Goal: Task Accomplishment & Management: Use online tool/utility

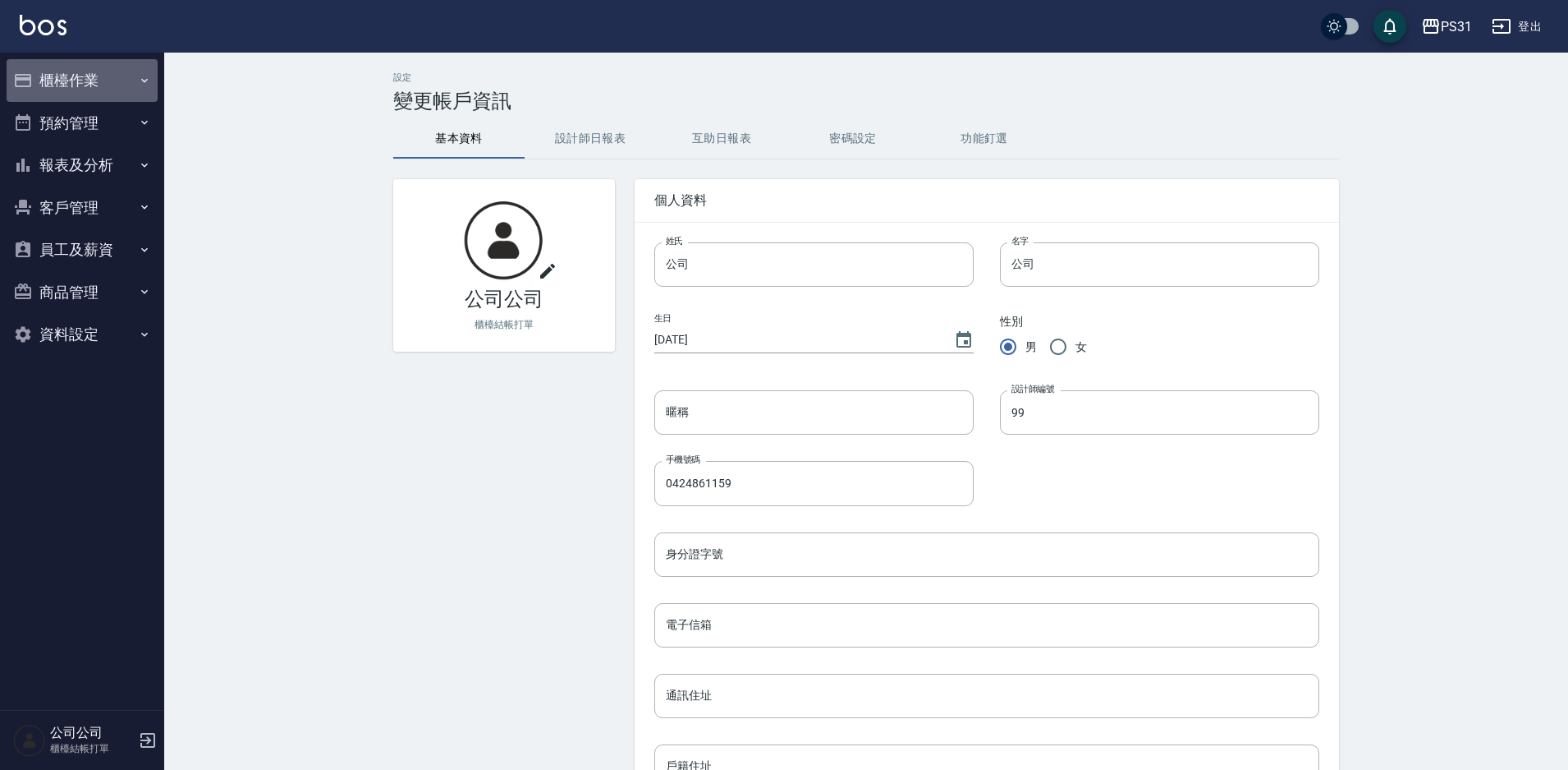
click at [119, 84] on button "櫃檯作業" at bounding box center [82, 80] width 151 height 43
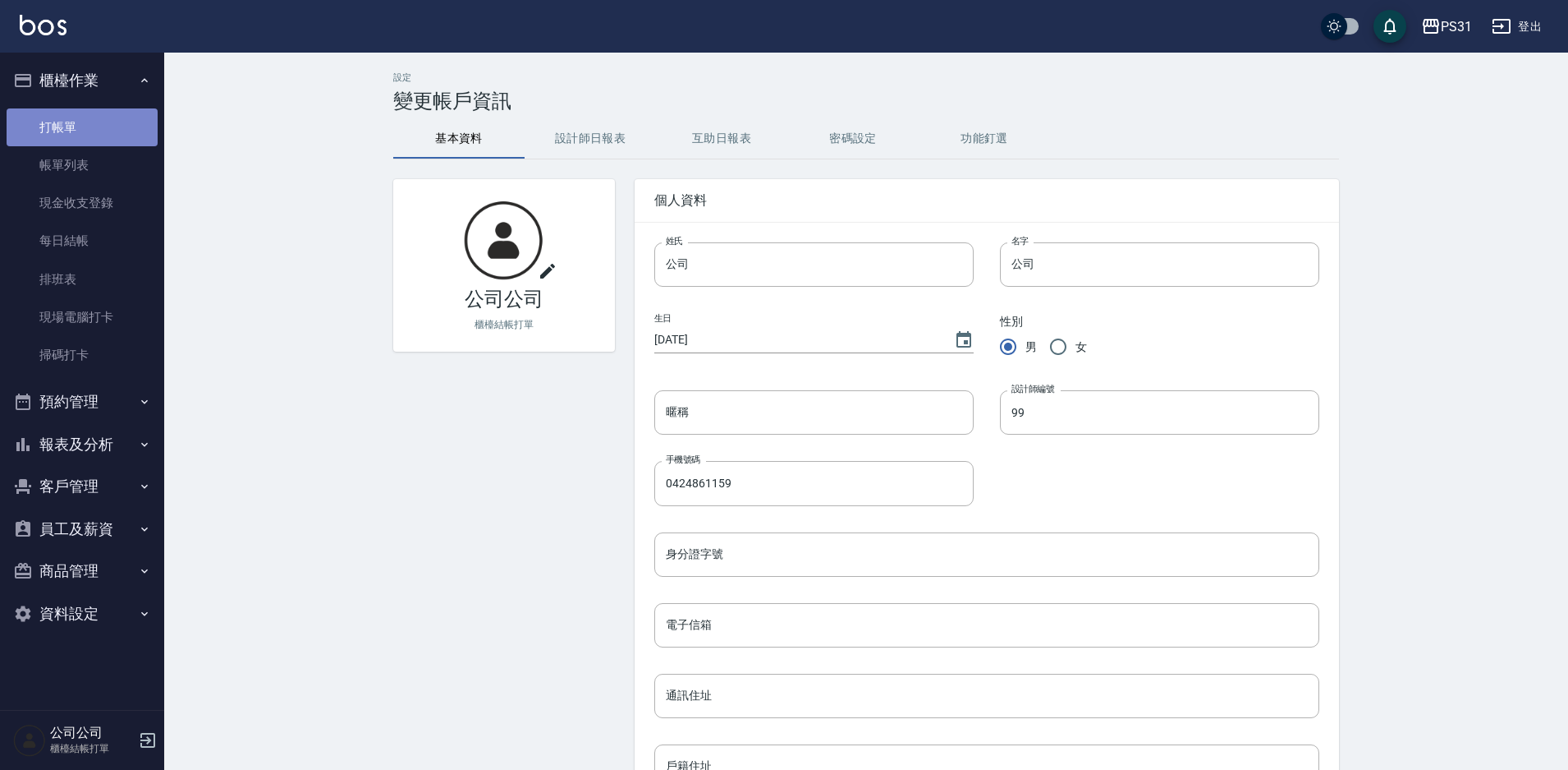
click at [87, 125] on link "打帳單" at bounding box center [82, 127] width 151 height 38
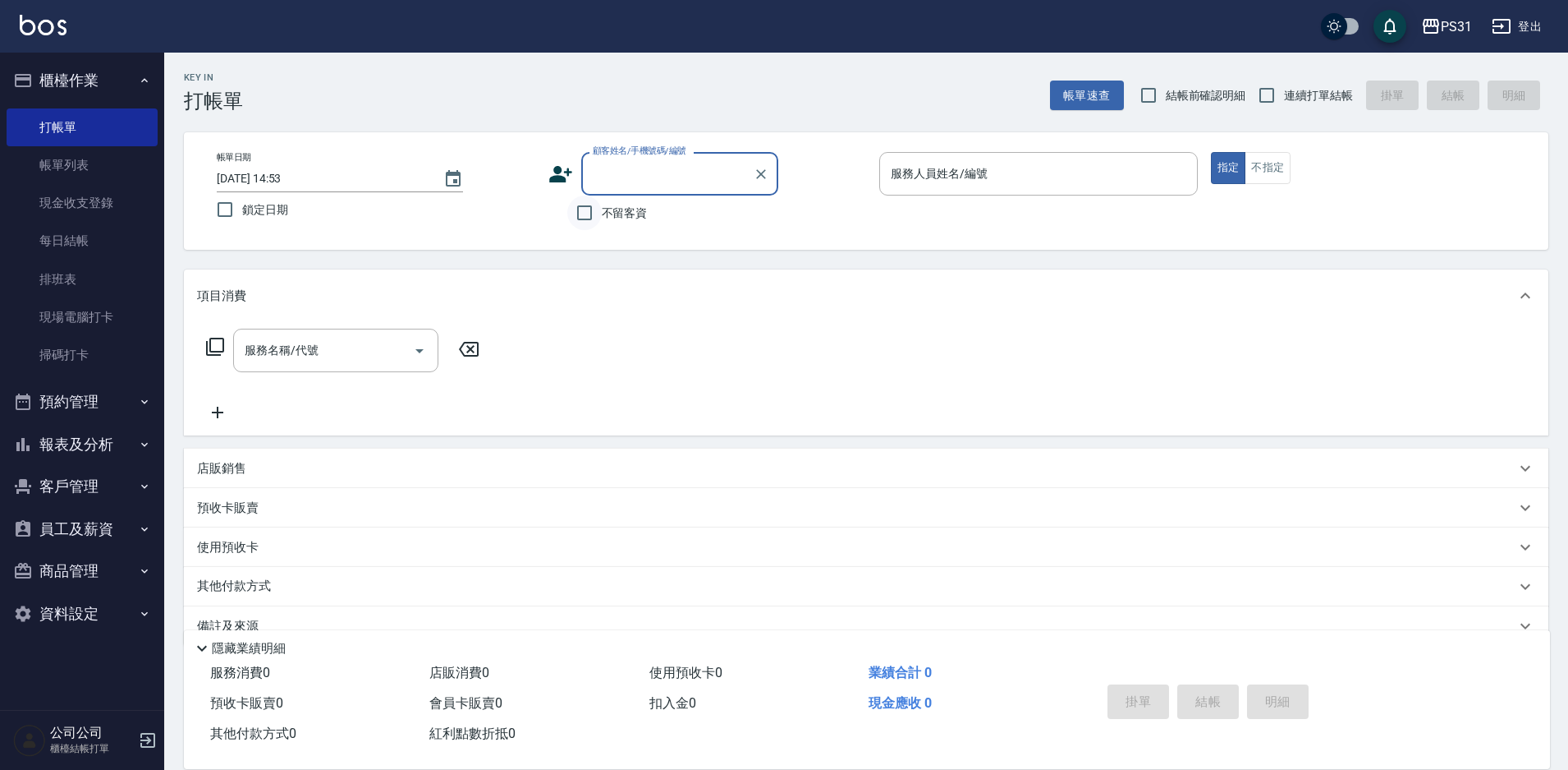
click at [580, 217] on input "不留客資" at bounding box center [584, 213] width 35 height 35
checkbox input "true"
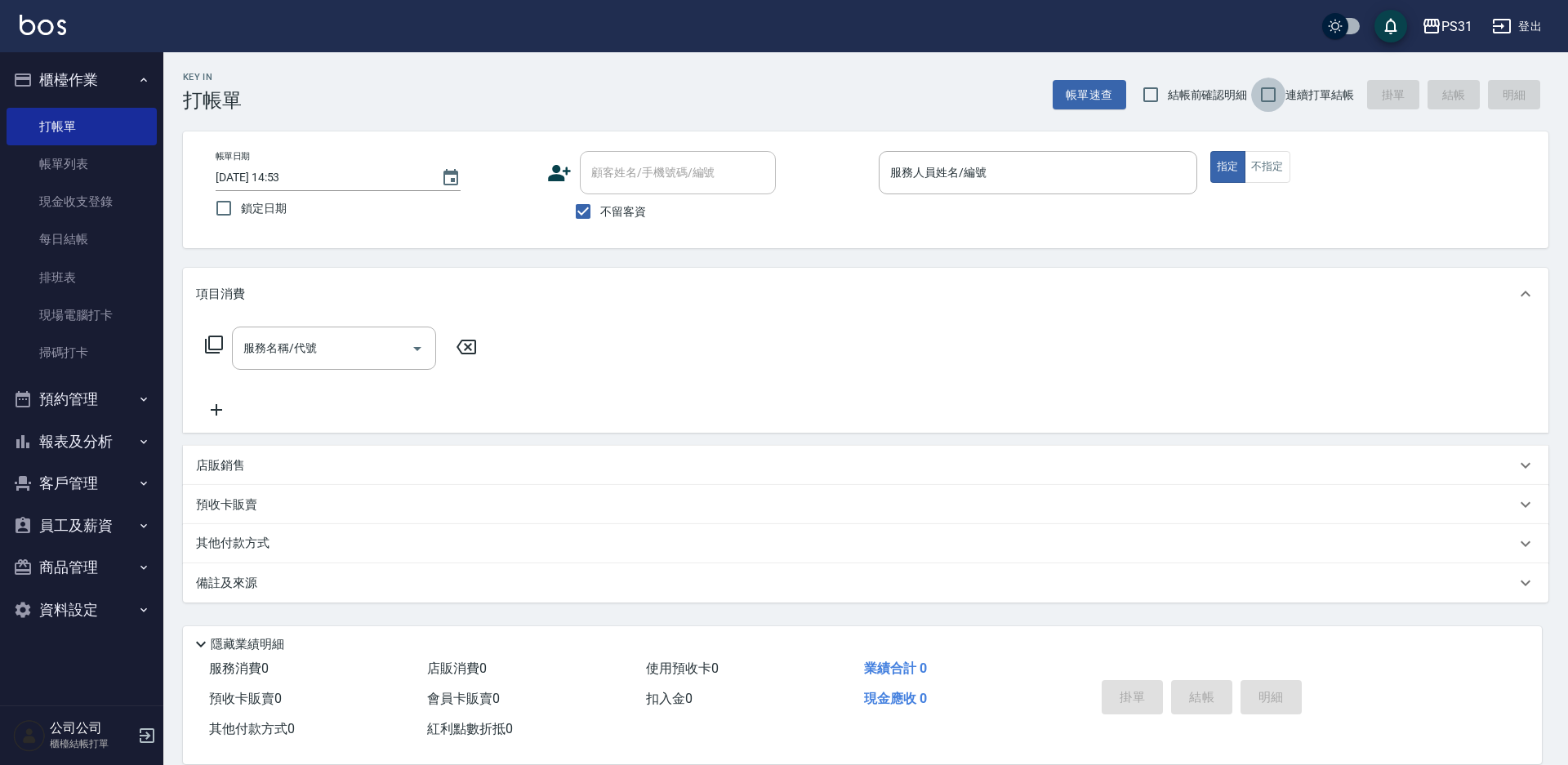
click at [1258, 98] on input "連續打單結帳" at bounding box center [1268, 95] width 35 height 35
checkbox input "true"
drag, startPoint x: 1141, startPoint y: 134, endPoint x: 1134, endPoint y: 186, distance: 52.5
click at [1137, 175] on div "Key In 打帳單 帳單速查 結帳前確認明細 連續打單結帳 掛單 結帳 明細 帳單日期 2025/09/07 14:53 鎖定日期 顧客姓名/手機號碼/編號…" at bounding box center [865, 406] width 1404 height 707
click at [1132, 171] on input "服務人員姓名/編號" at bounding box center [1038, 172] width 304 height 29
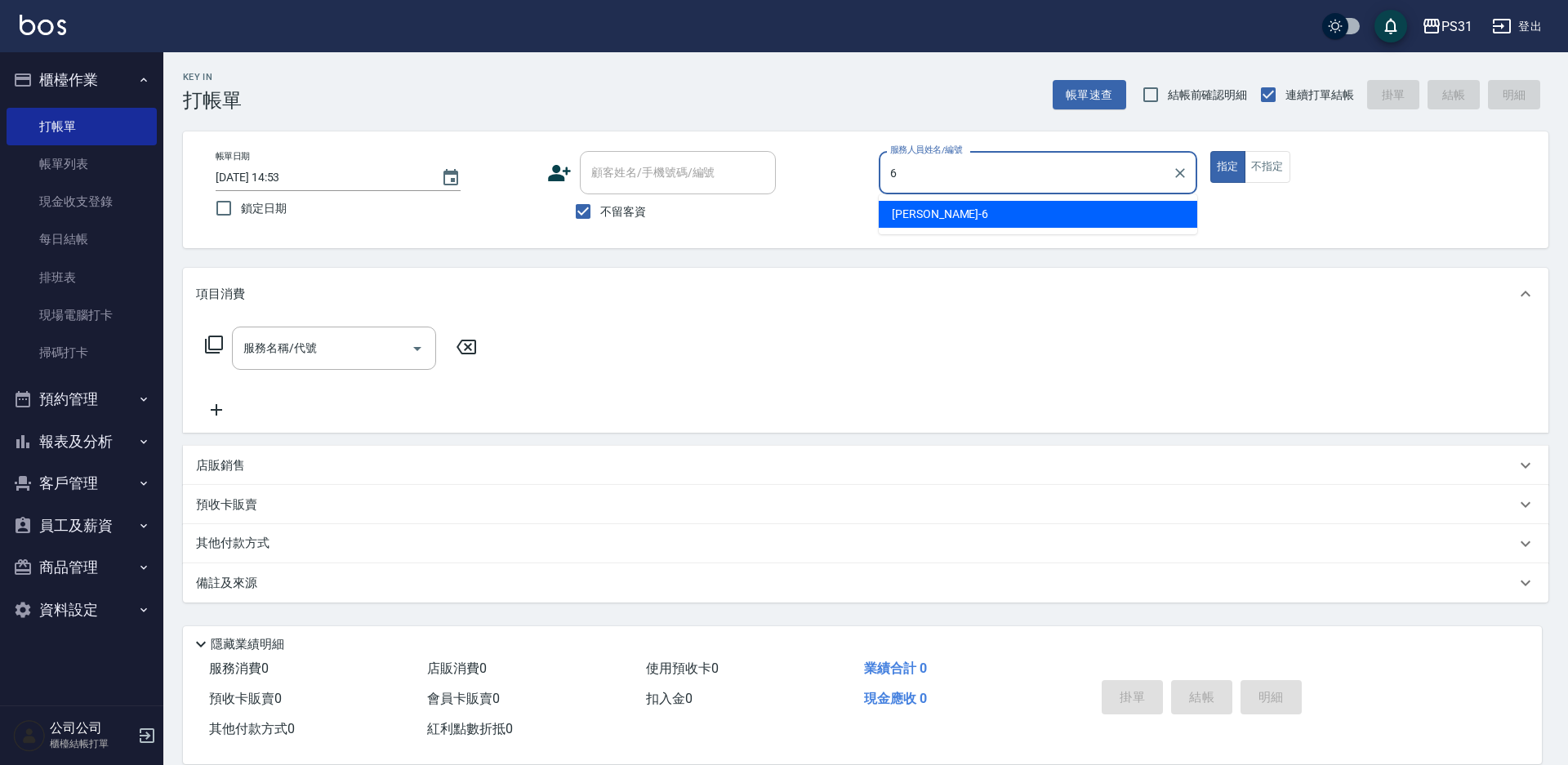
type input "Aki-6"
type button "true"
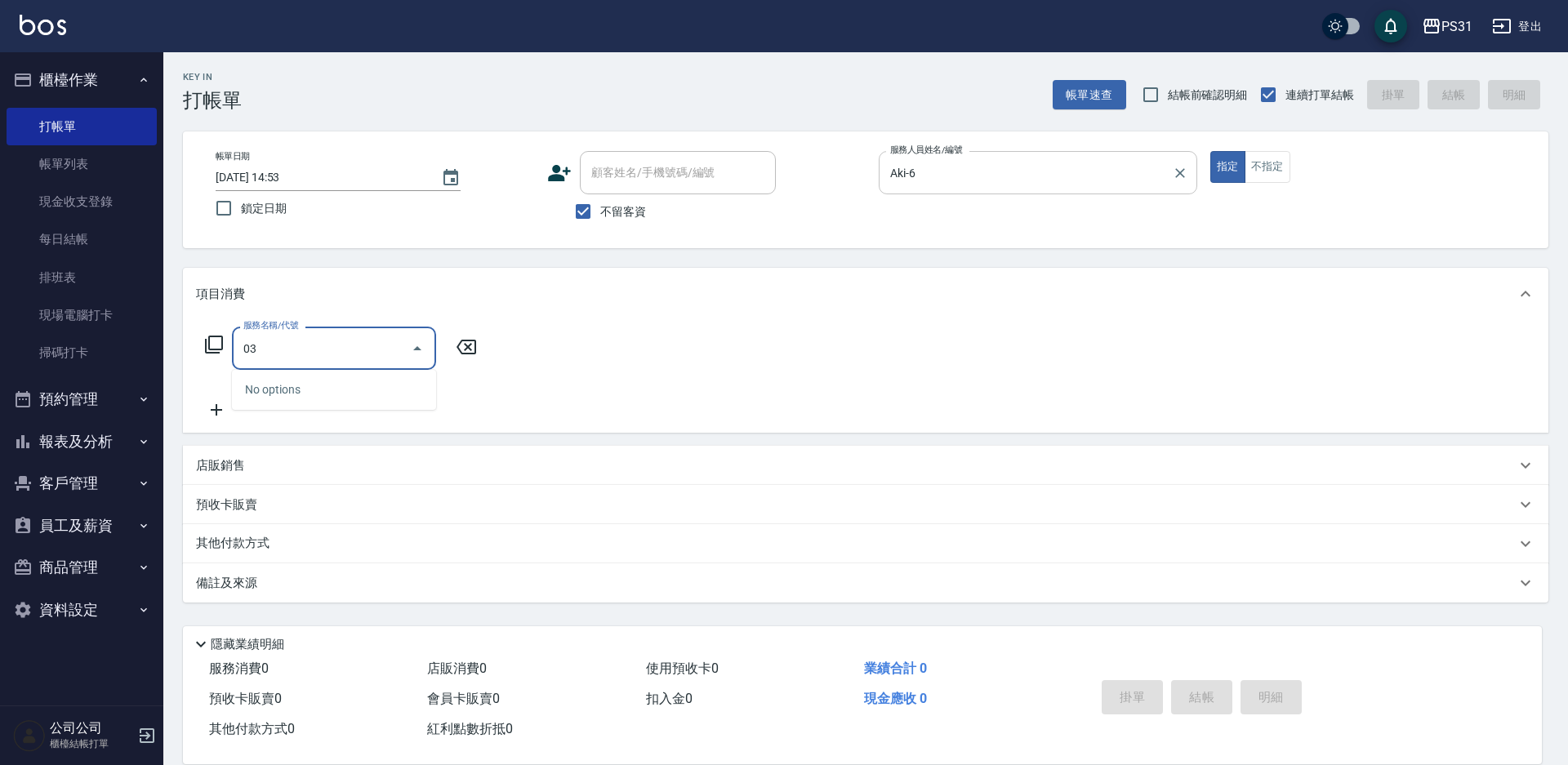
type input "0"
type input "海鹽洗髮399(1399)"
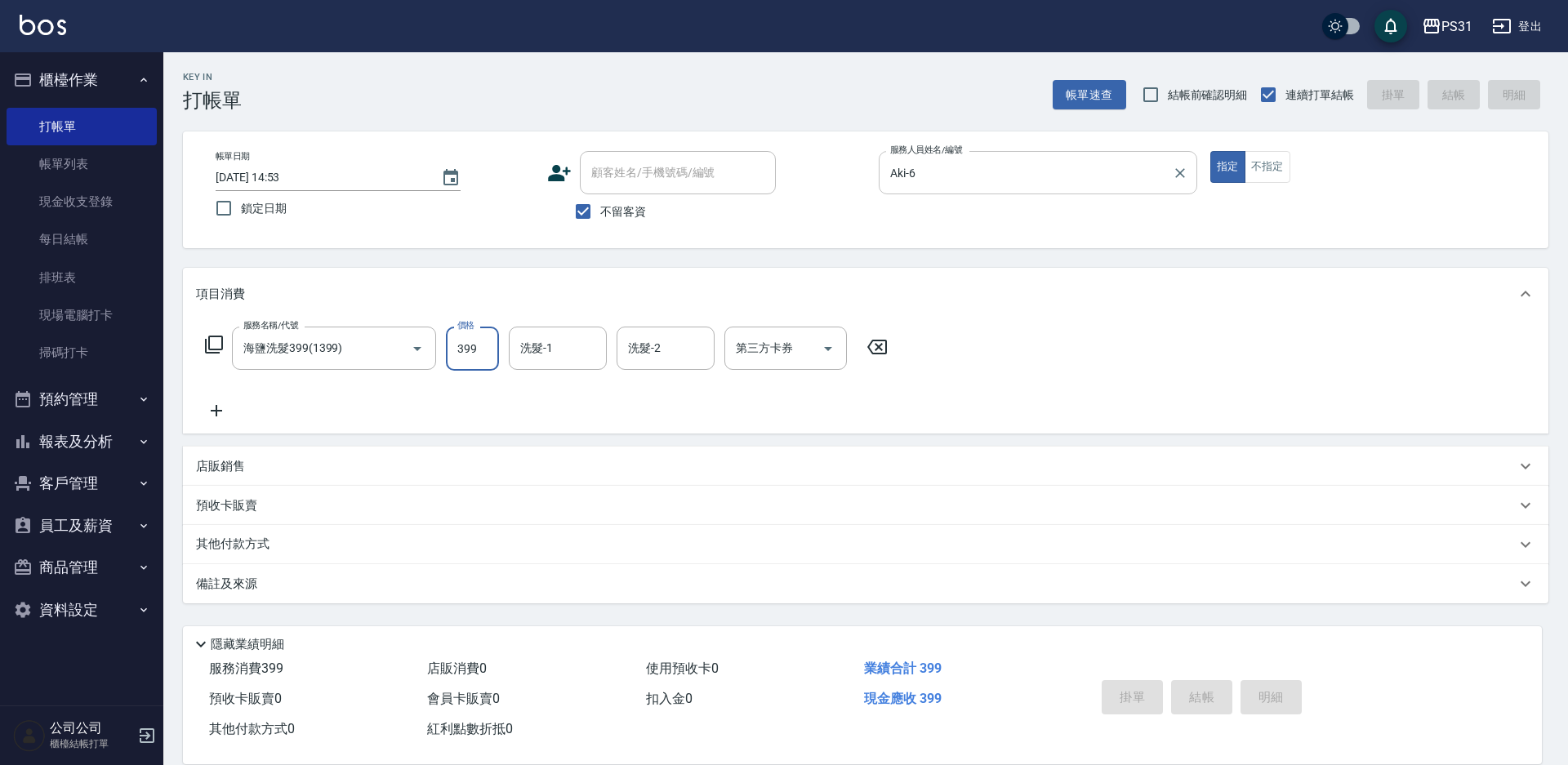
type input "2025/09/07 14:55"
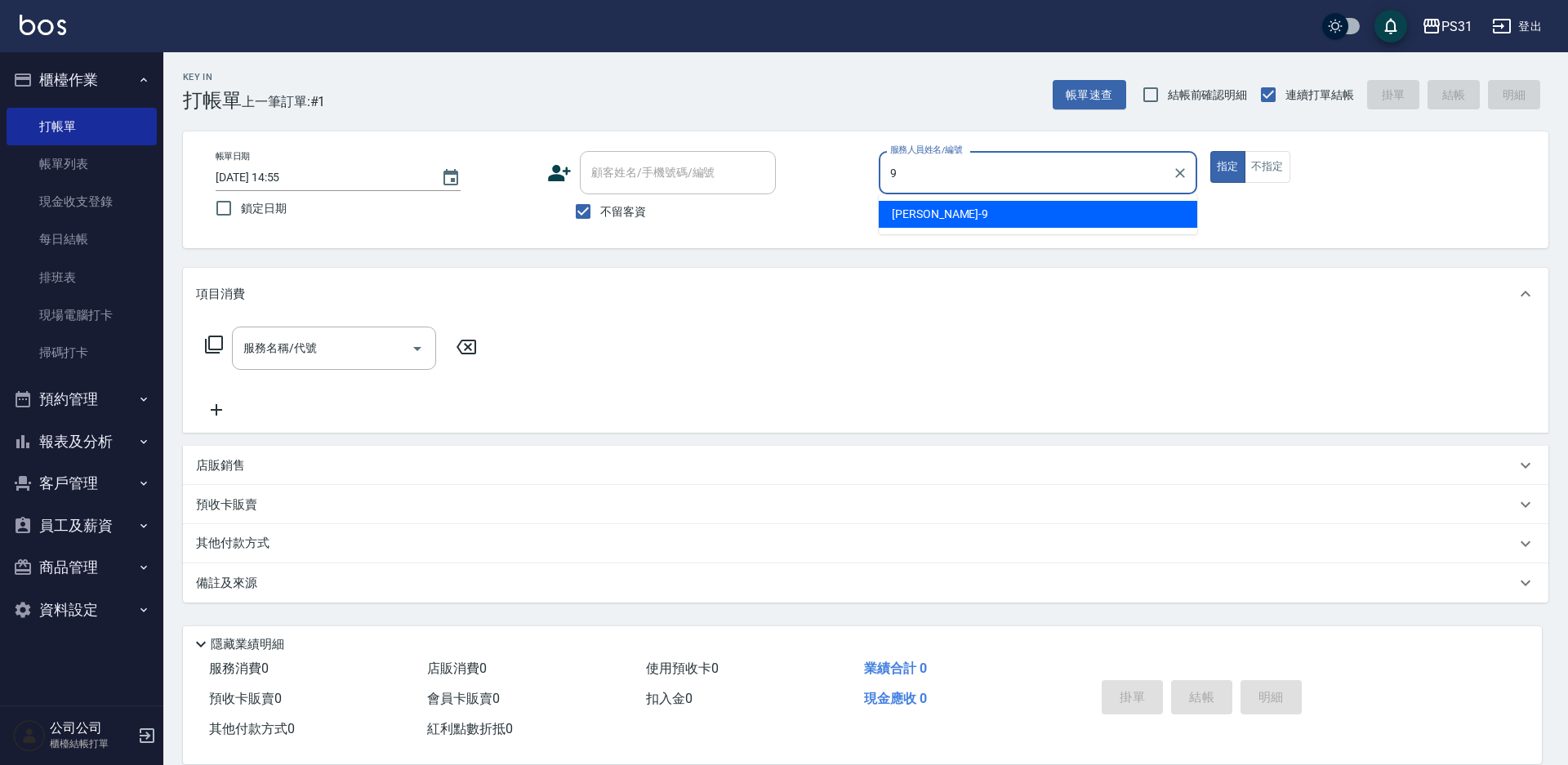
type input "JOJO-9"
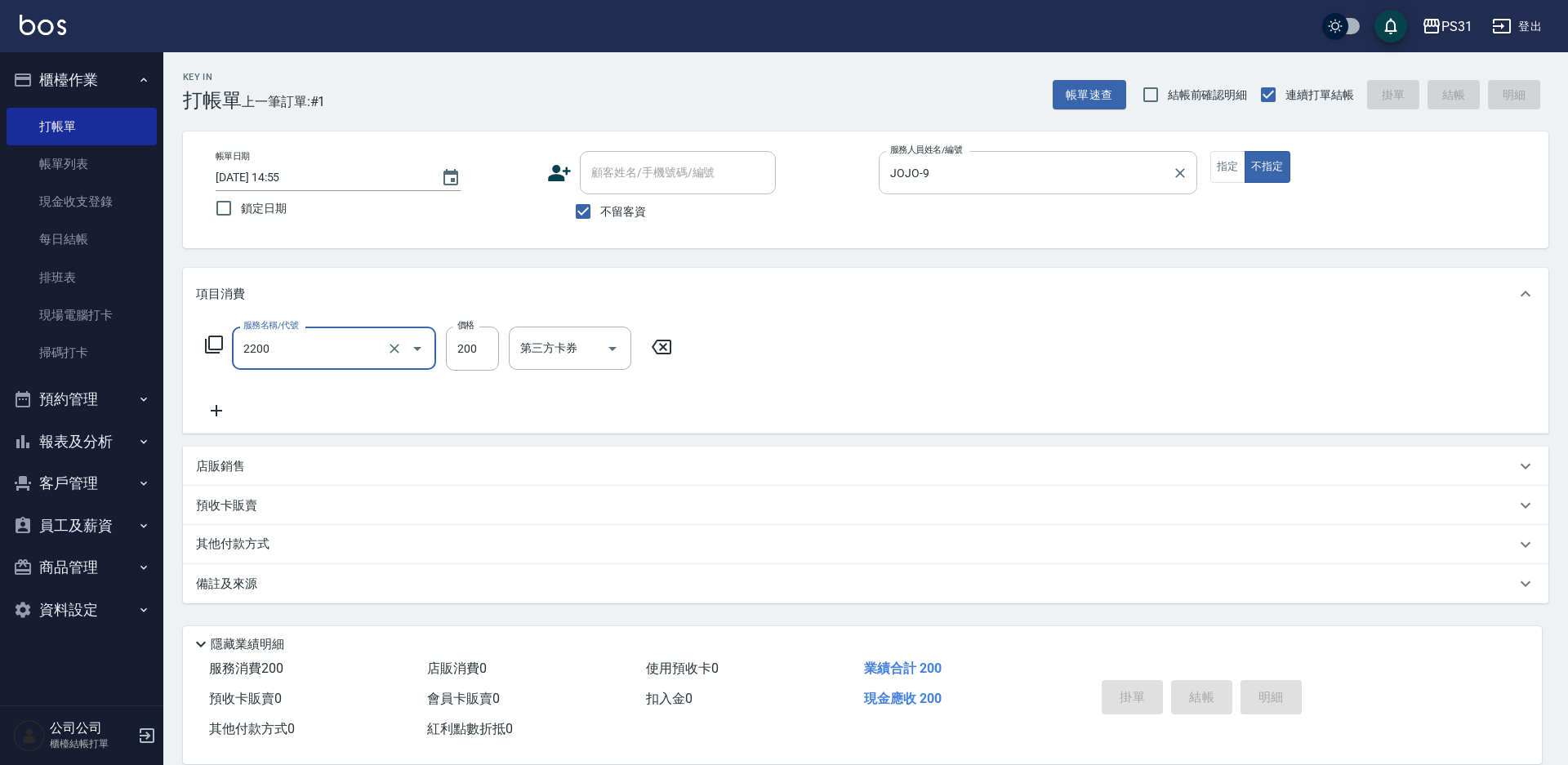
type input "2200"
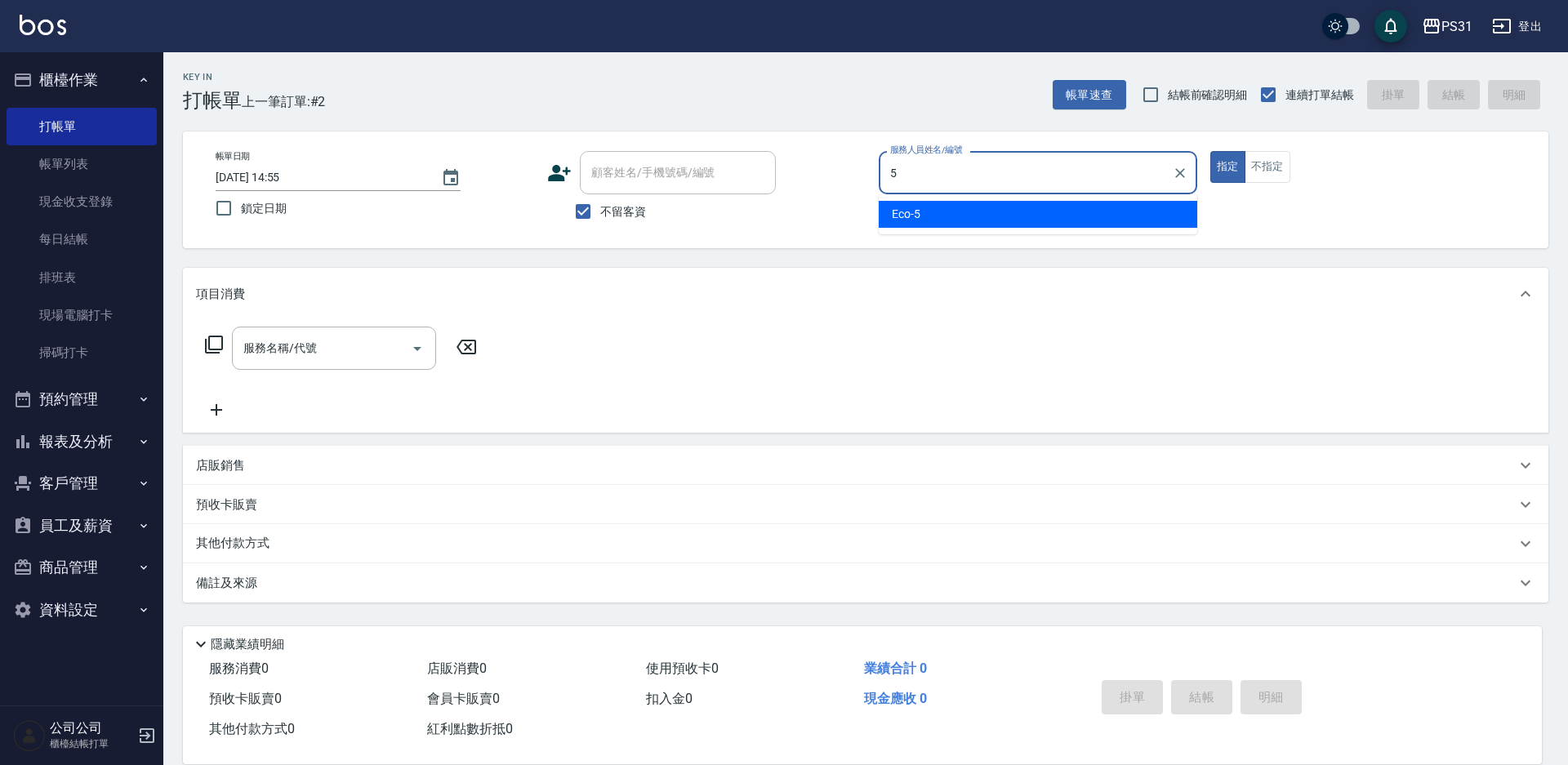
type input "Eco-5"
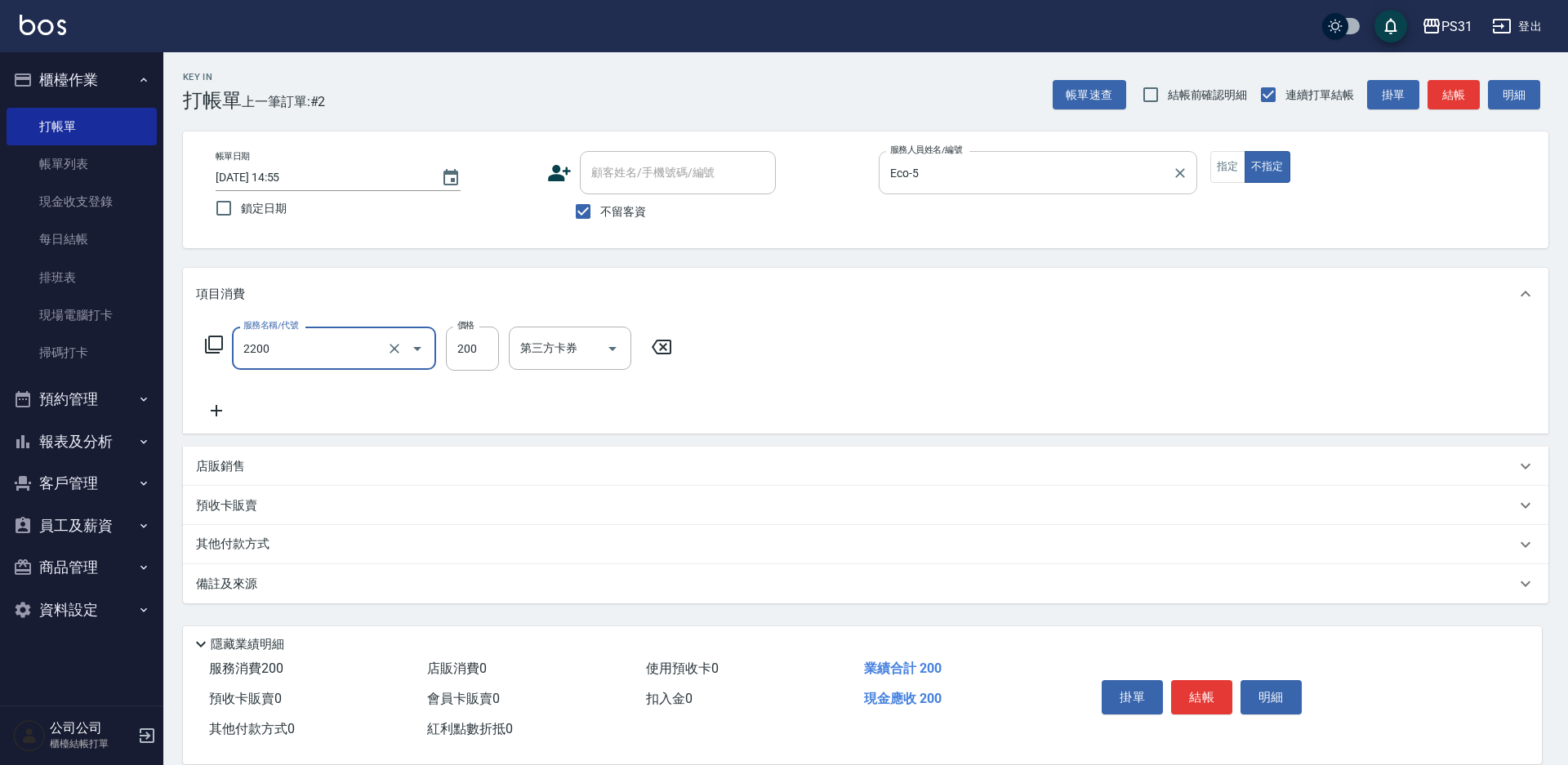
type input "剪髮200(2200)"
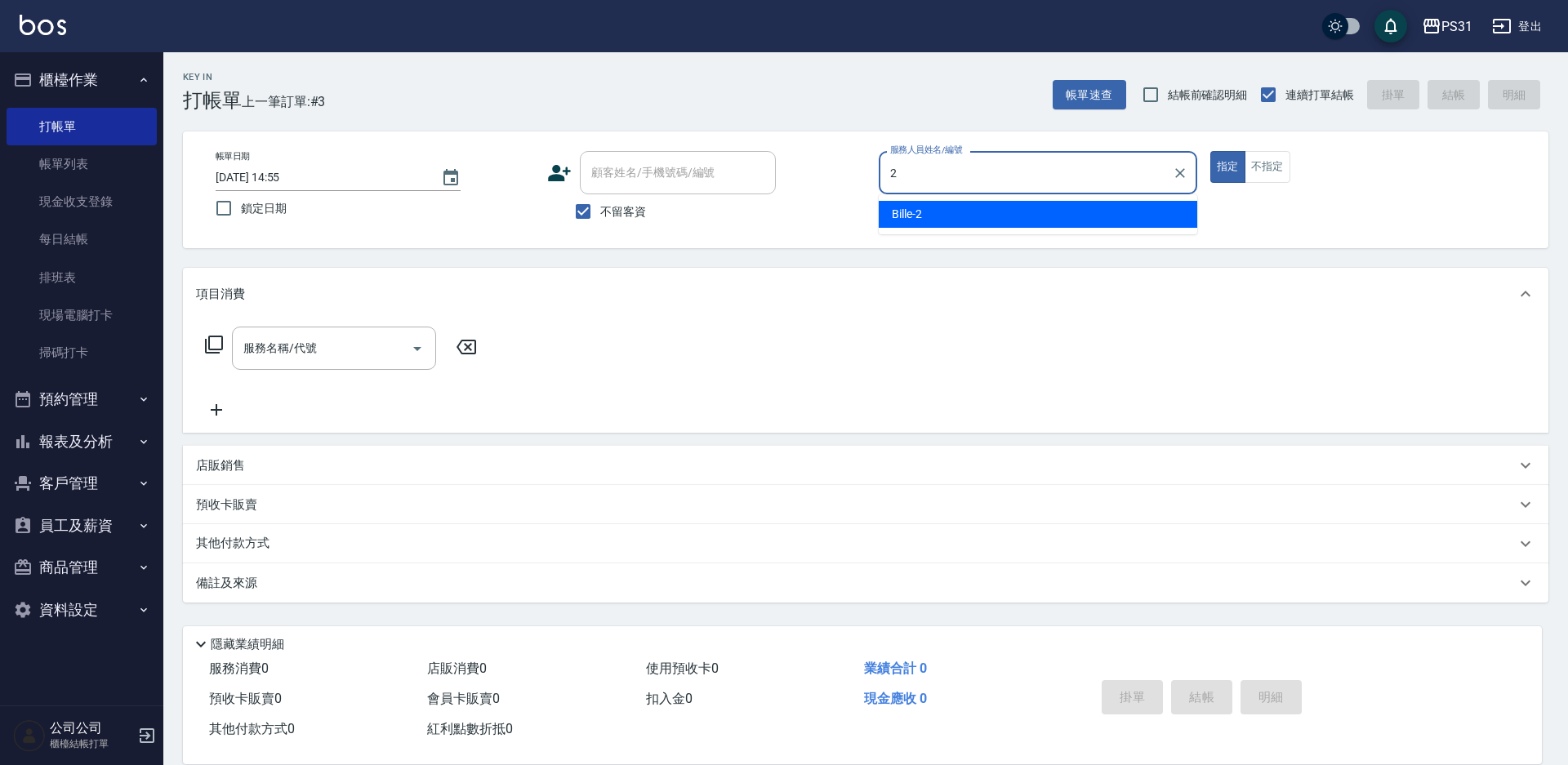
type input "Bille-2"
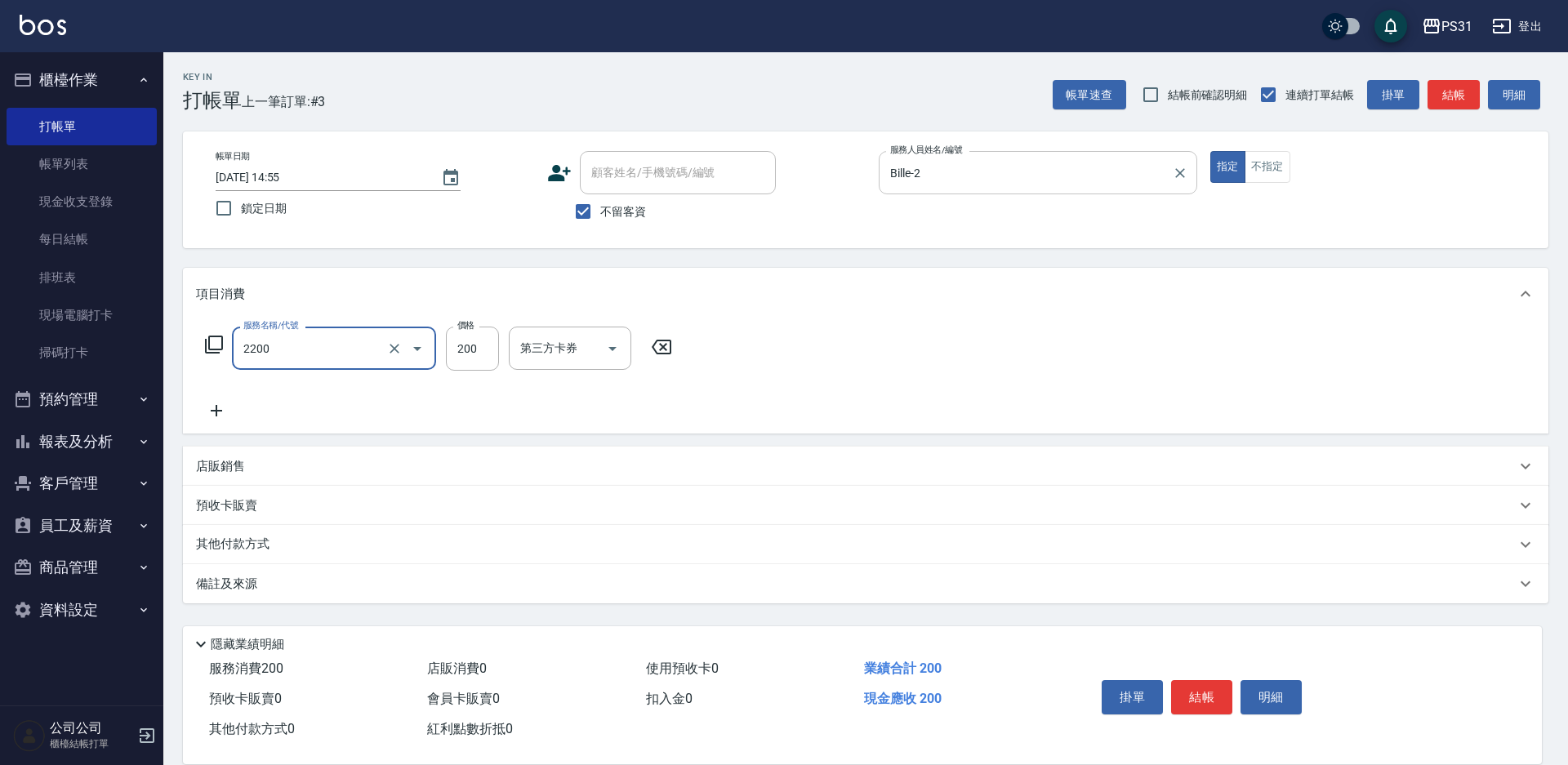
type input "剪髮200(2200)"
type input "289"
click at [1269, 158] on button "不指定" at bounding box center [1267, 167] width 45 height 32
click at [306, 350] on input "剪髮200(2200)" at bounding box center [311, 347] width 144 height 29
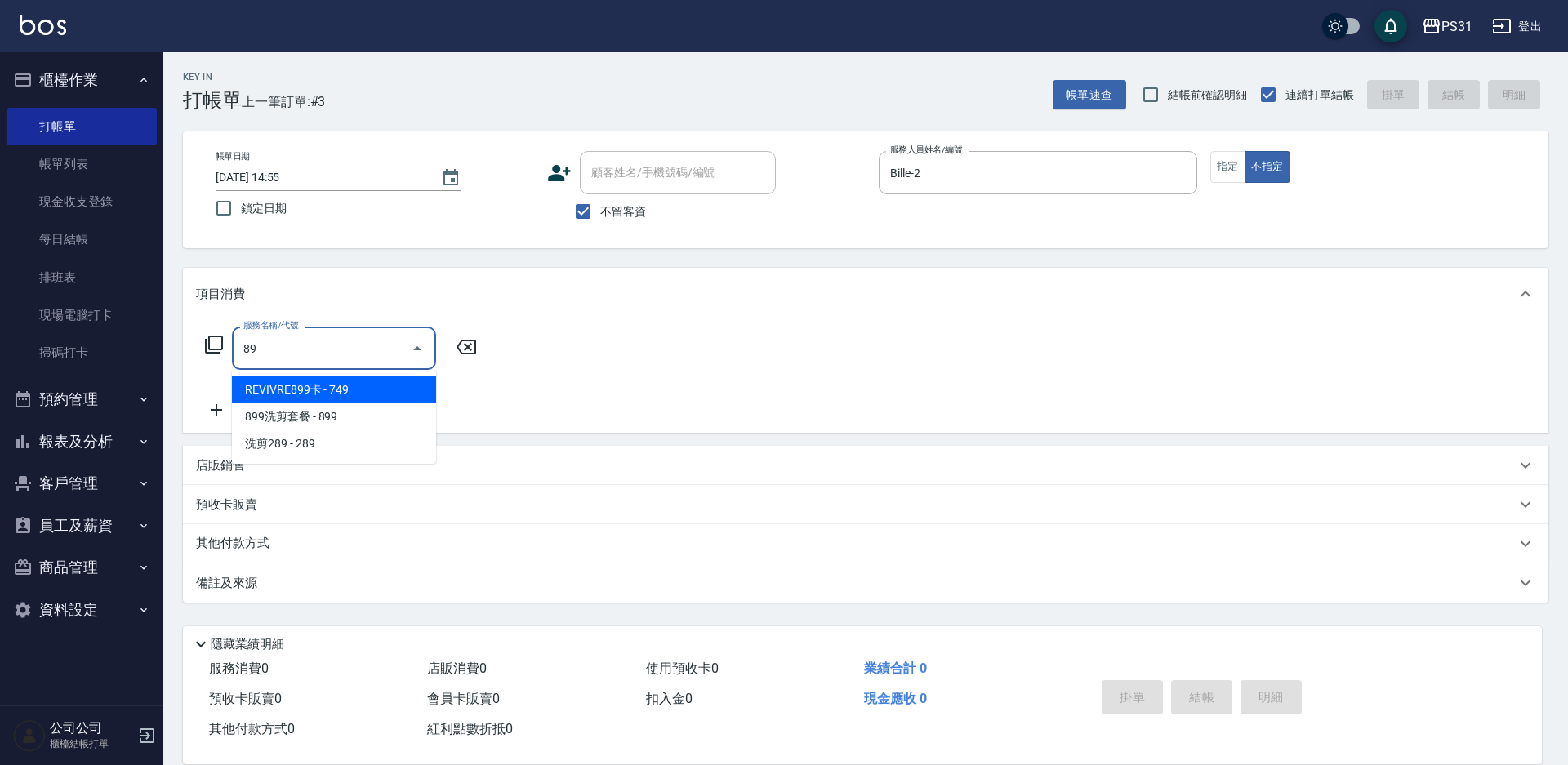
type input "8"
type input "洗剪289(2289)"
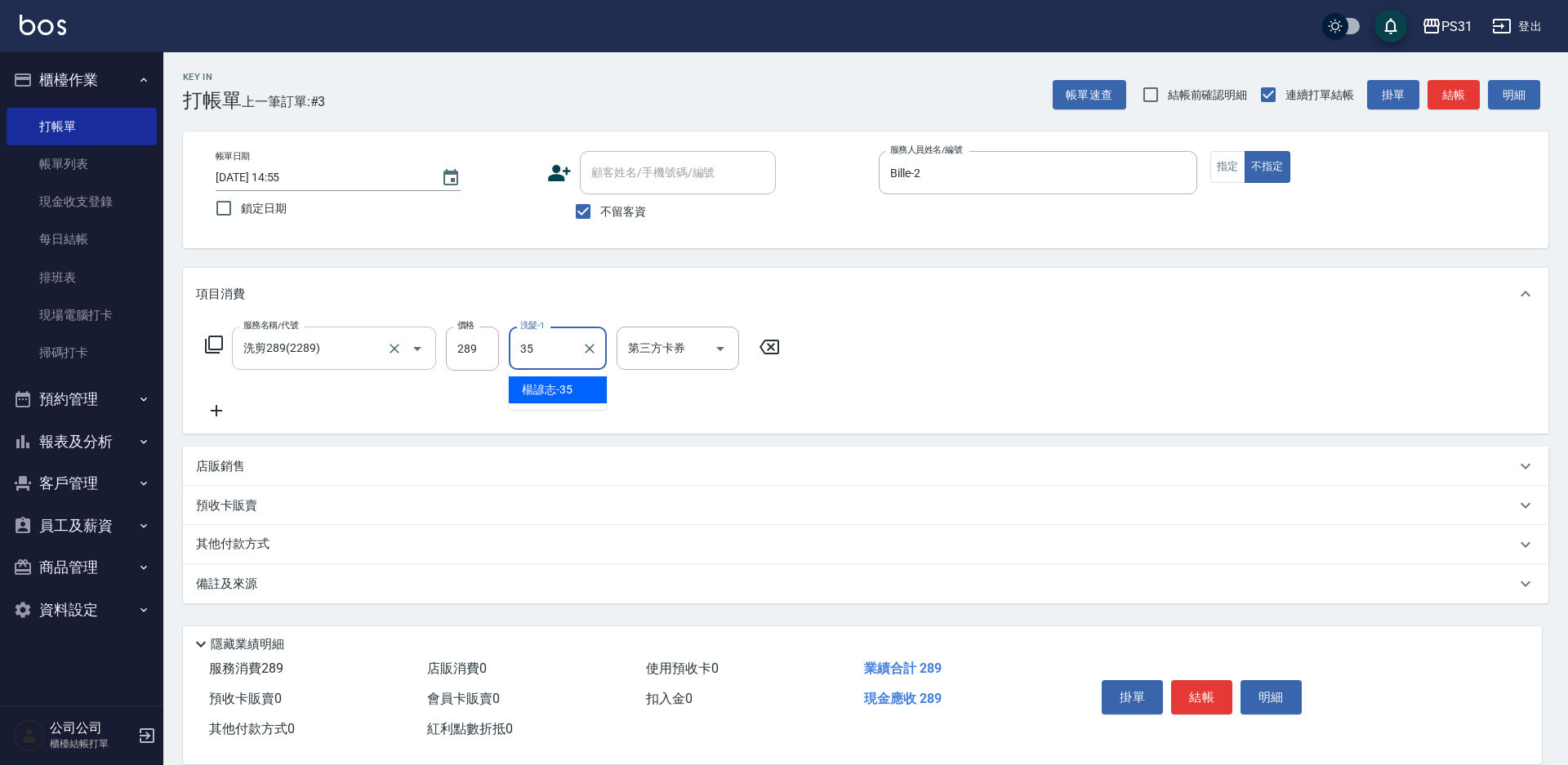
type input "楊諺志-35"
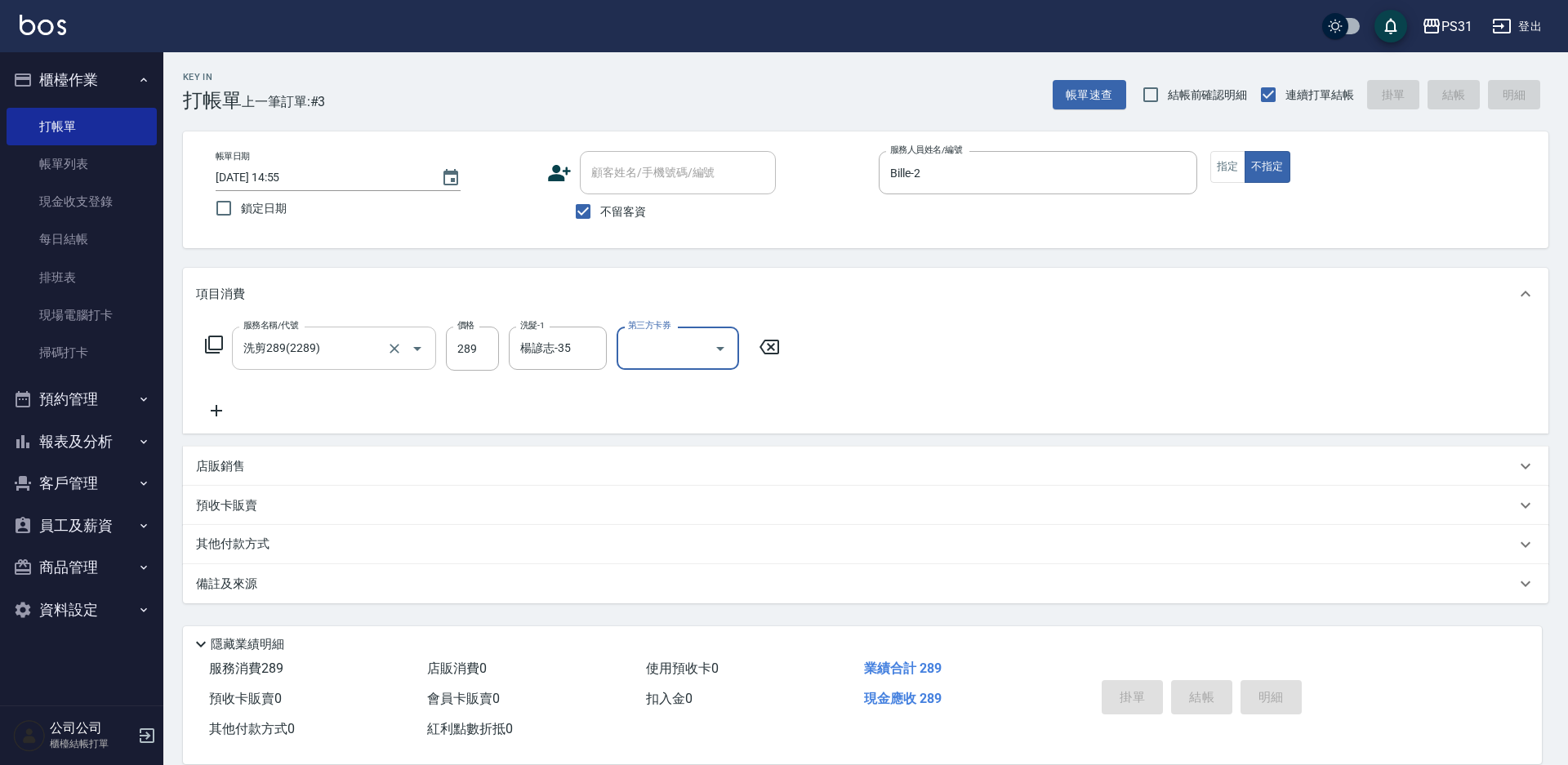
type input "2025/09/07 14:56"
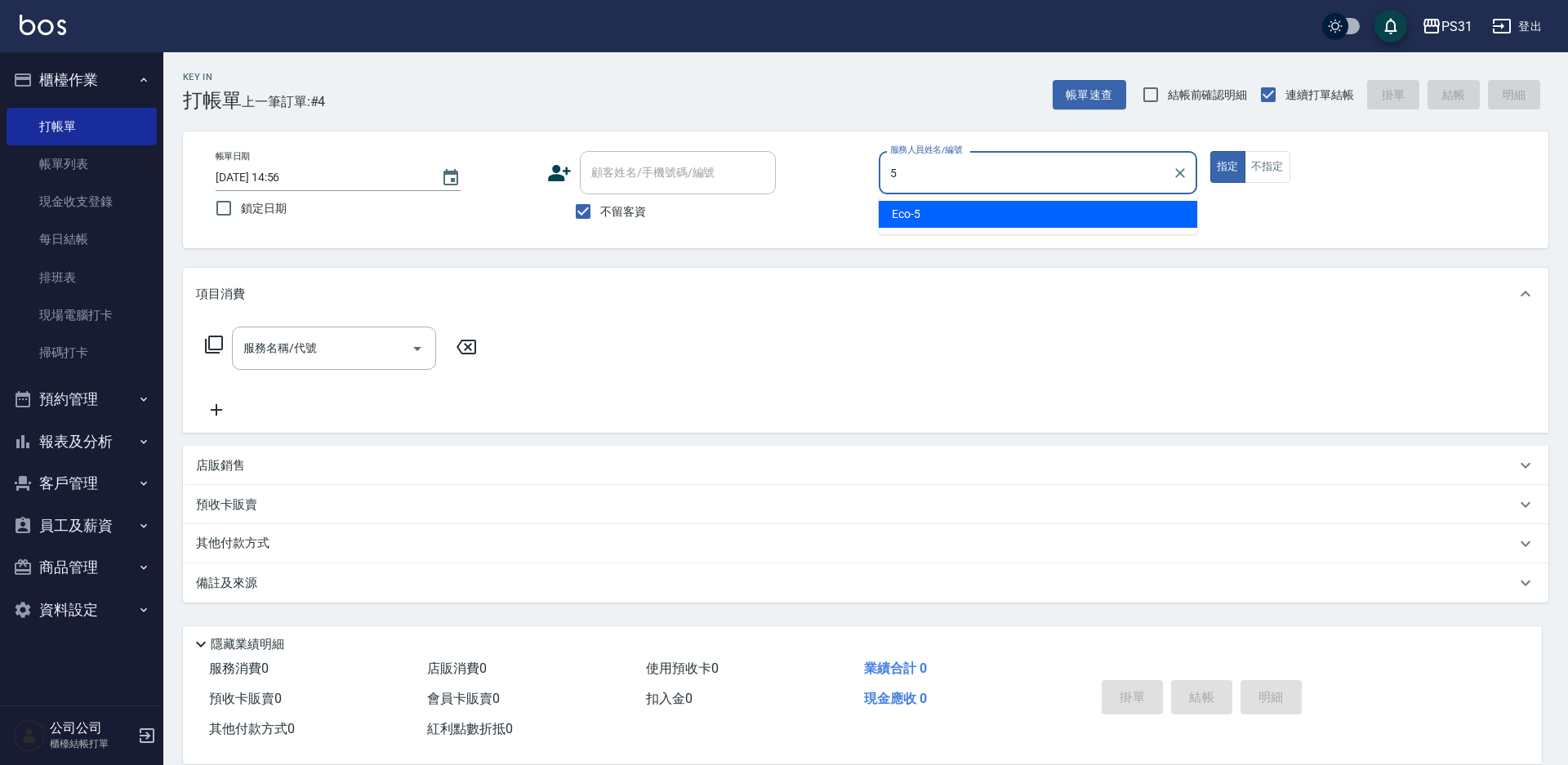
type input "Eco-5"
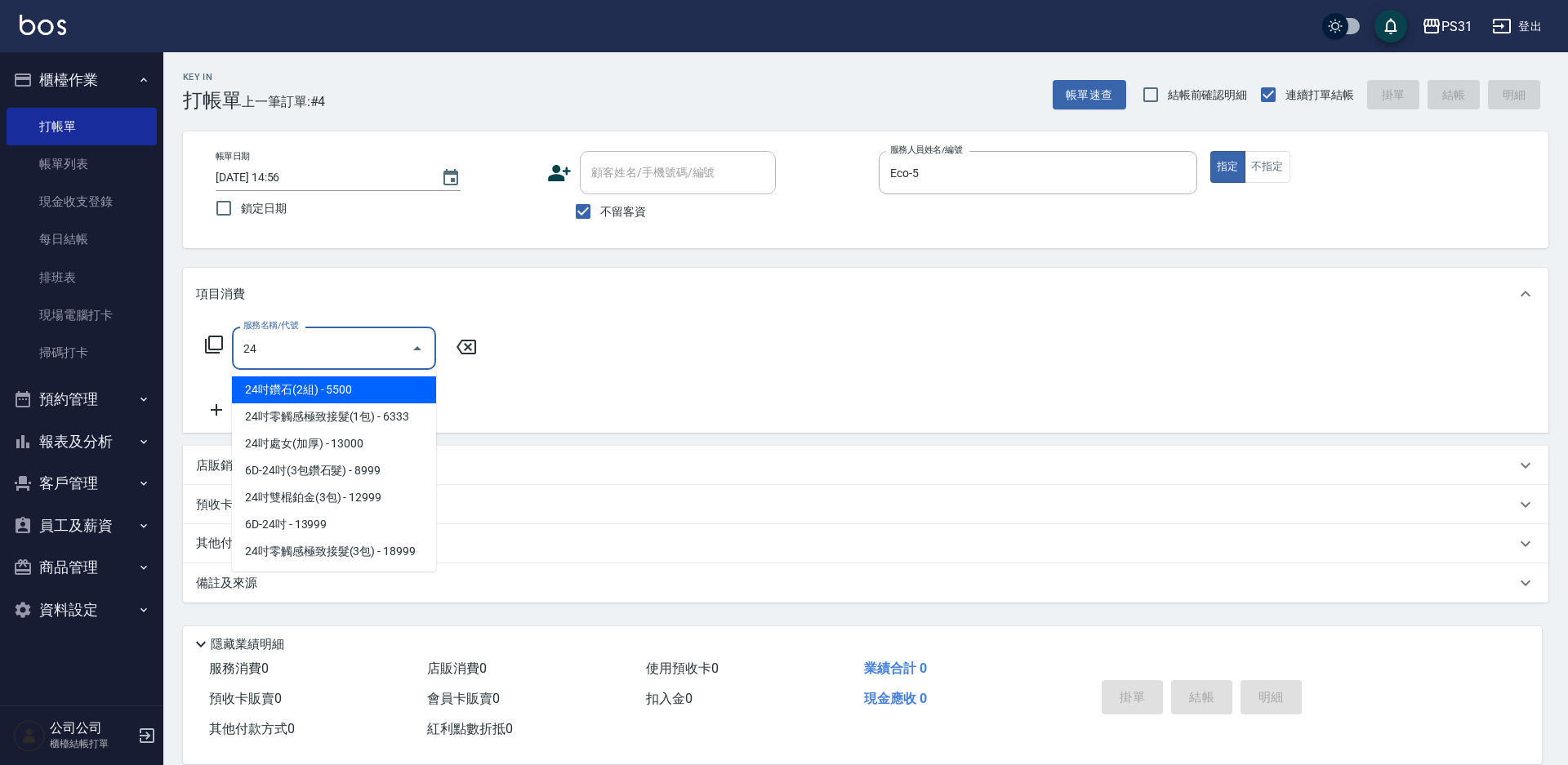
type input "2"
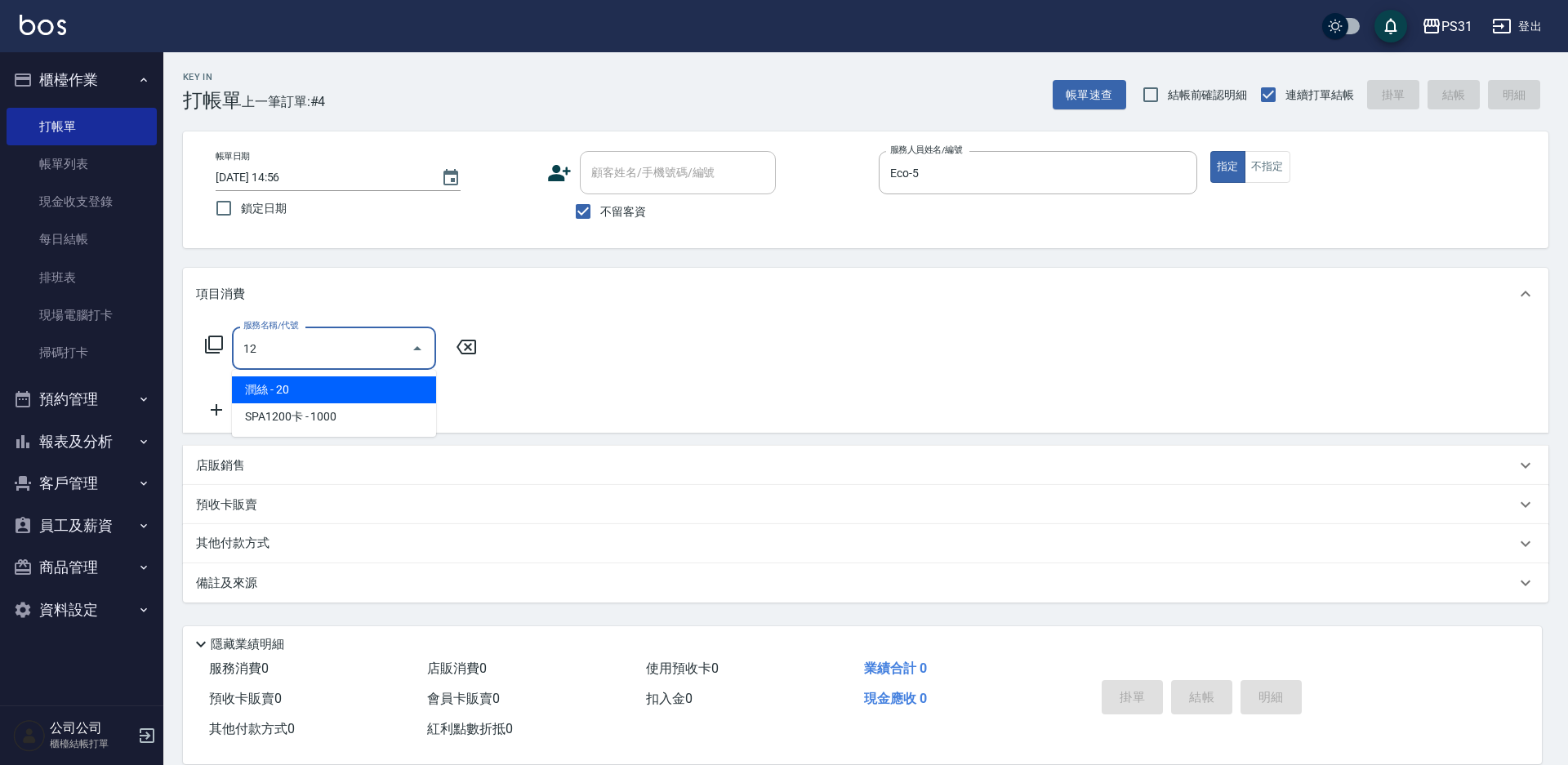
type input "1"
type input "0"
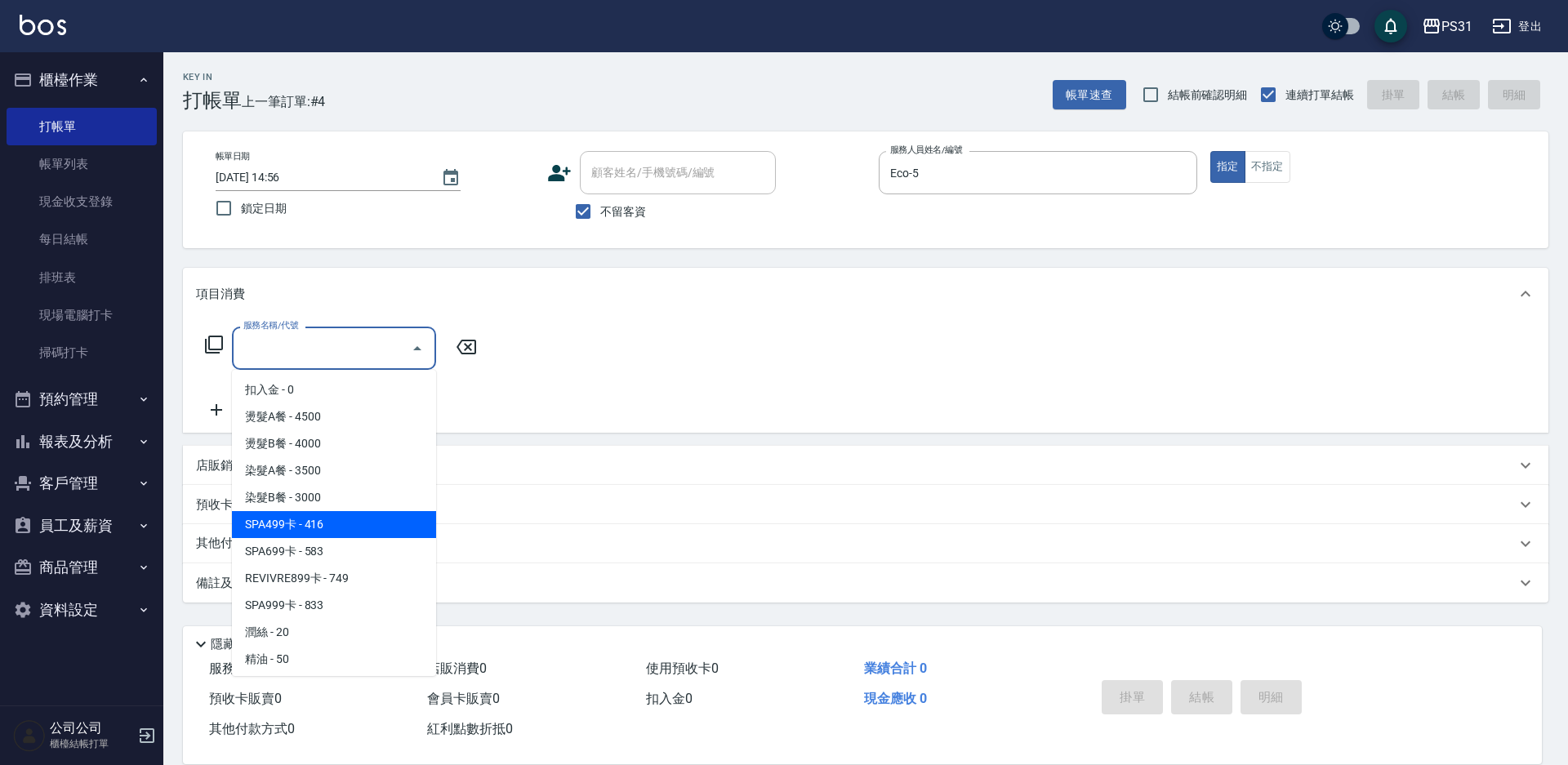
click at [218, 338] on icon at bounding box center [214, 344] width 20 height 20
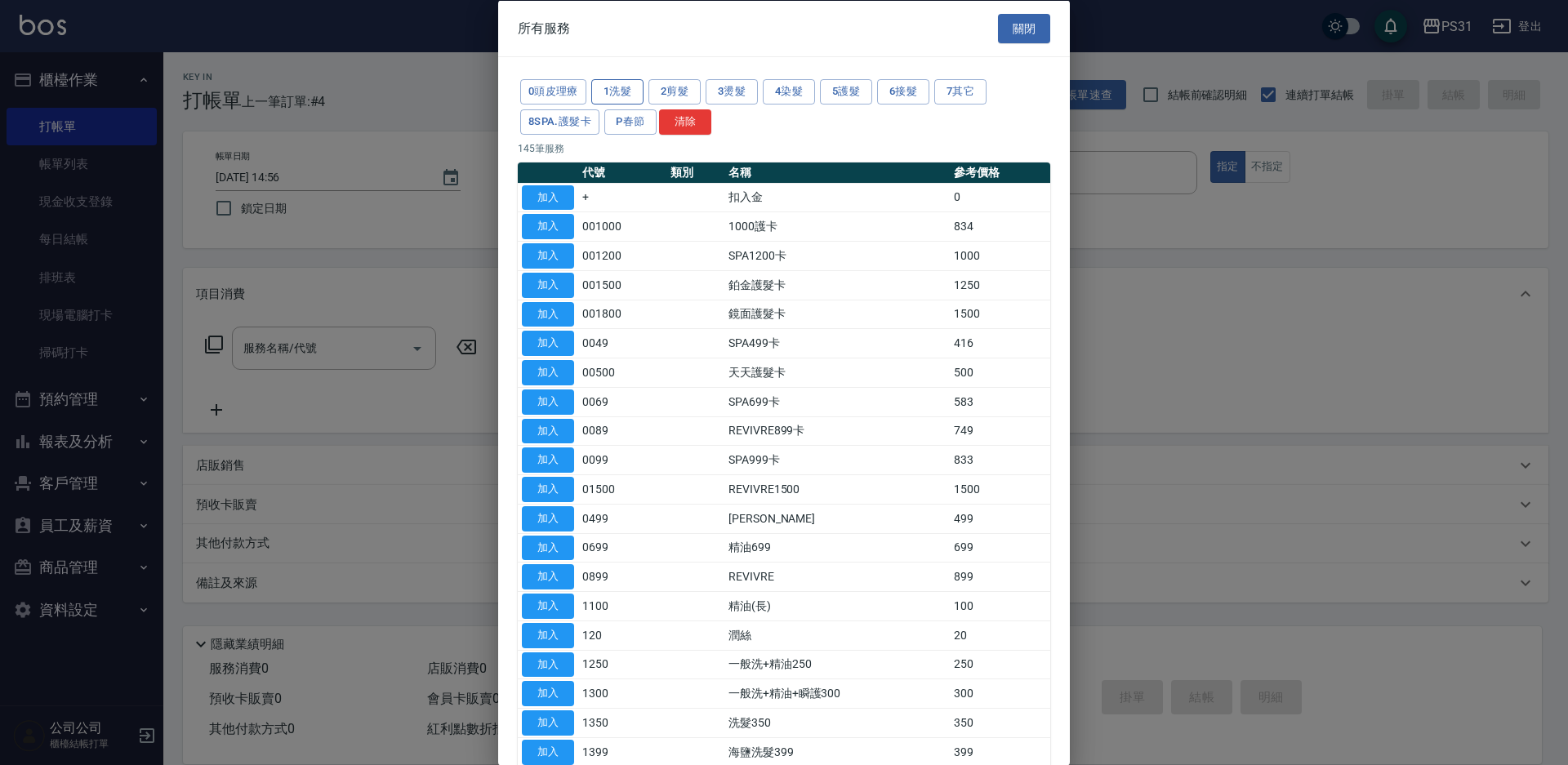
click at [631, 94] on button "1洗髮" at bounding box center [617, 92] width 52 height 26
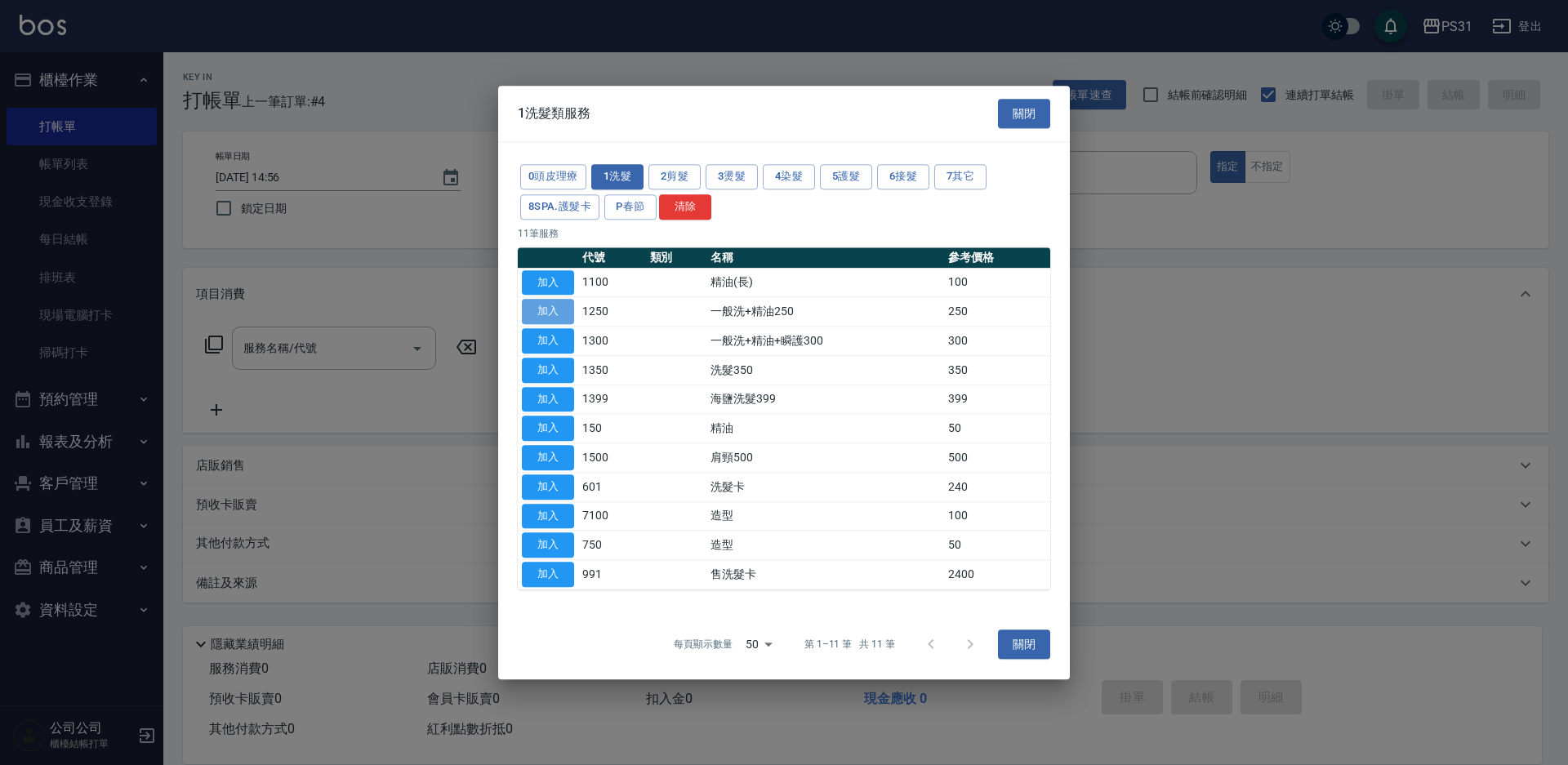
click at [565, 304] on button "加入" at bounding box center [547, 312] width 52 height 26
type input "一般洗+精油250(1250)"
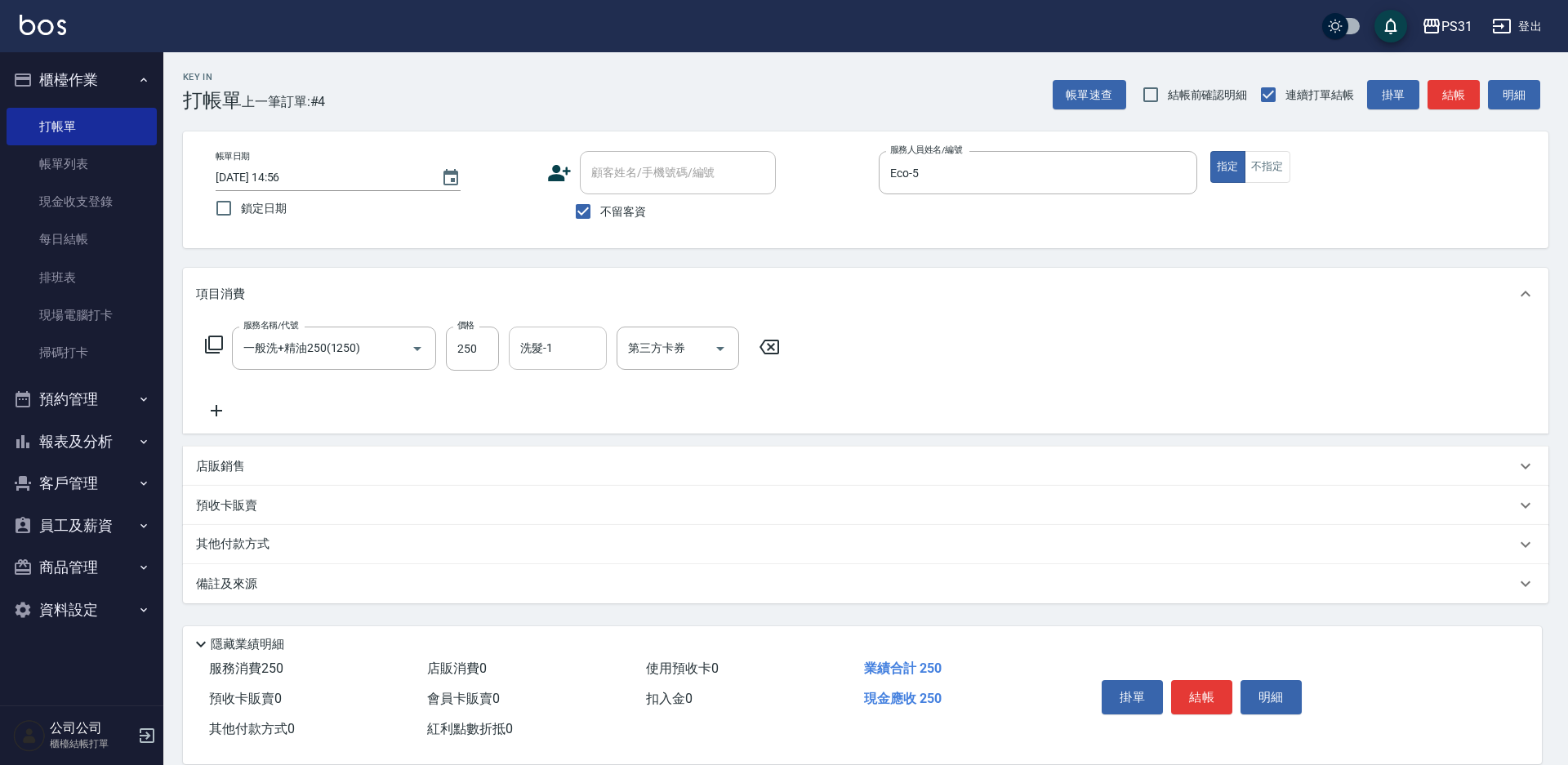
click at [545, 346] on div "洗髮-1 洗髮-1" at bounding box center [557, 348] width 98 height 43
type input "楊諺志-35"
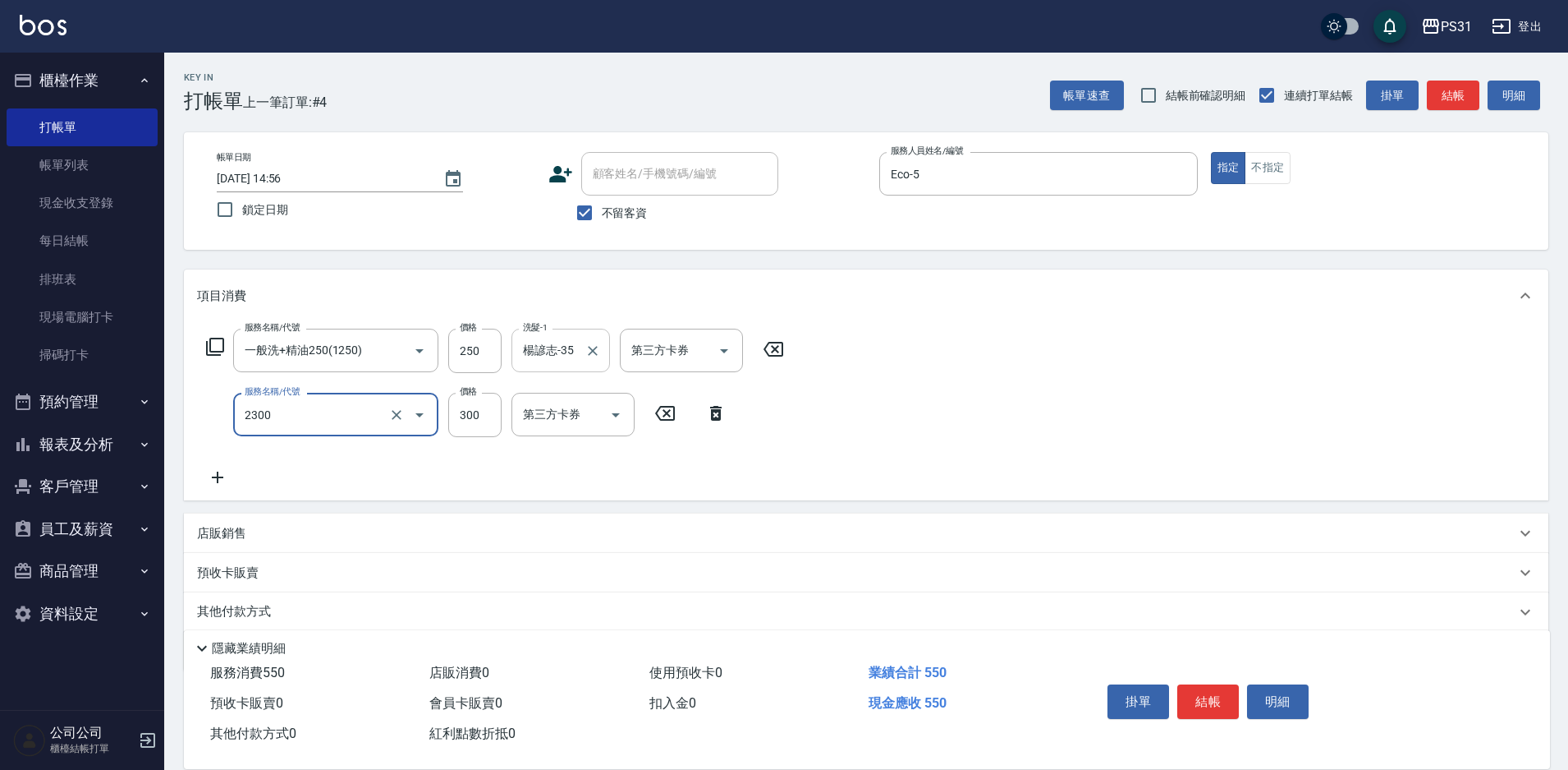
type input "洗剪300(2300)"
type input "450"
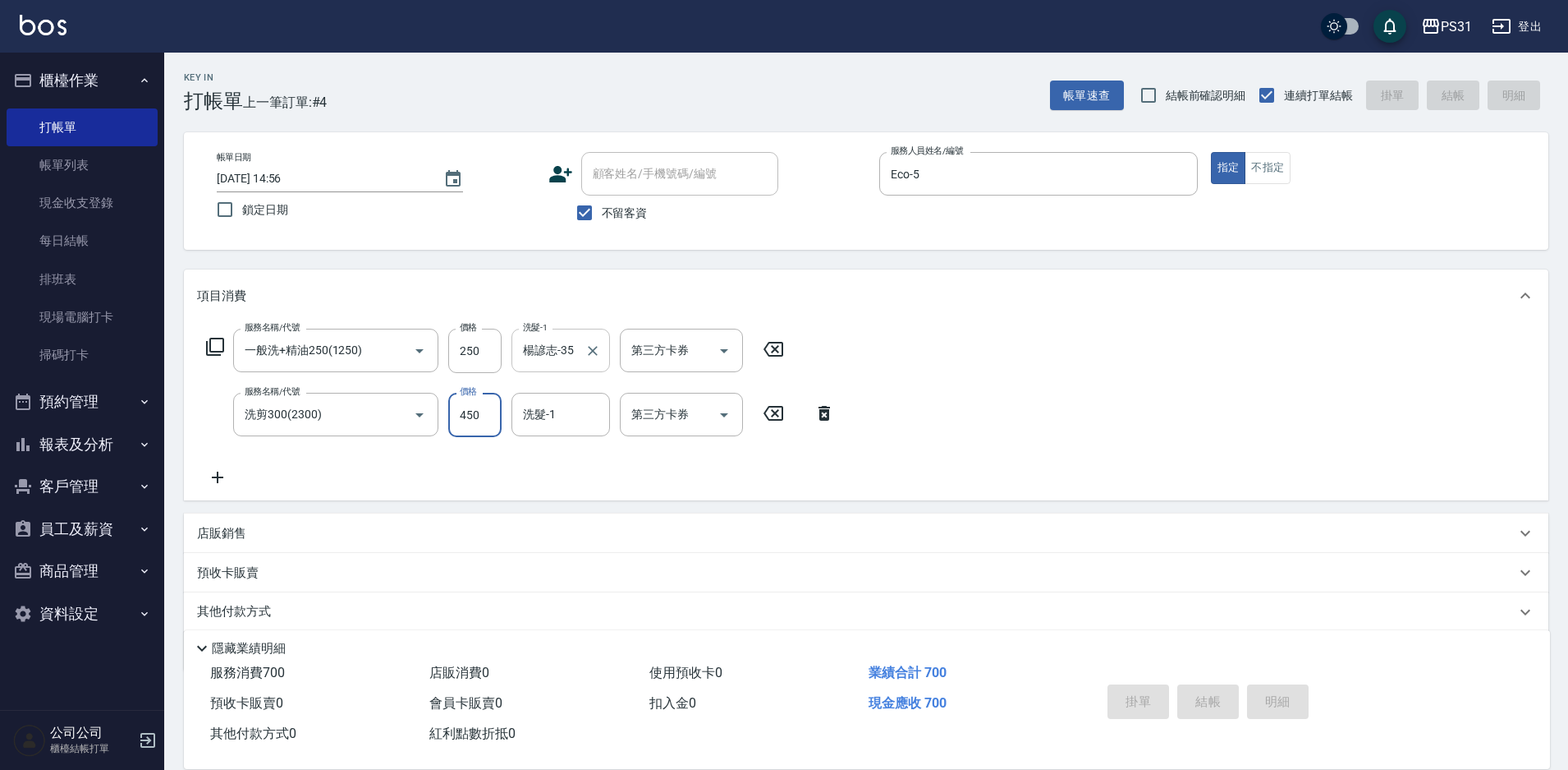
type input "2025/09/07 14:57"
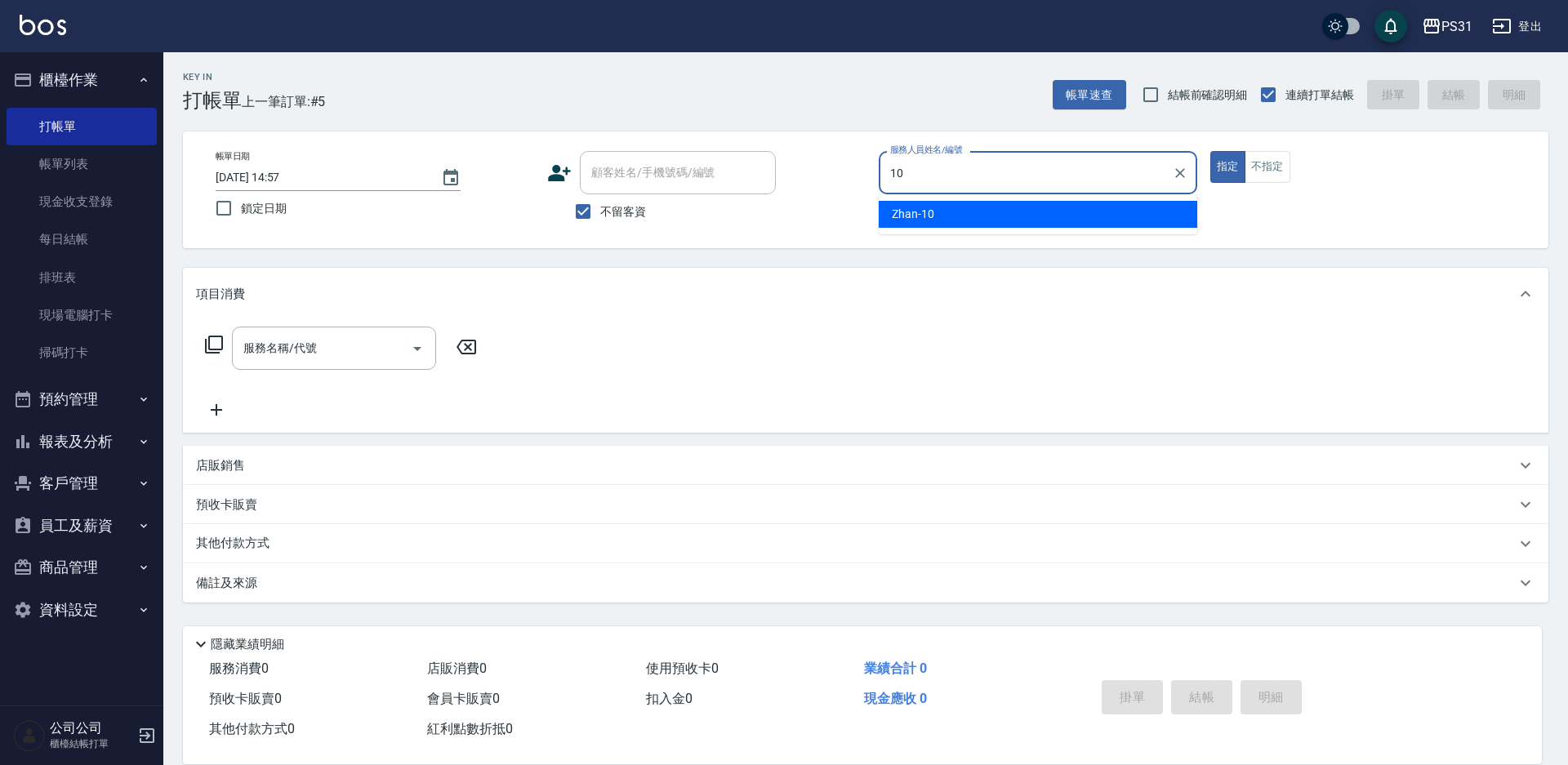
type input "Zhan-10"
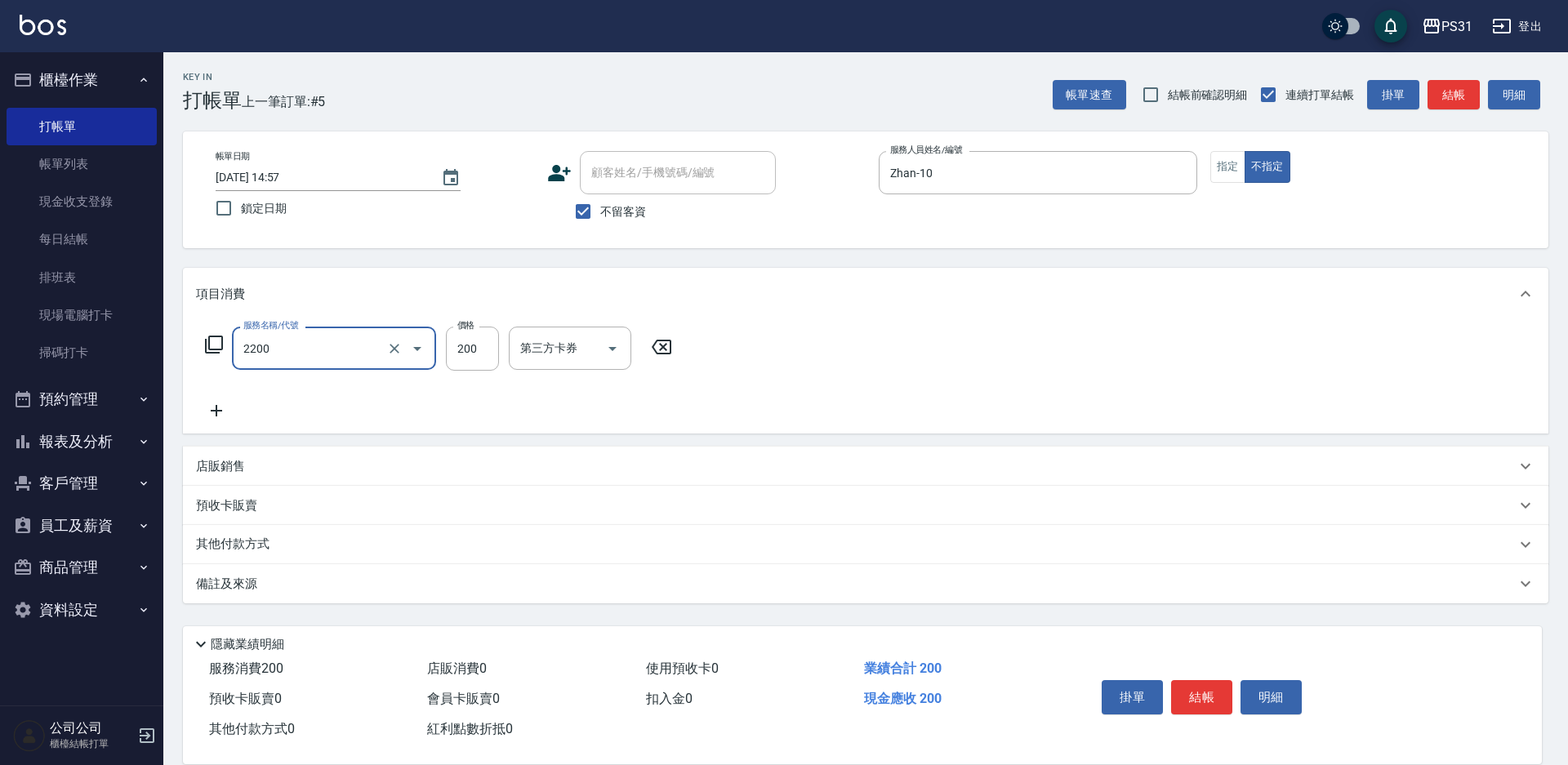
type input "剪髮200(2200)"
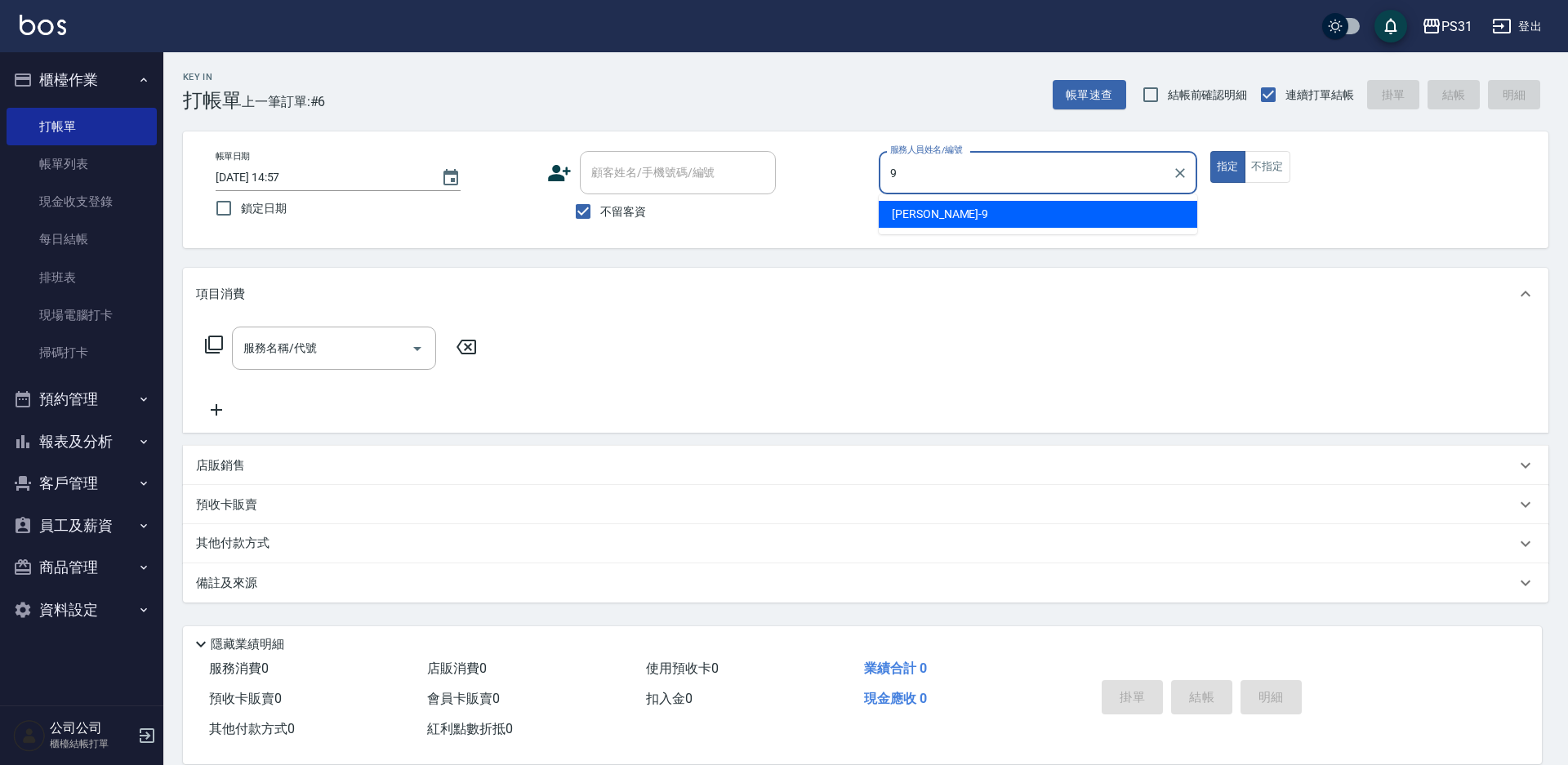
type input "JOJO-9"
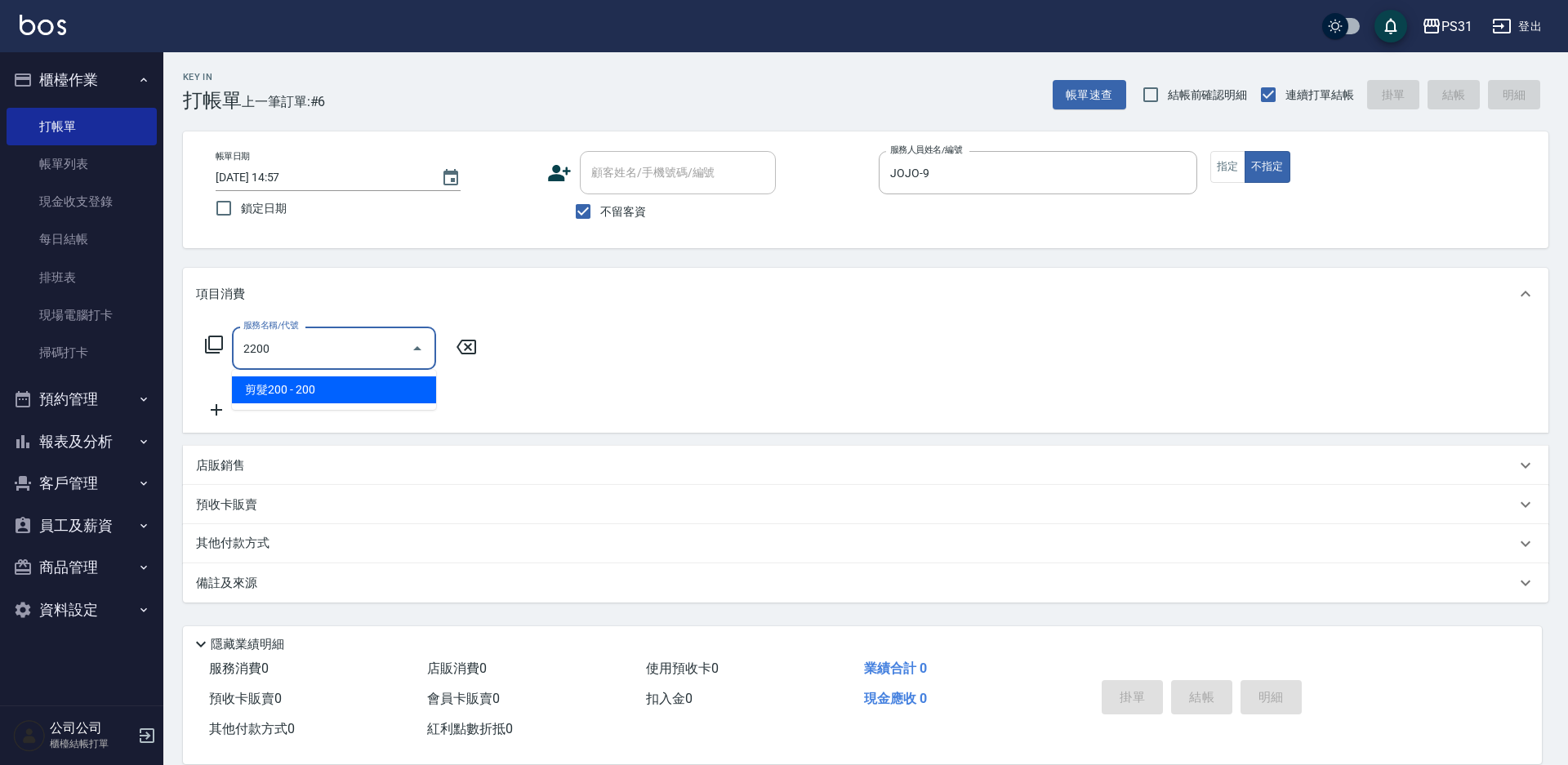
type input "剪髮200(2200)"
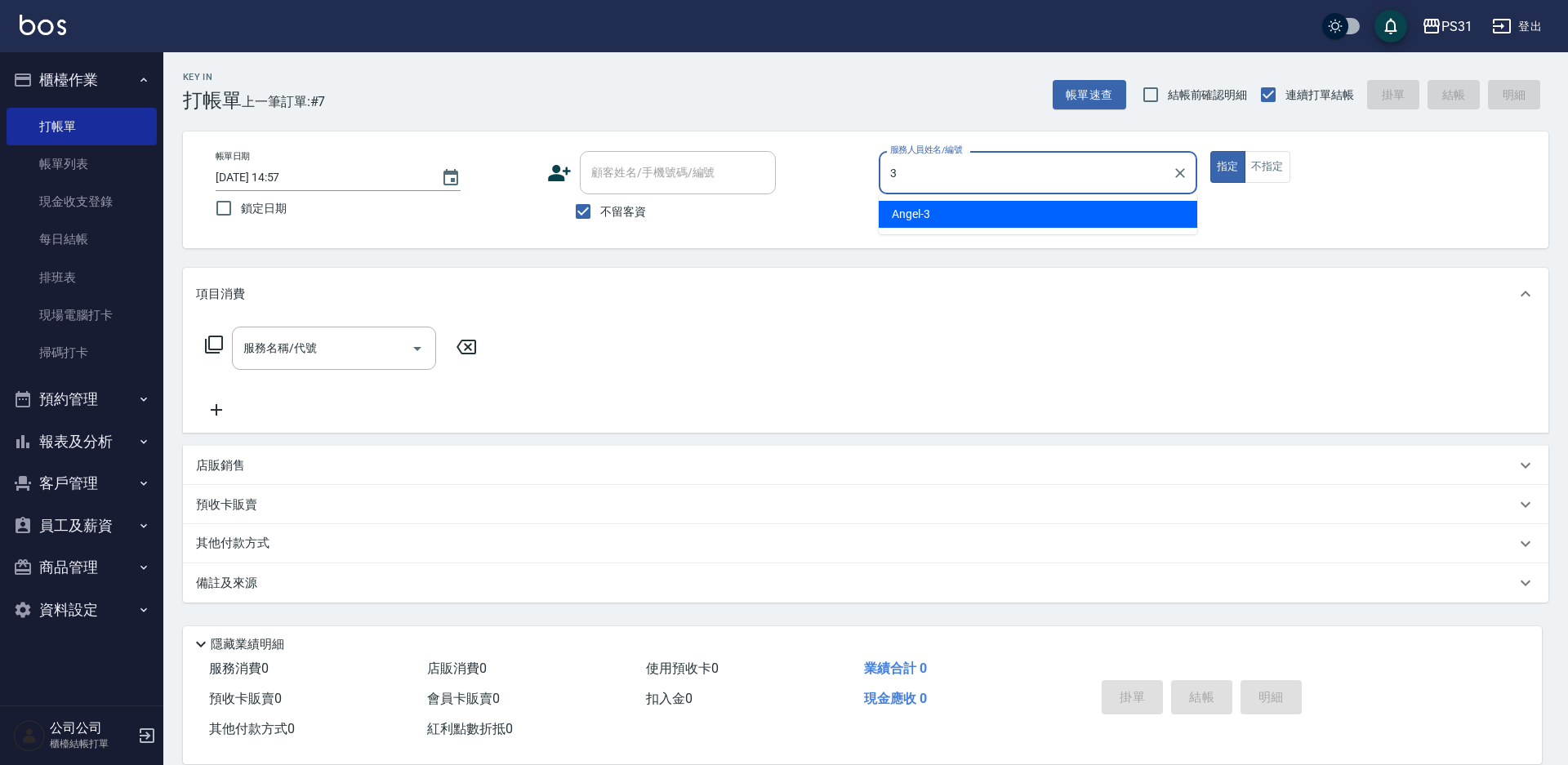
type input "Angel-3"
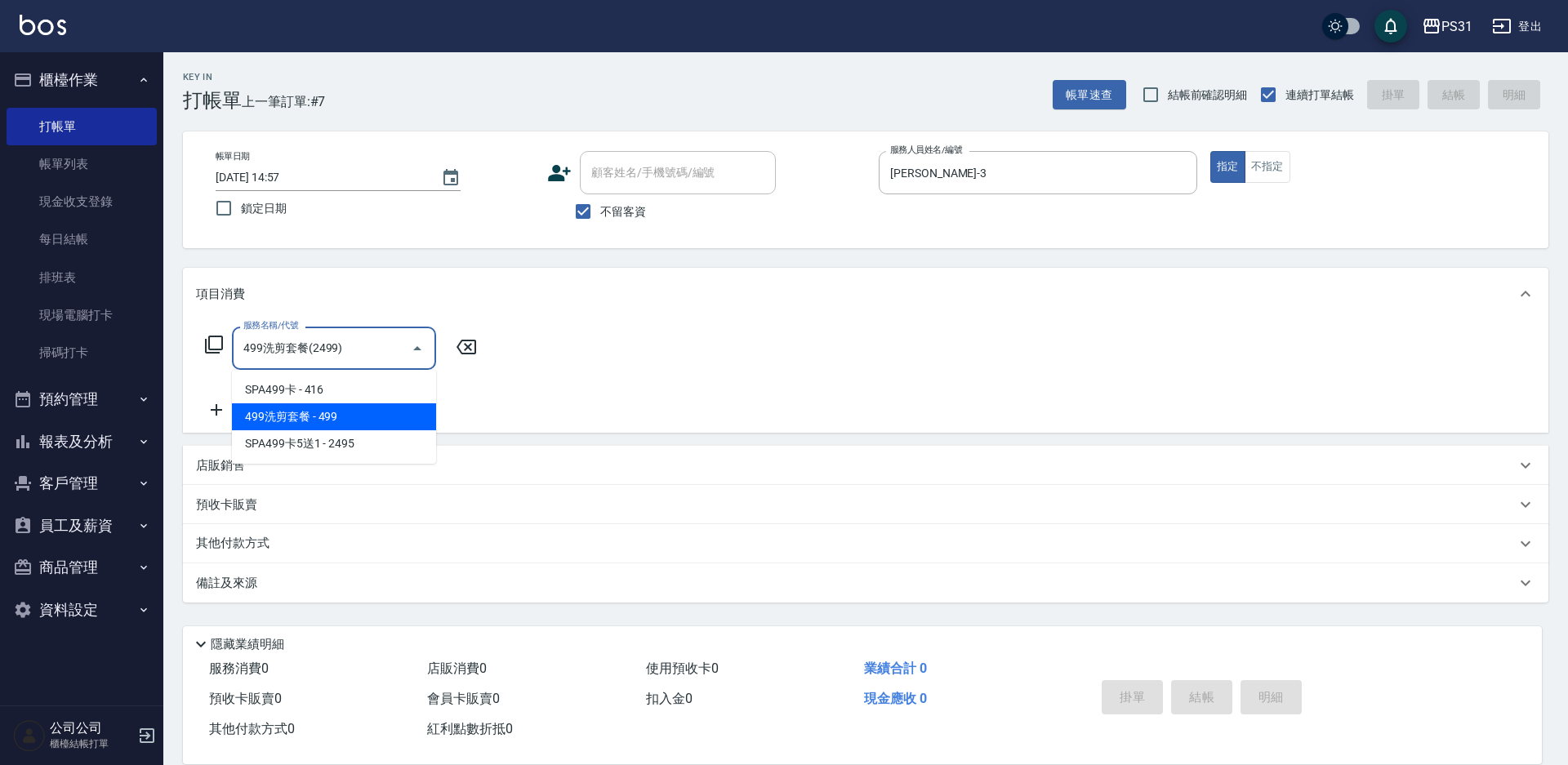
type input "499洗剪套餐(2499)"
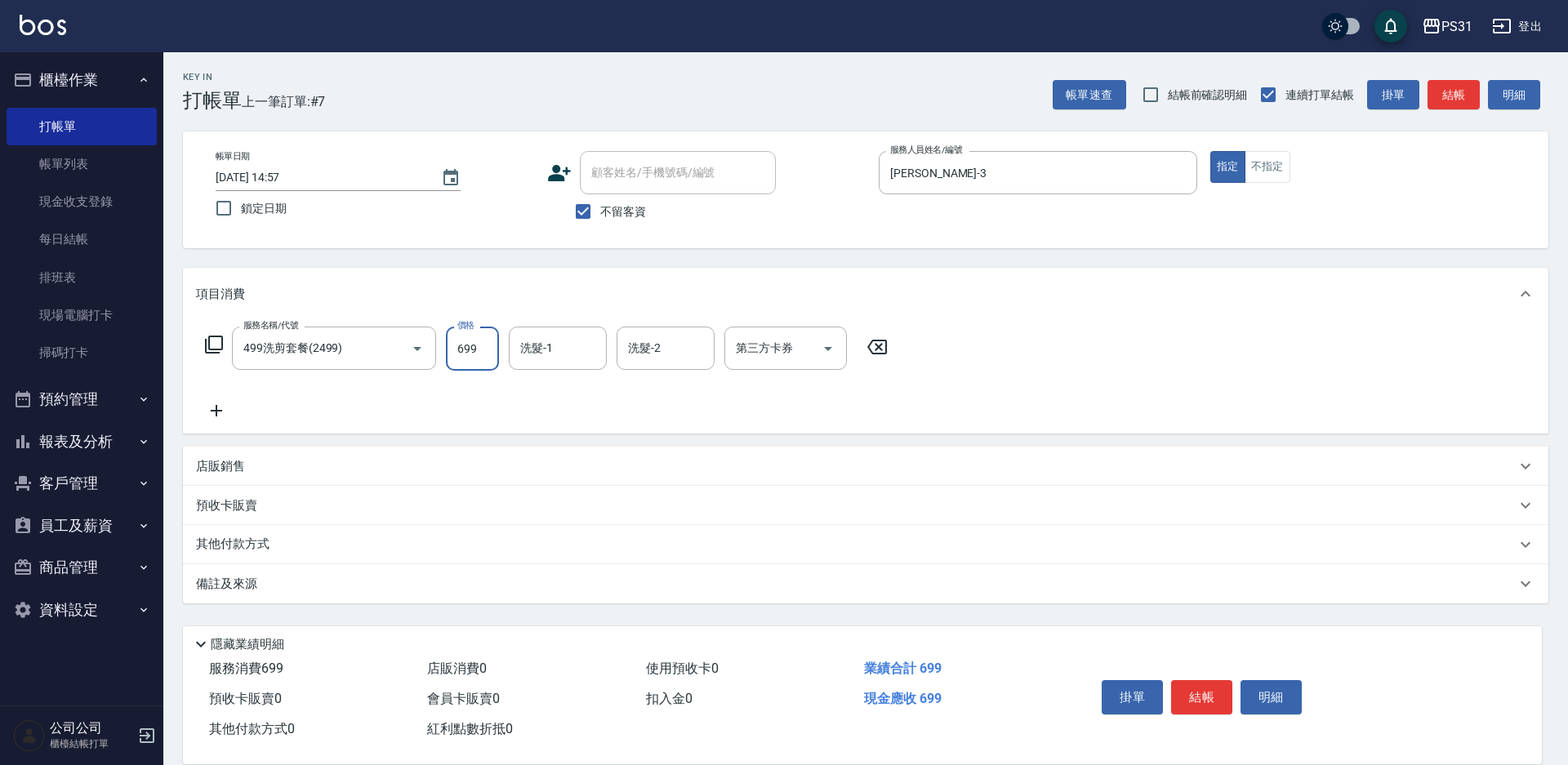
type input "699"
type input "何宜柔-31"
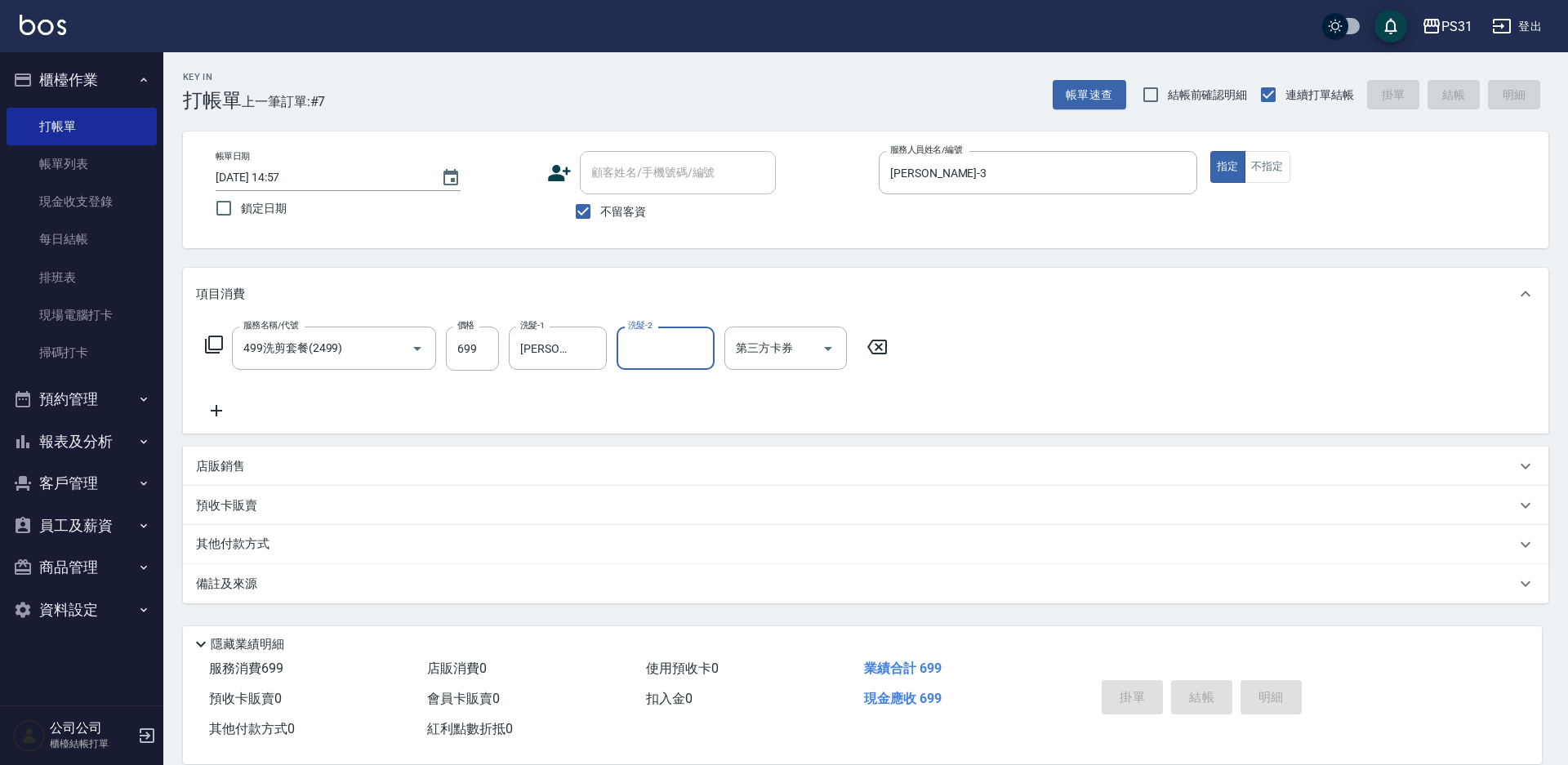
type input "2025/09/07 14:58"
type input "Angel-3"
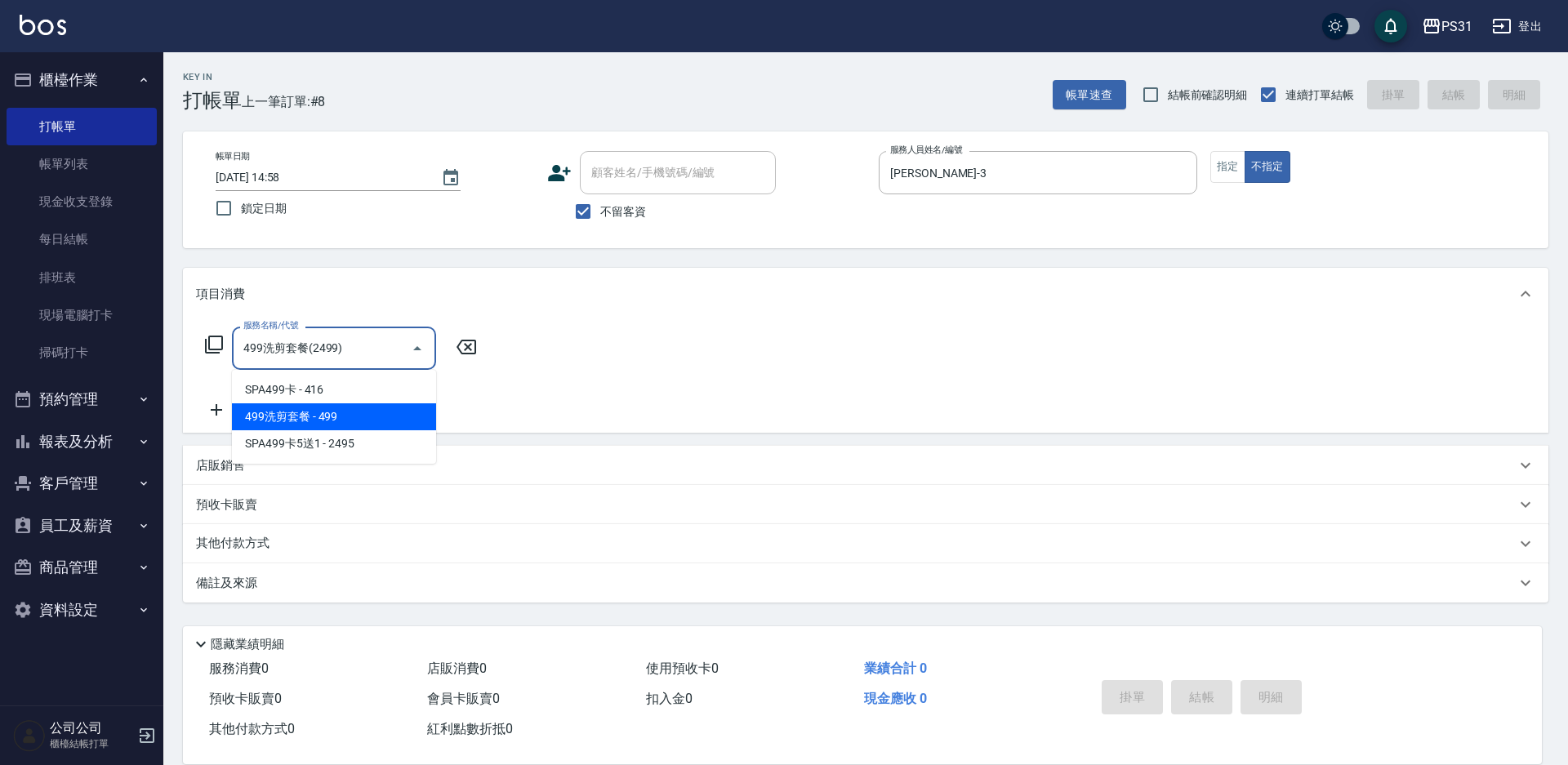
type input "499洗剪套餐(2499)"
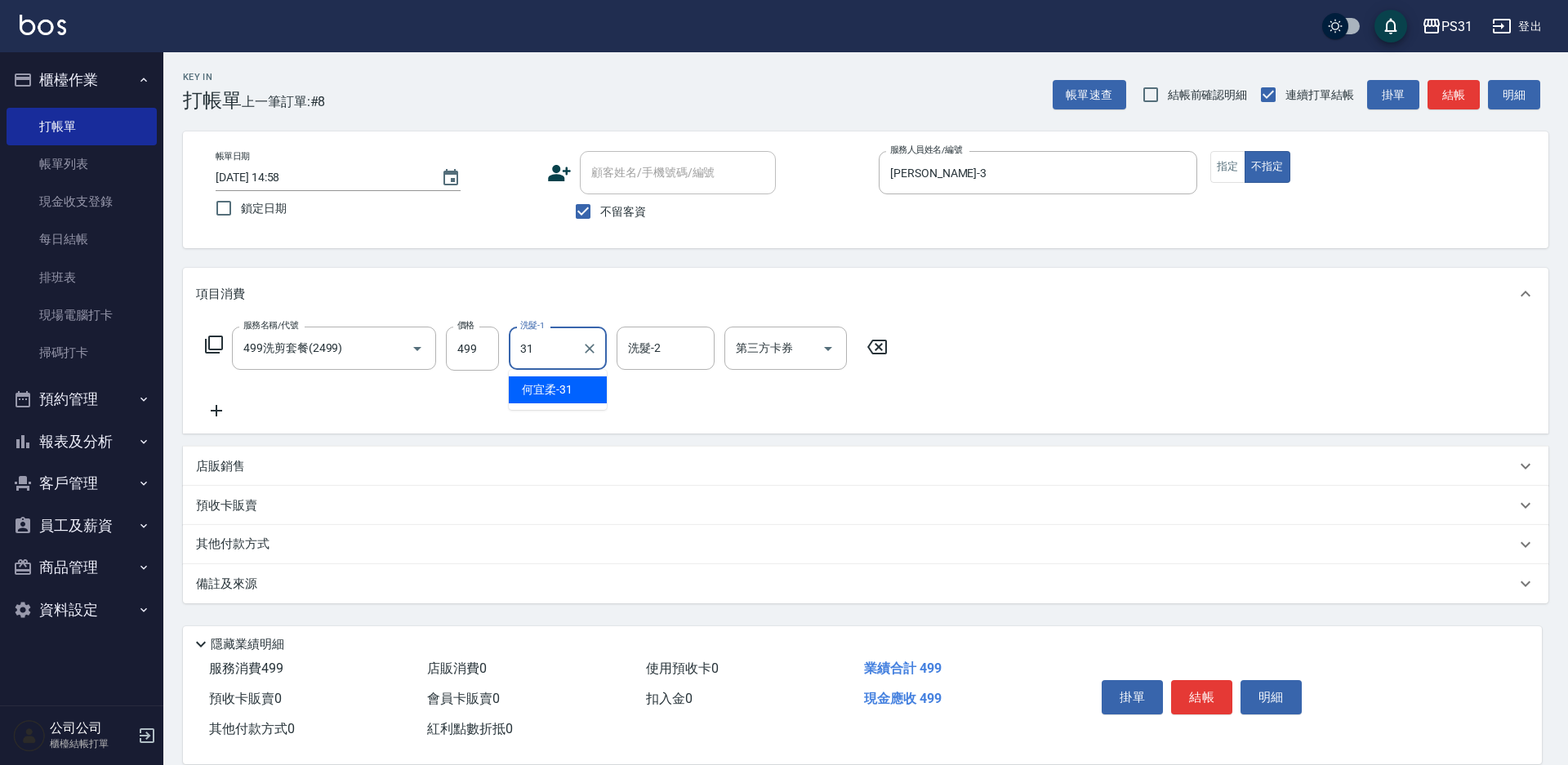
type input "何宜柔-31"
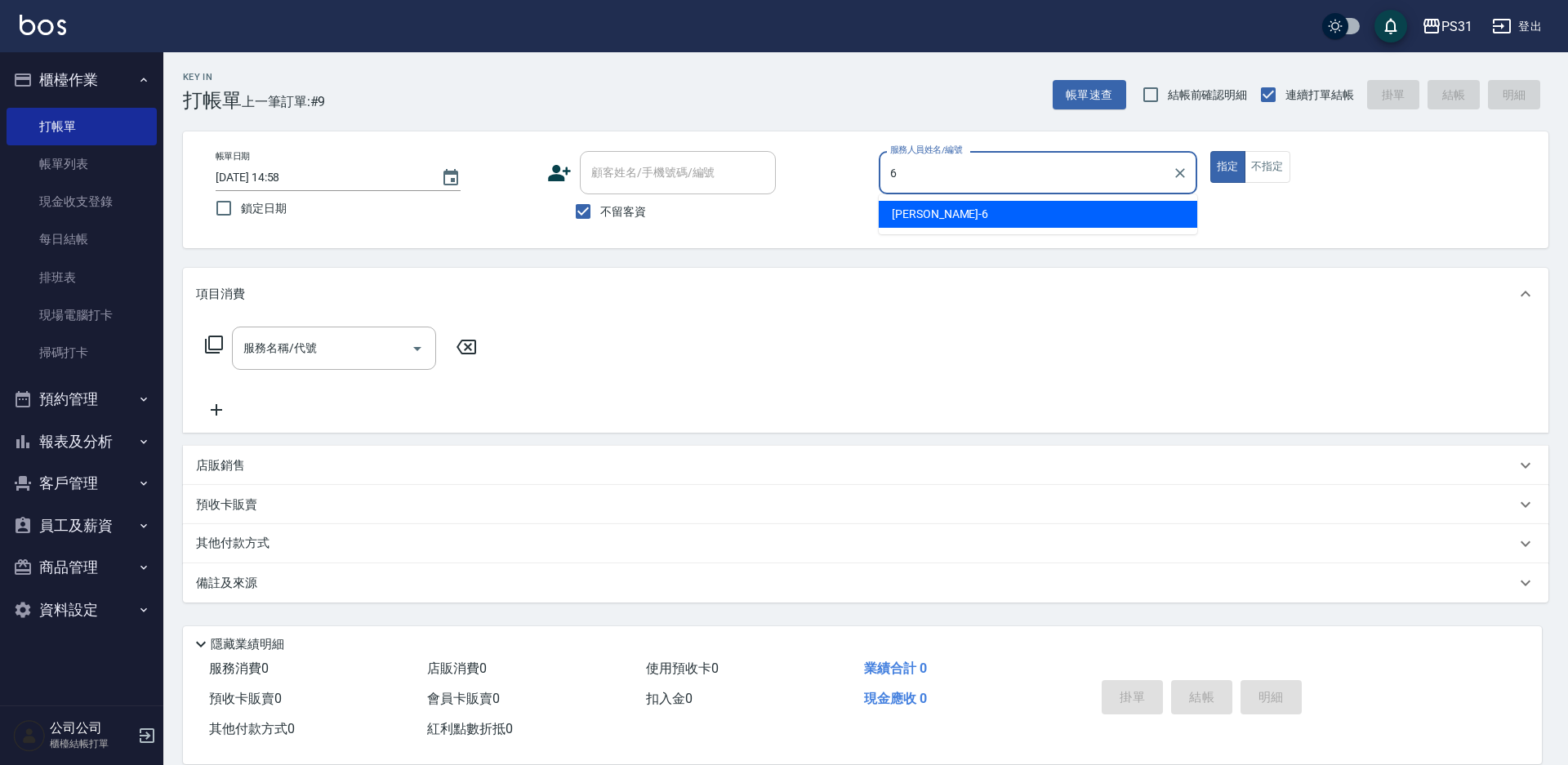
type input "Aki-6"
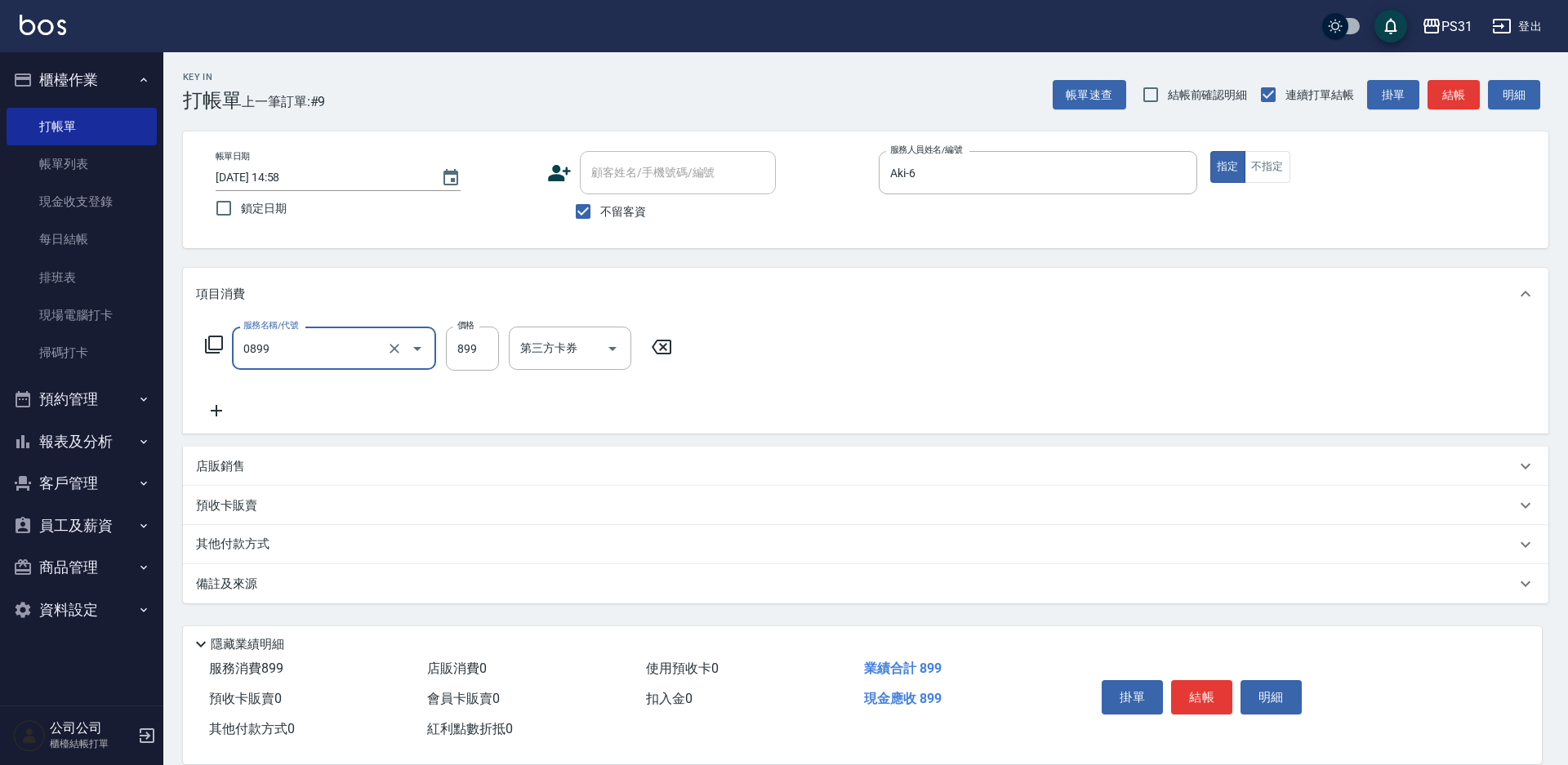
type input "REVIVRE(0899)"
type input "890"
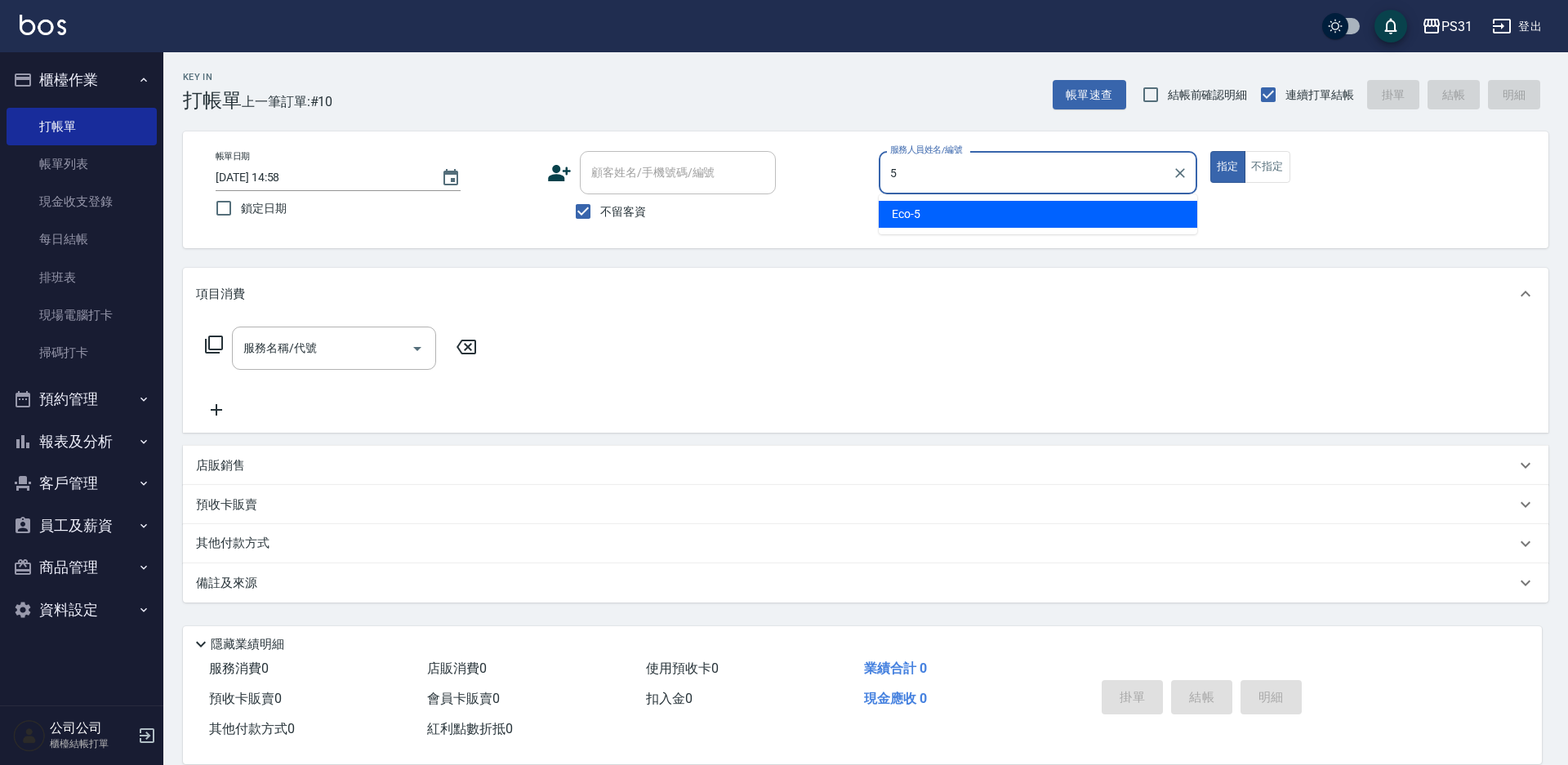
type input "Eco-5"
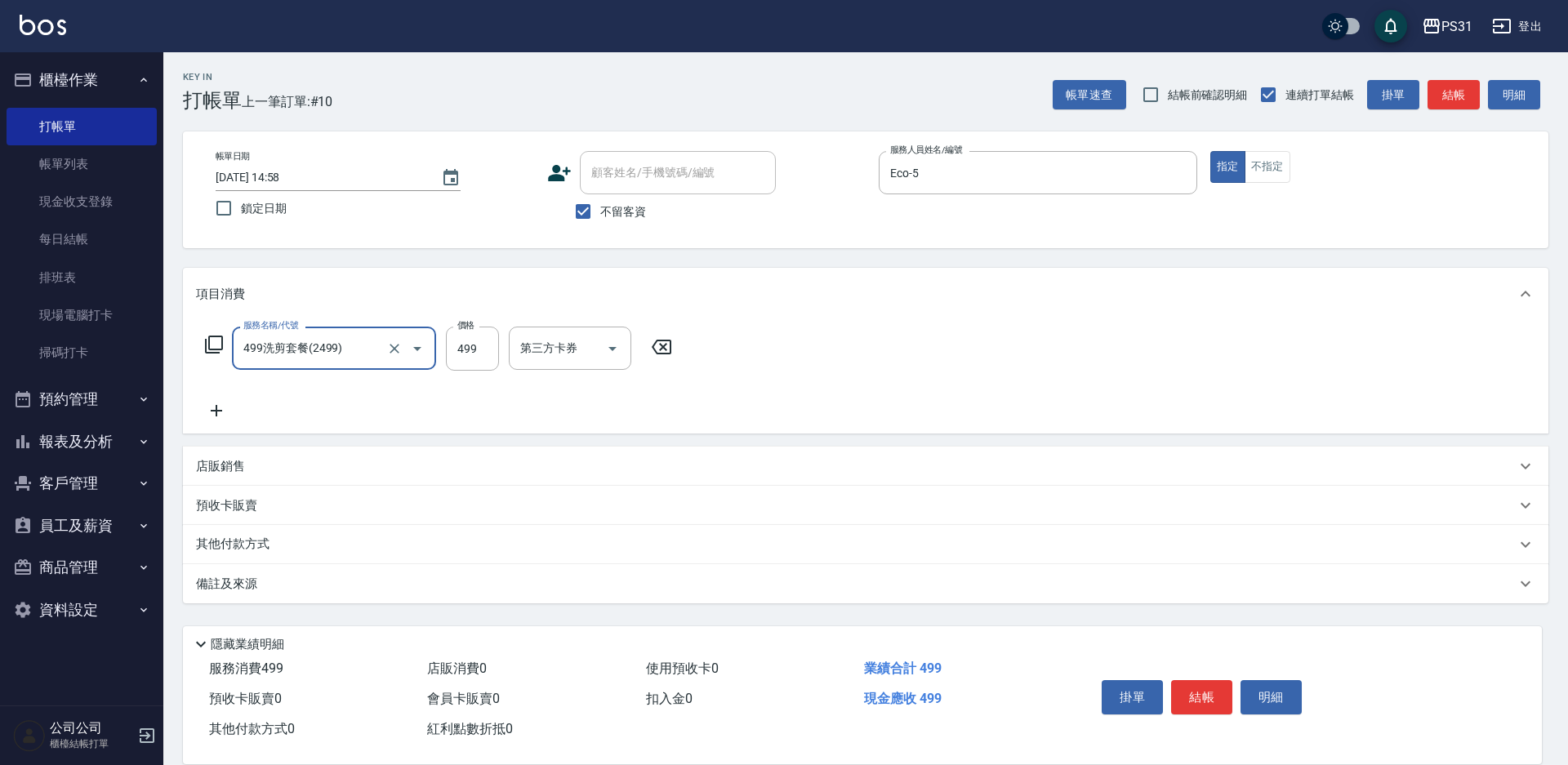
type input "499洗剪套餐(2499)"
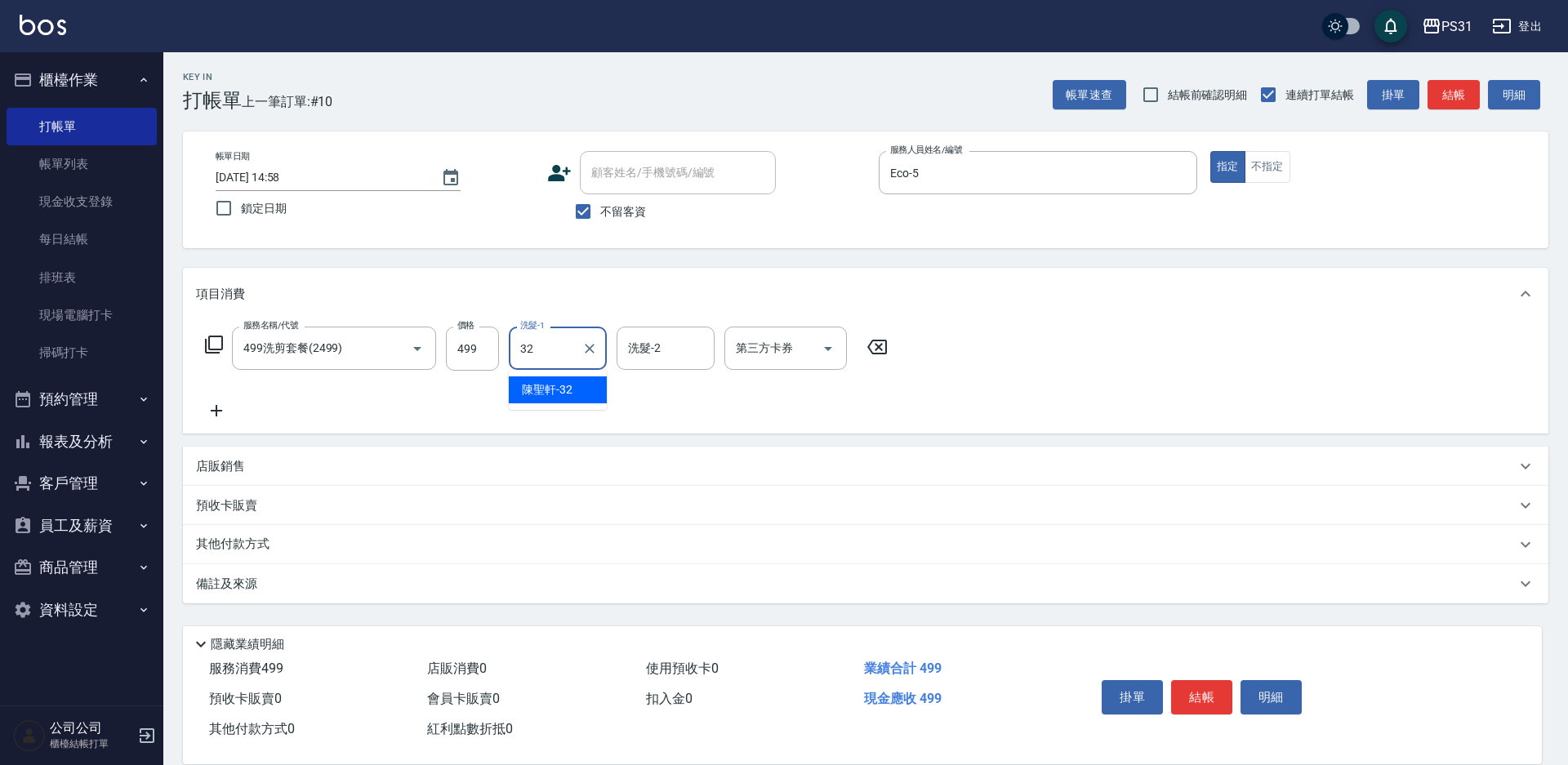
type input "陳聖軒-32"
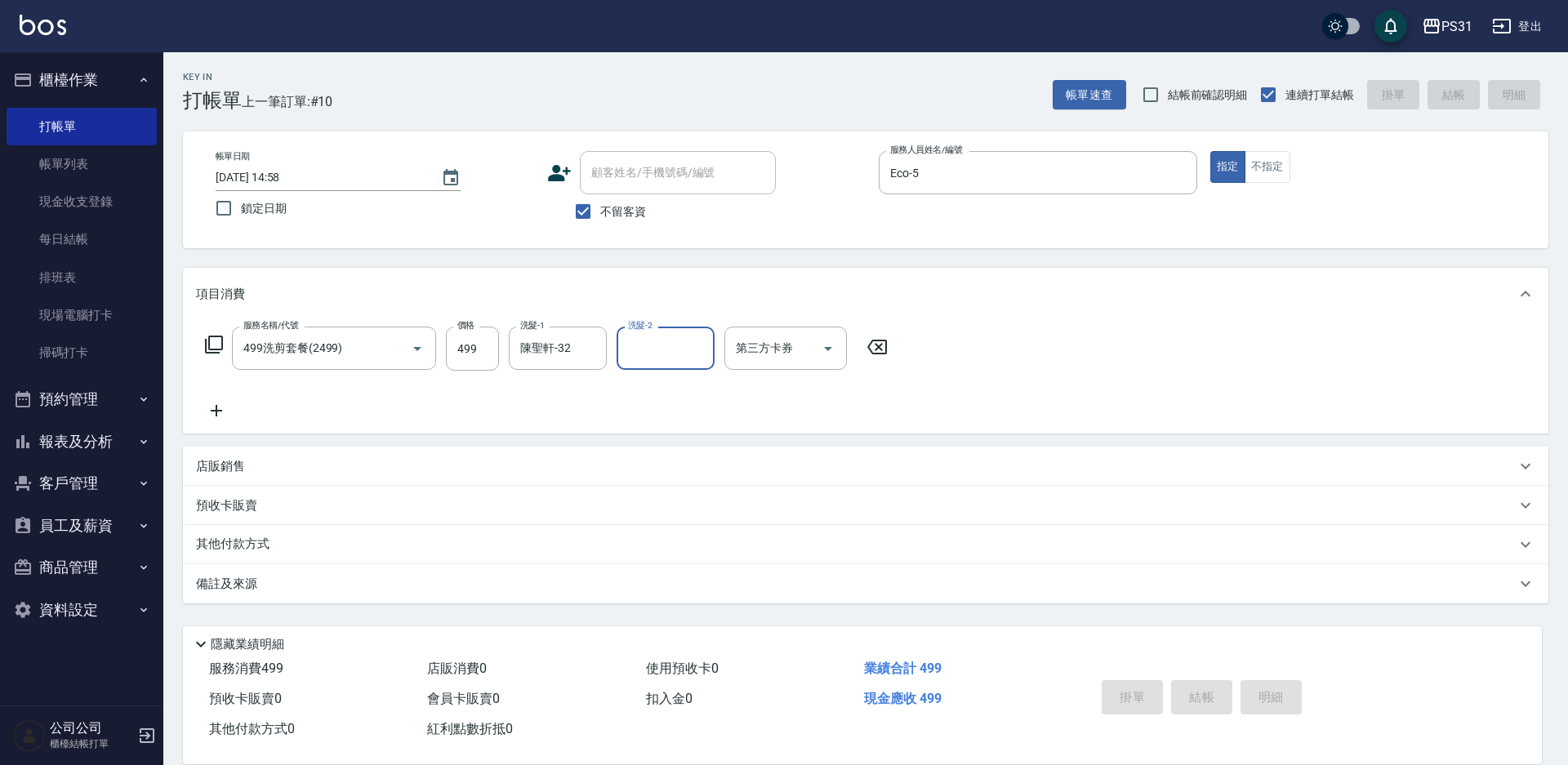
type input "2025/09/07 14:59"
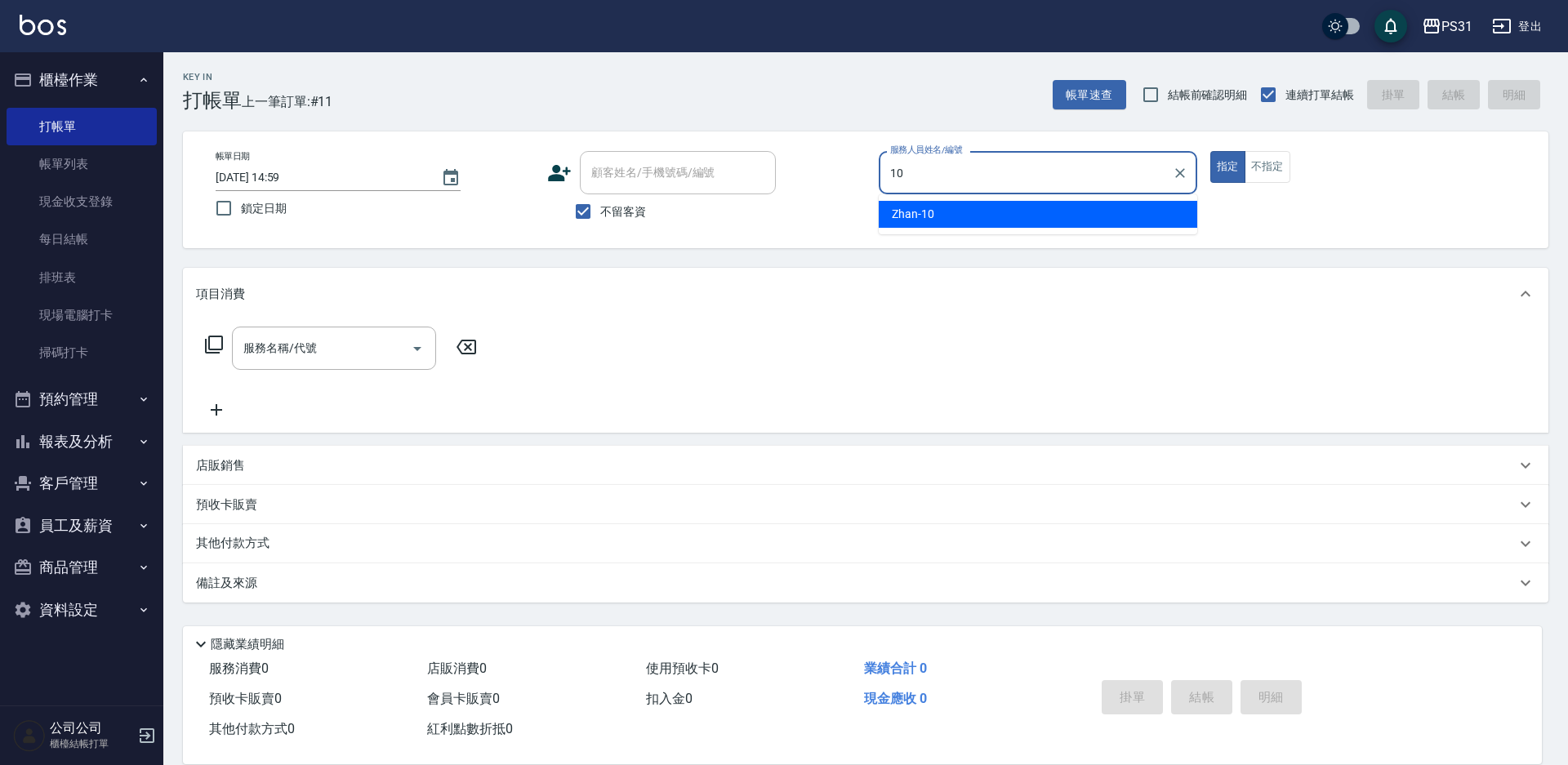
type input "Zhan-10"
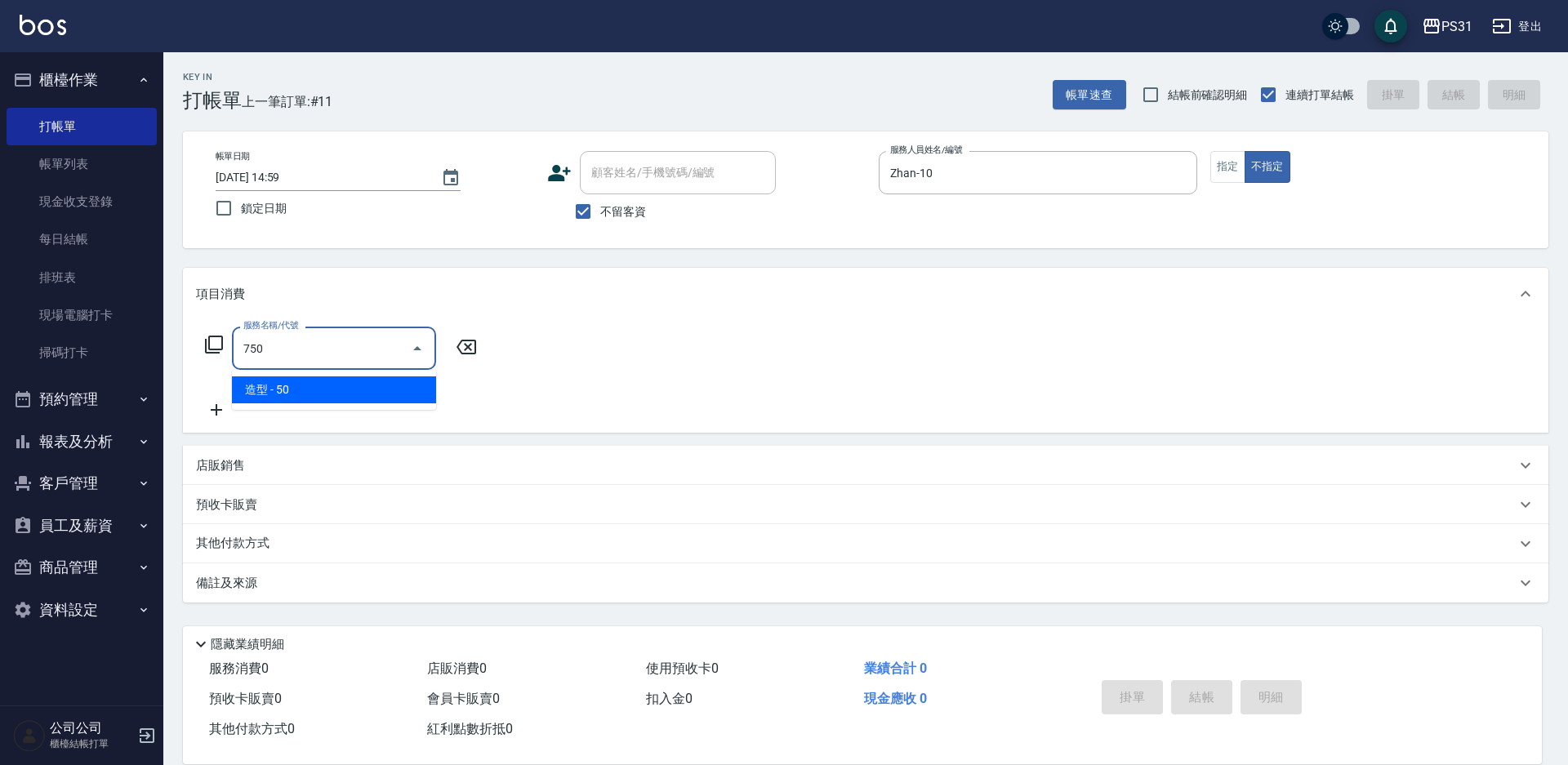
type input "造型(750)"
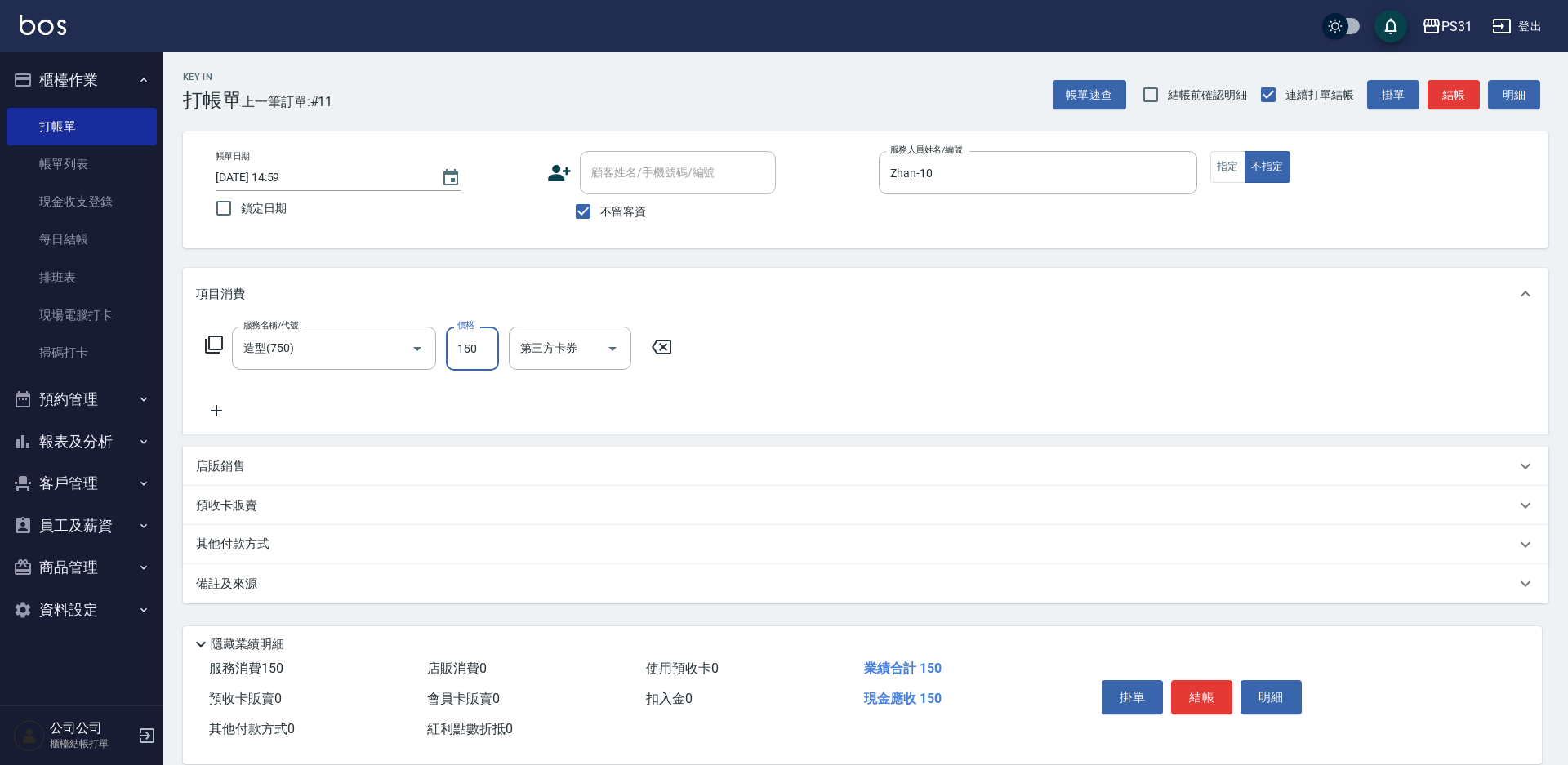
type input "150"
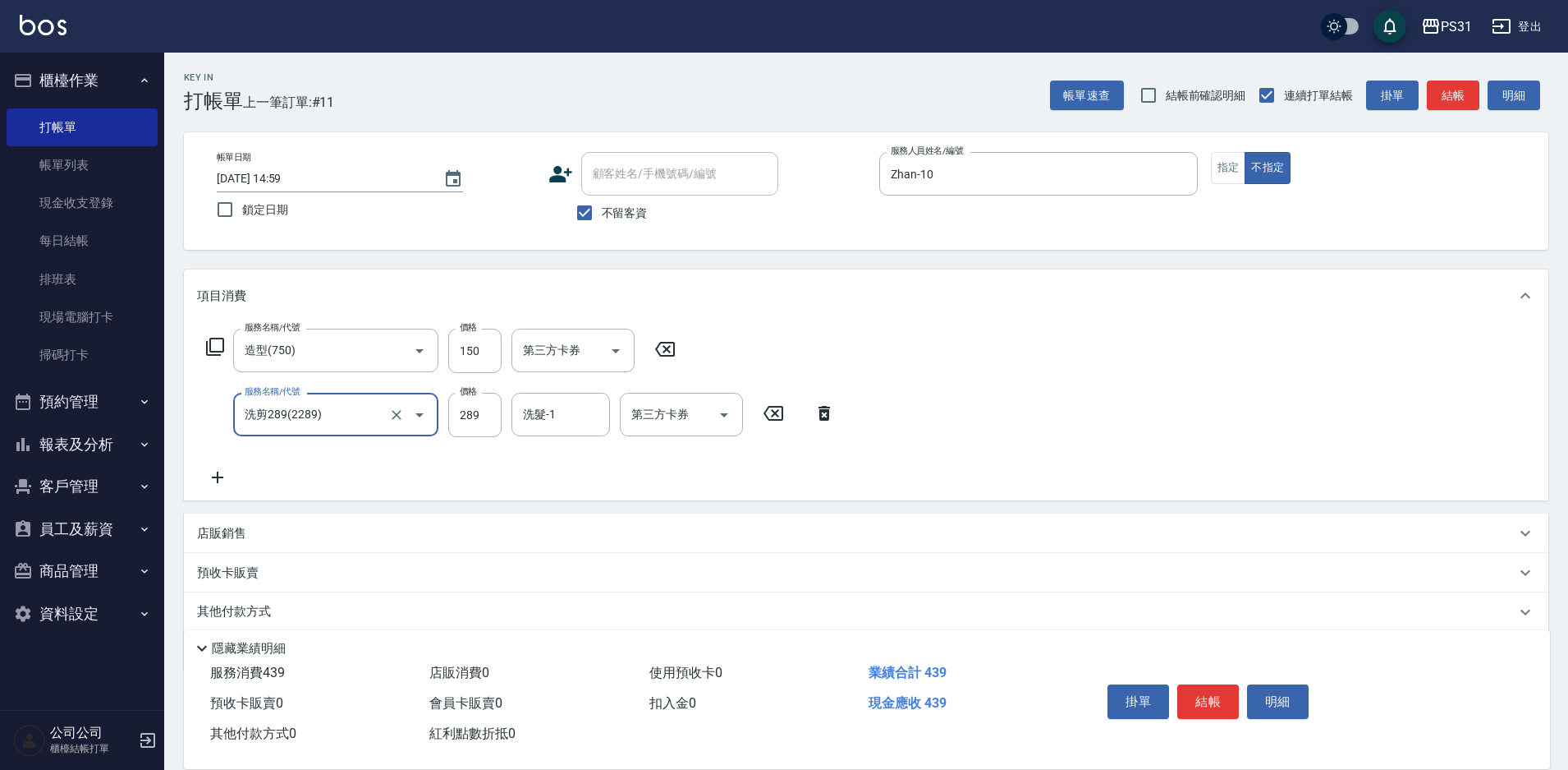
type input "洗剪289(2289)"
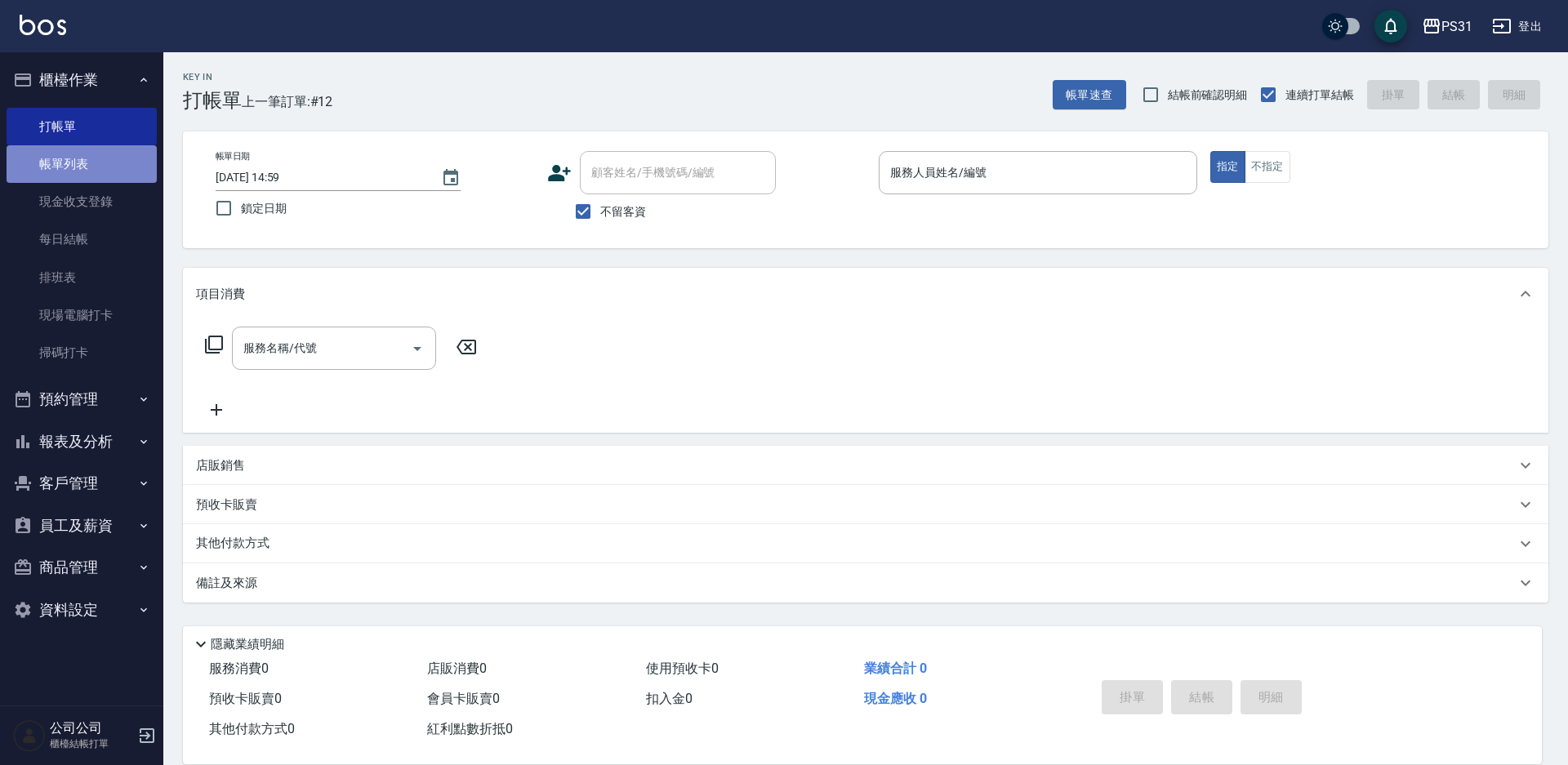
click at [94, 169] on link "帳單列表" at bounding box center [82, 164] width 150 height 38
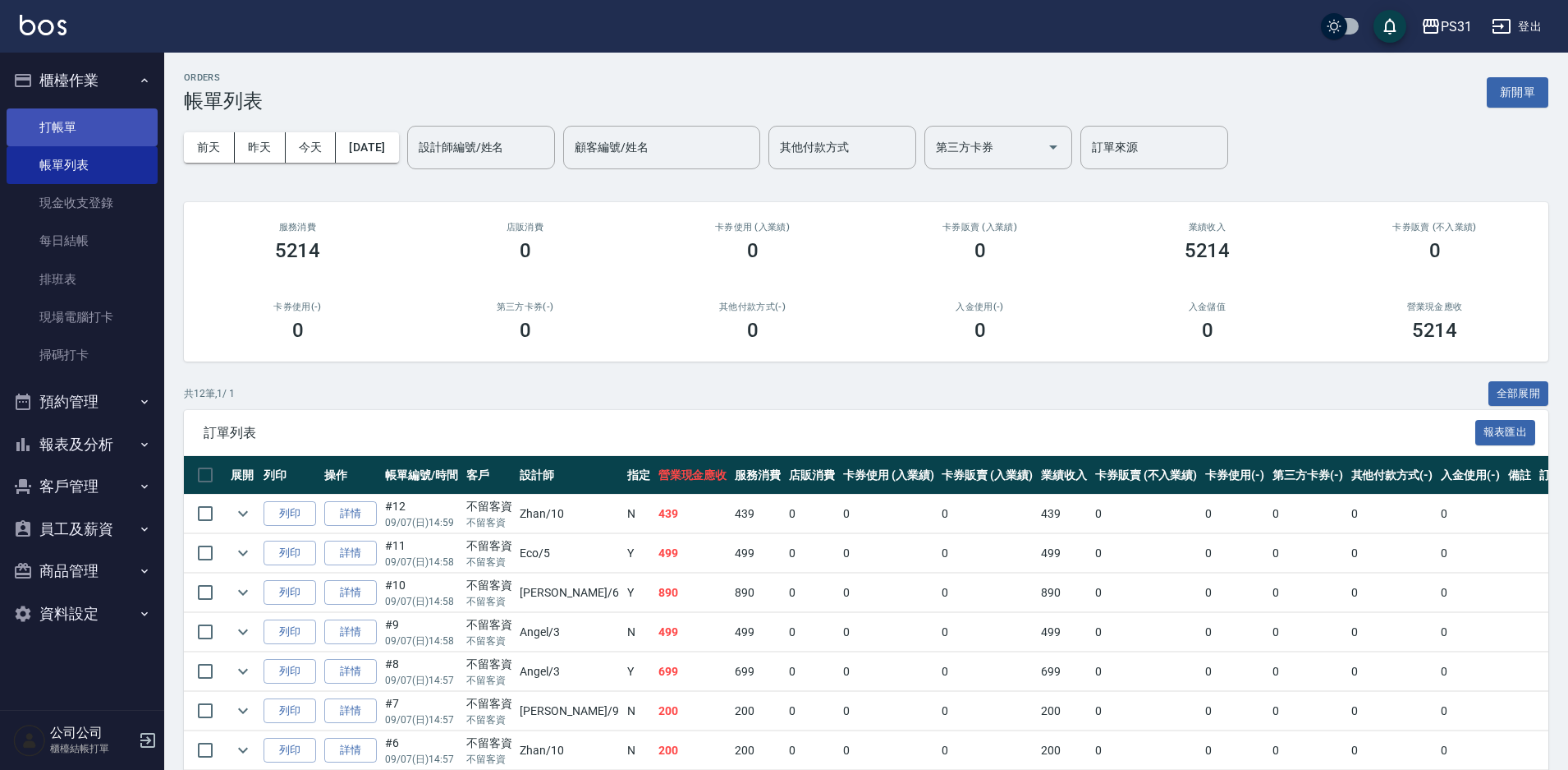
click at [89, 128] on link "打帳單" at bounding box center [82, 127] width 151 height 38
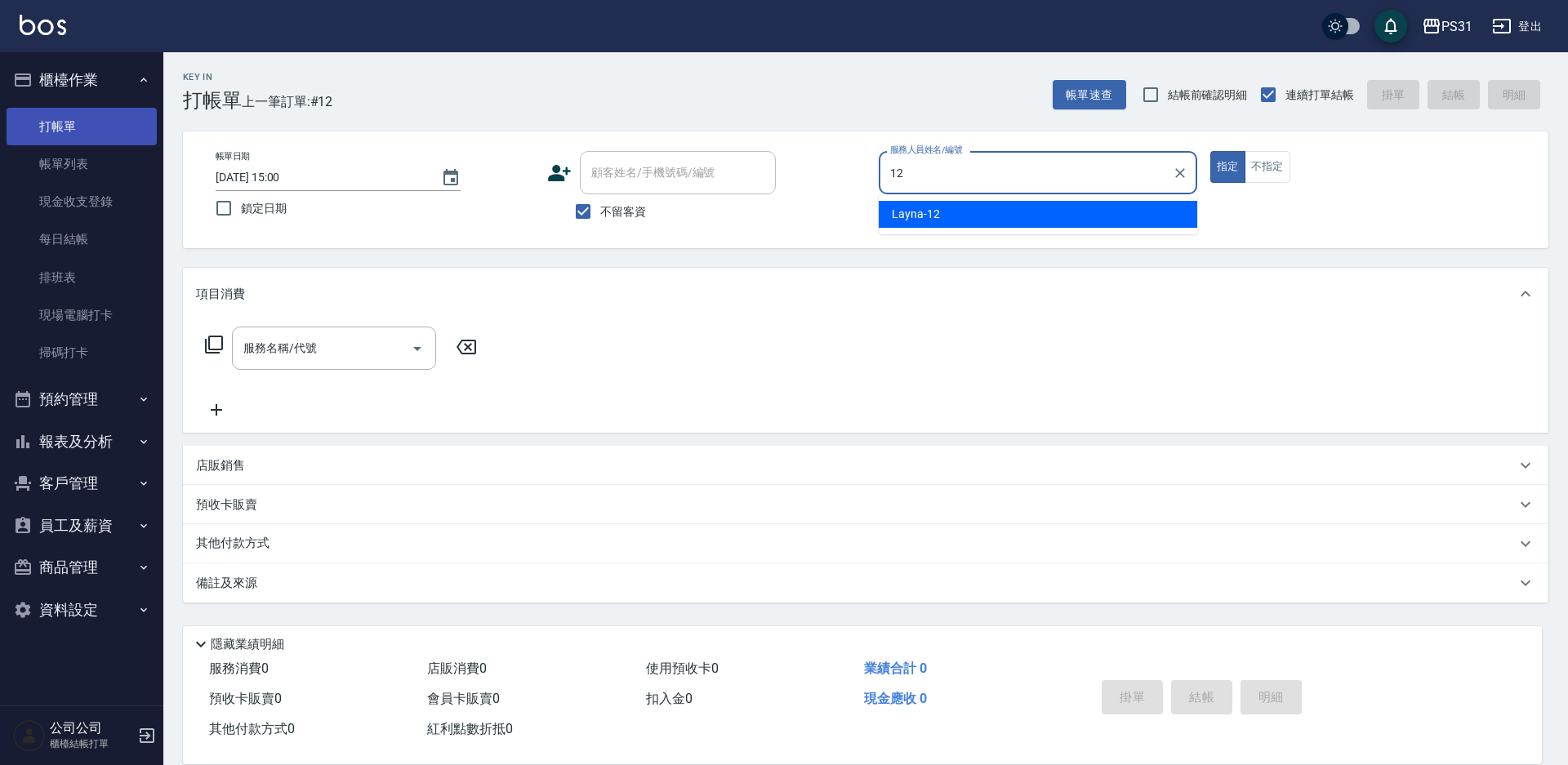
type input "Layna-12"
type button "true"
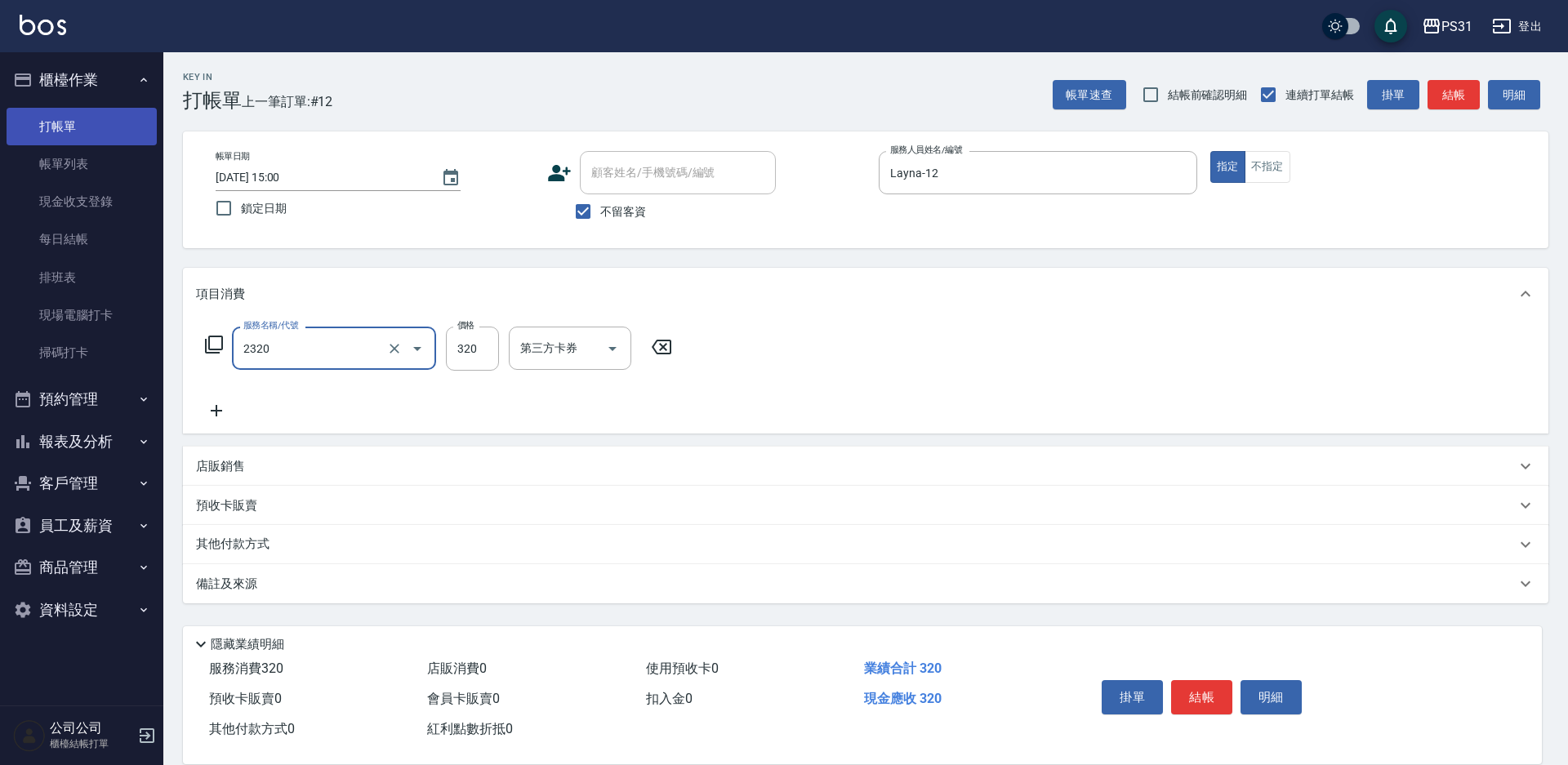
type input "洗剪320(2320)"
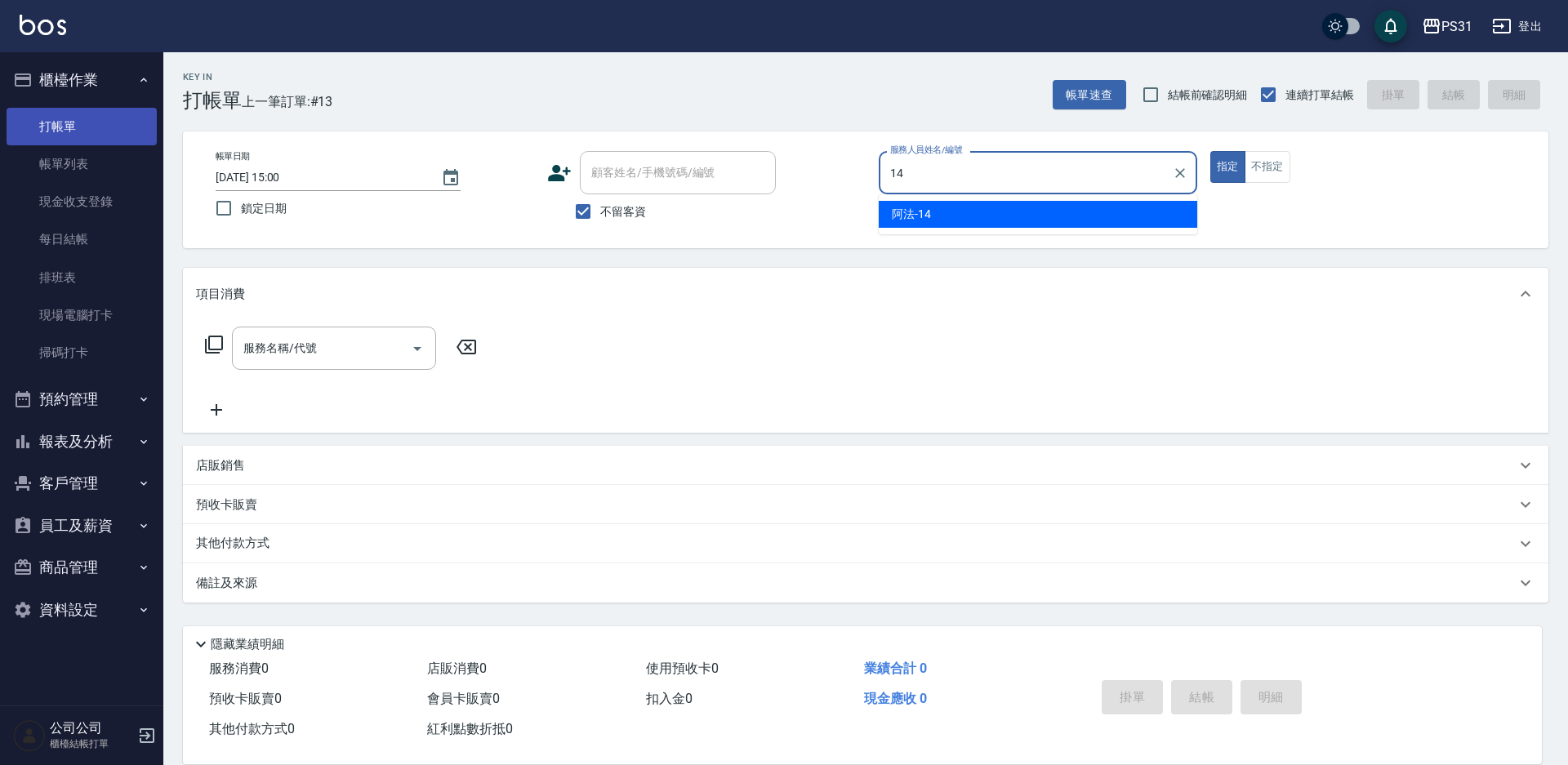
type input "阿法-14"
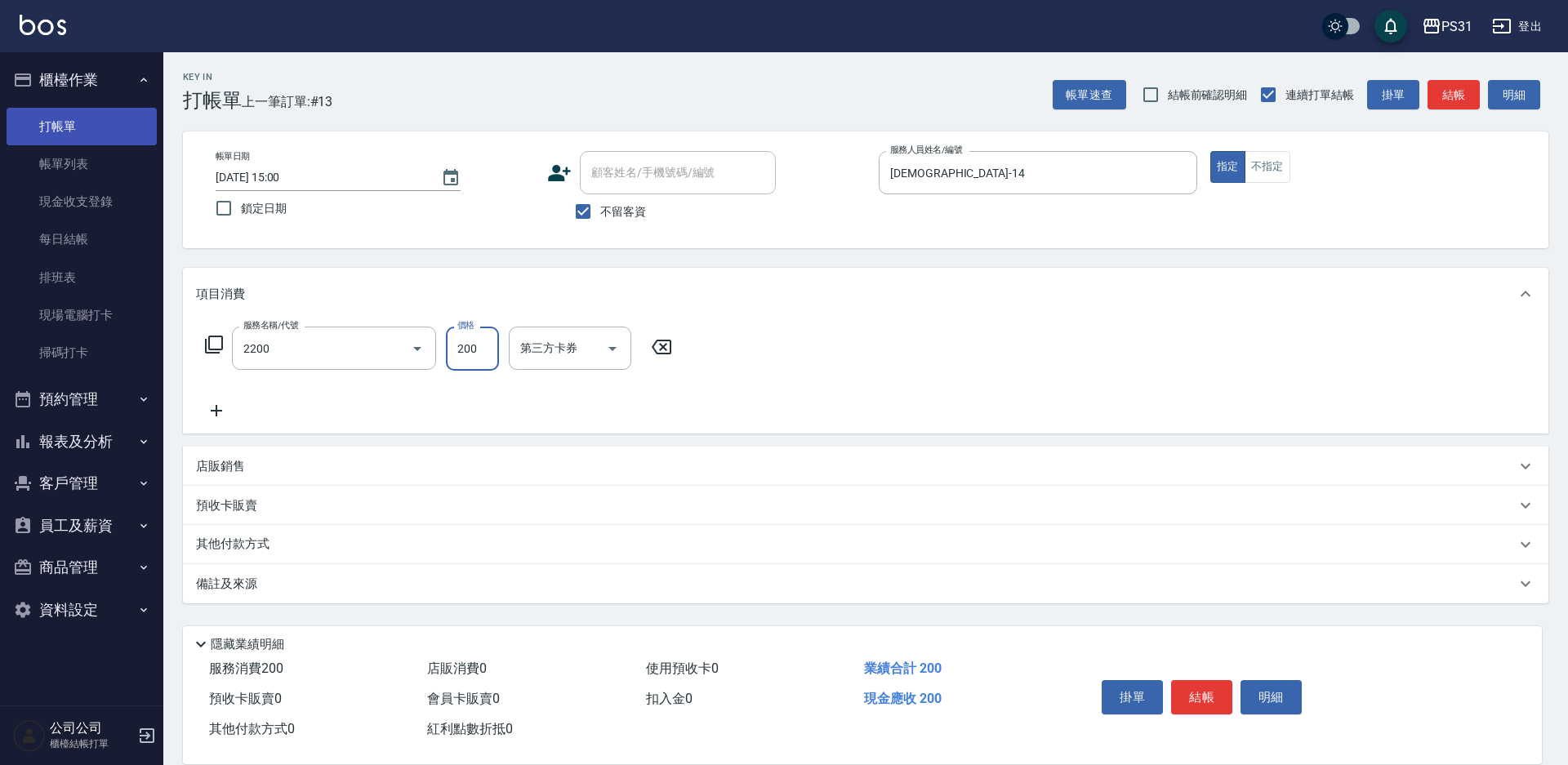
type input "剪髮200(2200)"
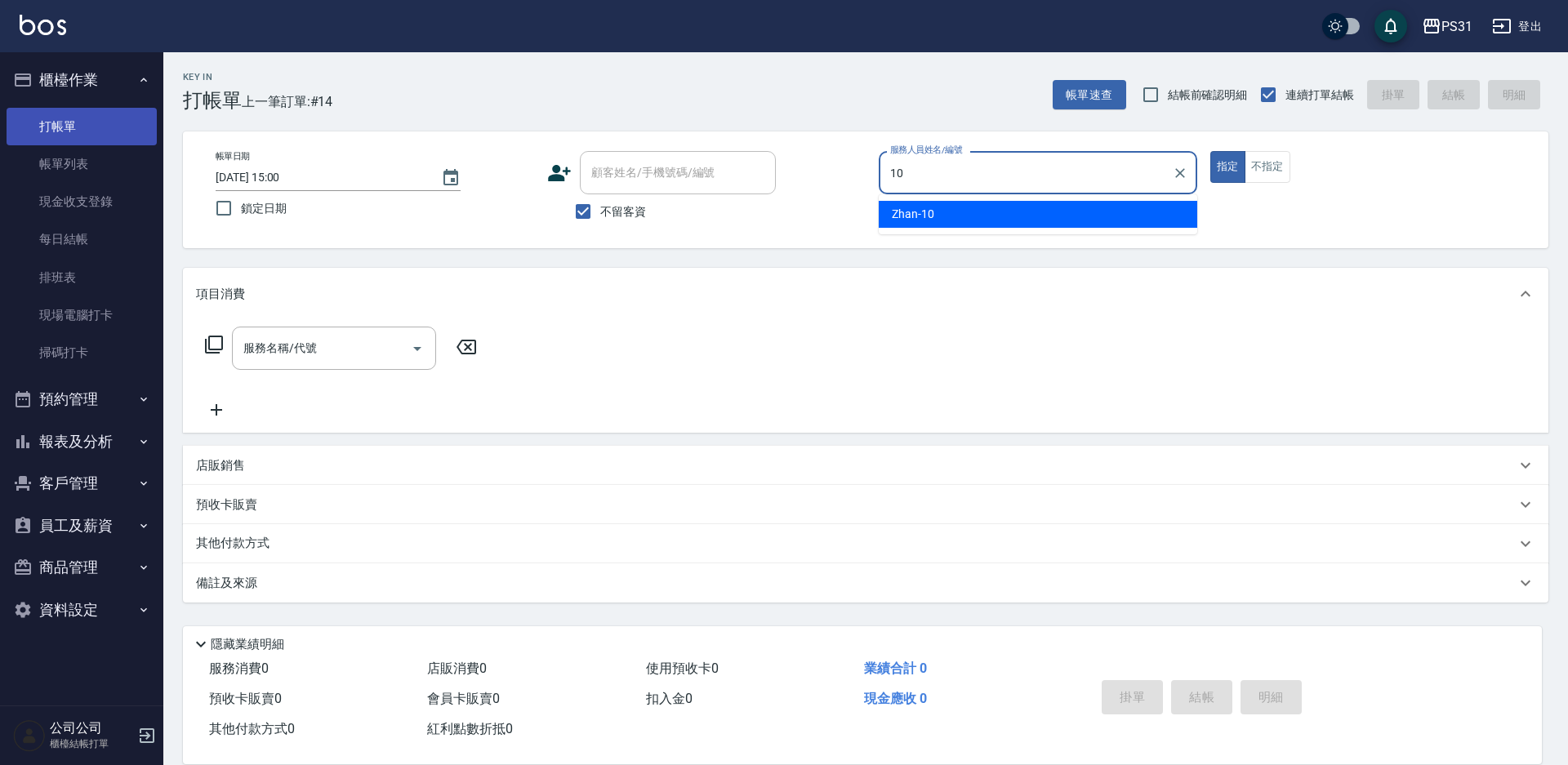
type input "Zhan-10"
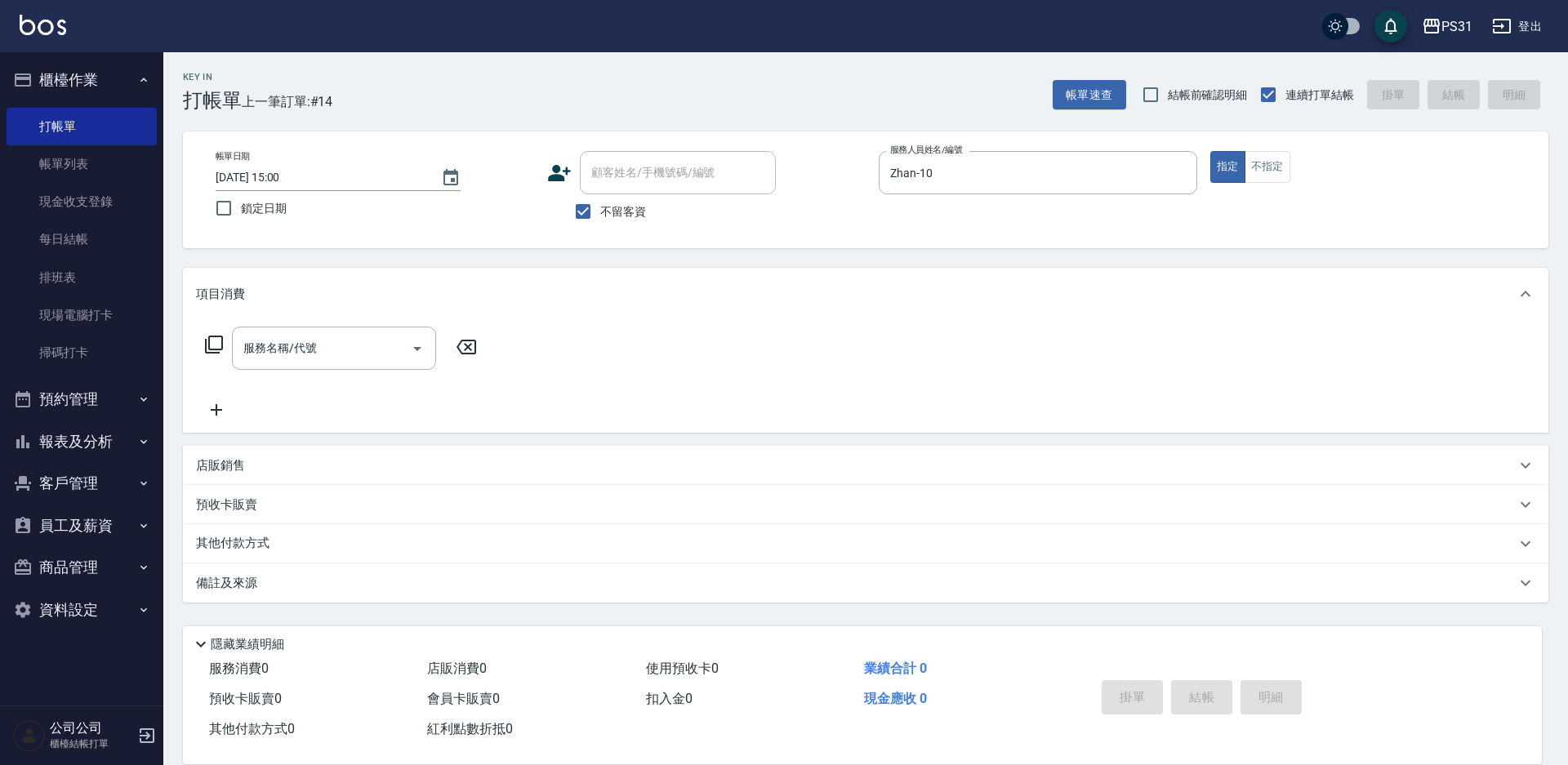
click at [212, 346] on icon at bounding box center [214, 344] width 20 height 20
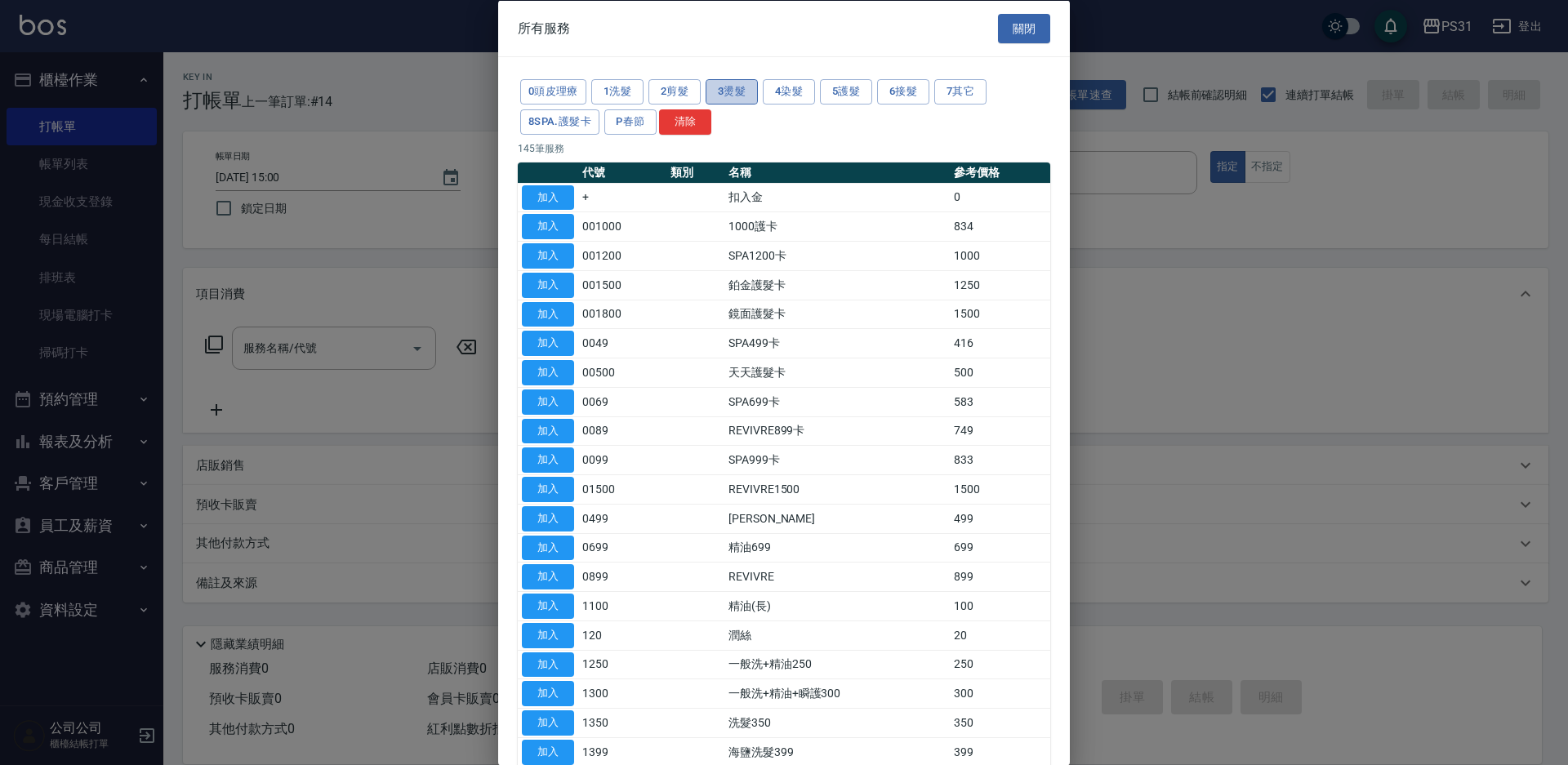
click at [747, 90] on button "3燙髮" at bounding box center [731, 92] width 52 height 26
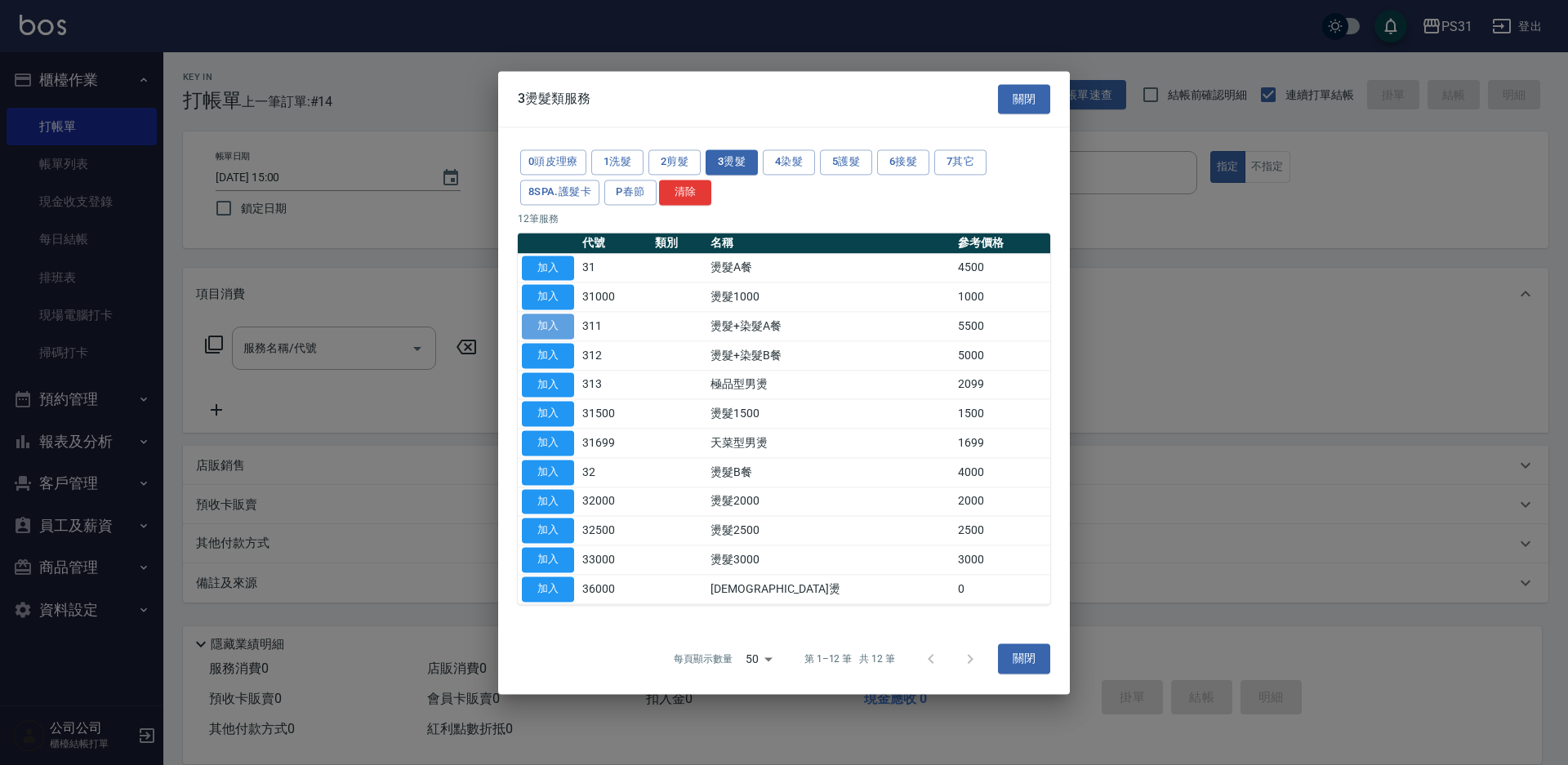
click at [559, 327] on button "加入" at bounding box center [547, 327] width 52 height 26
type input "燙髮+染髮A餐(311)"
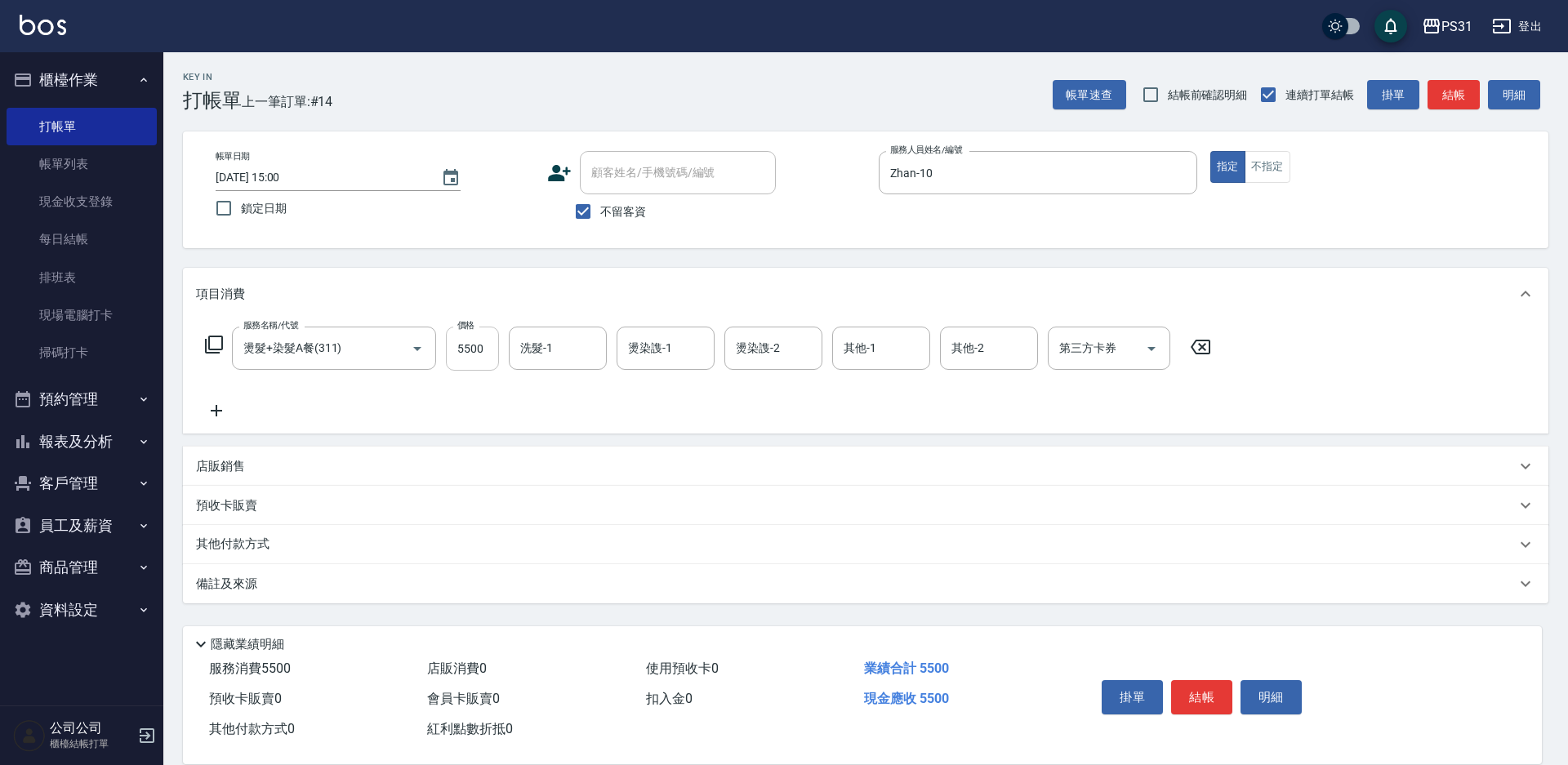
click at [494, 351] on input "5500" at bounding box center [472, 348] width 53 height 44
type input "4798"
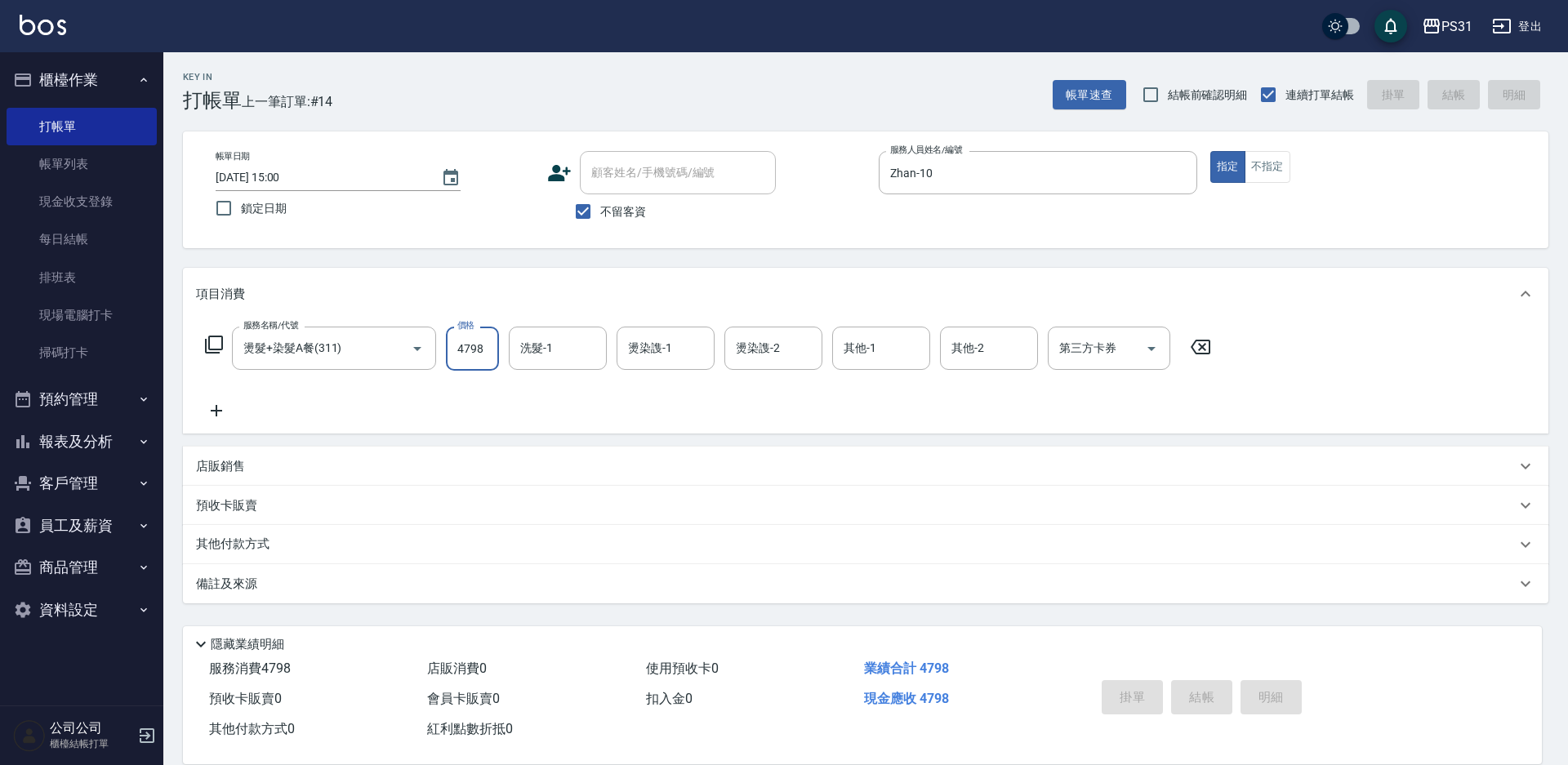
type input "2025/09/07 15:01"
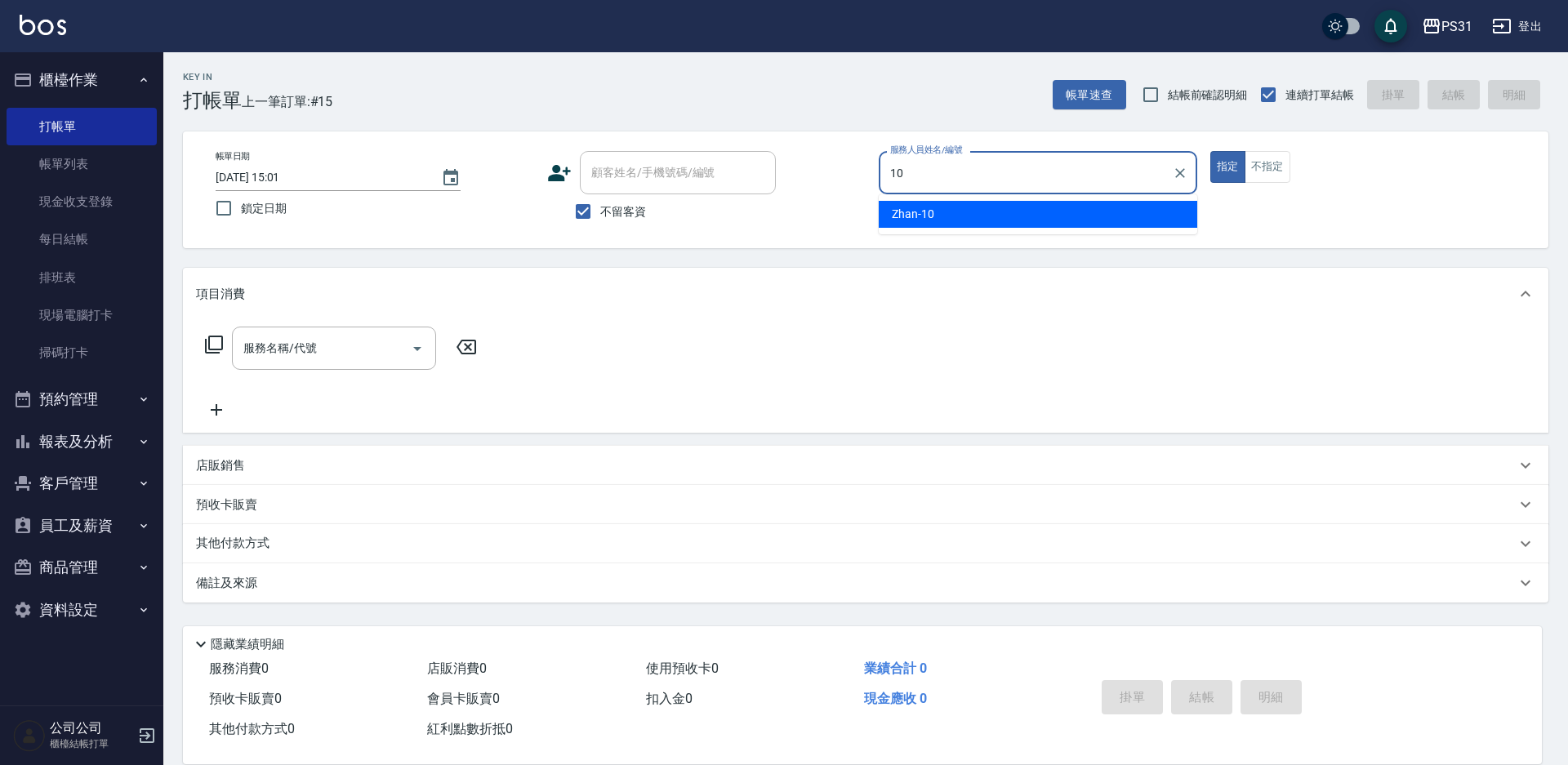
type input "Zhan-10"
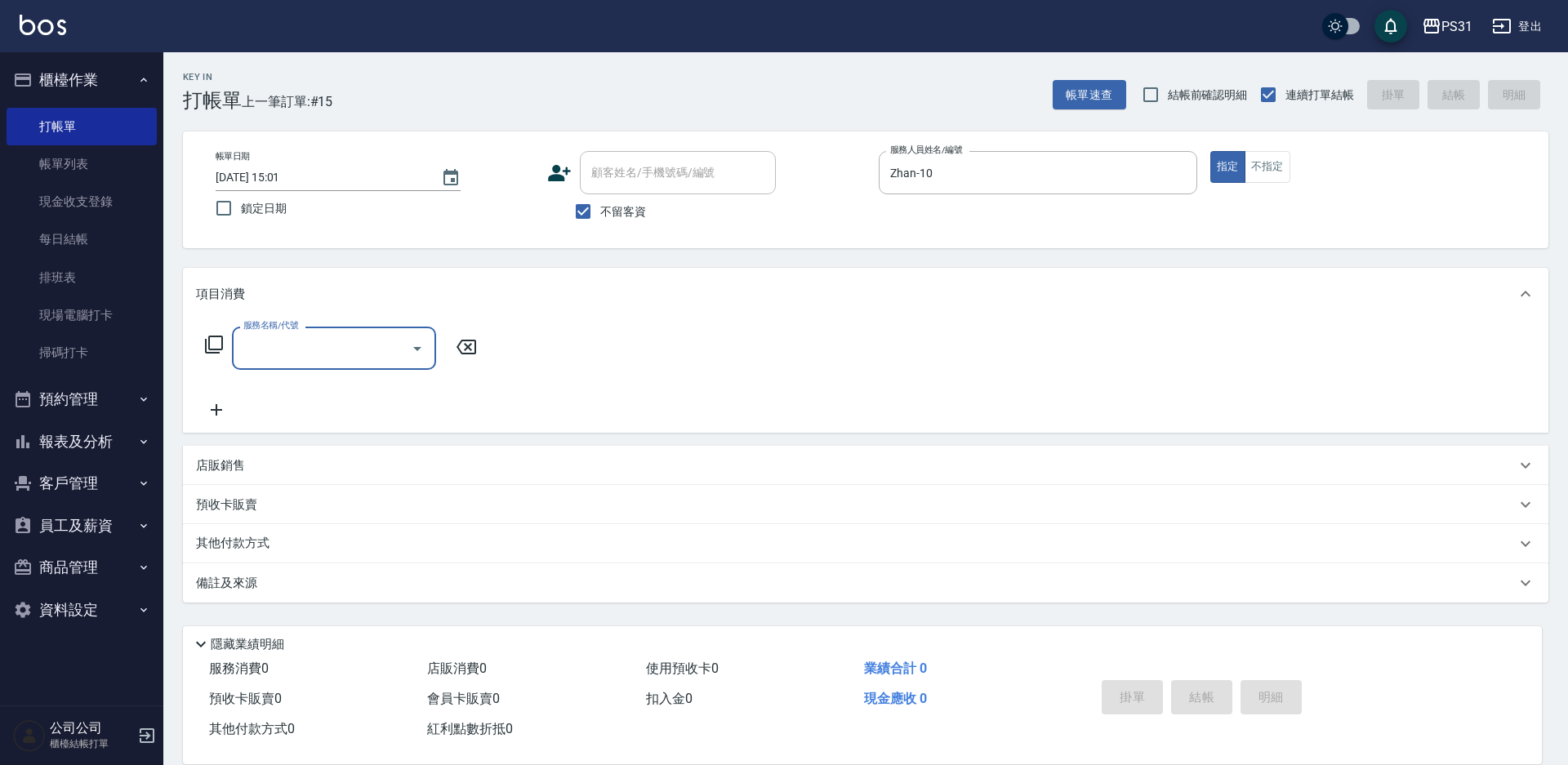
click at [221, 341] on icon at bounding box center [214, 344] width 18 height 18
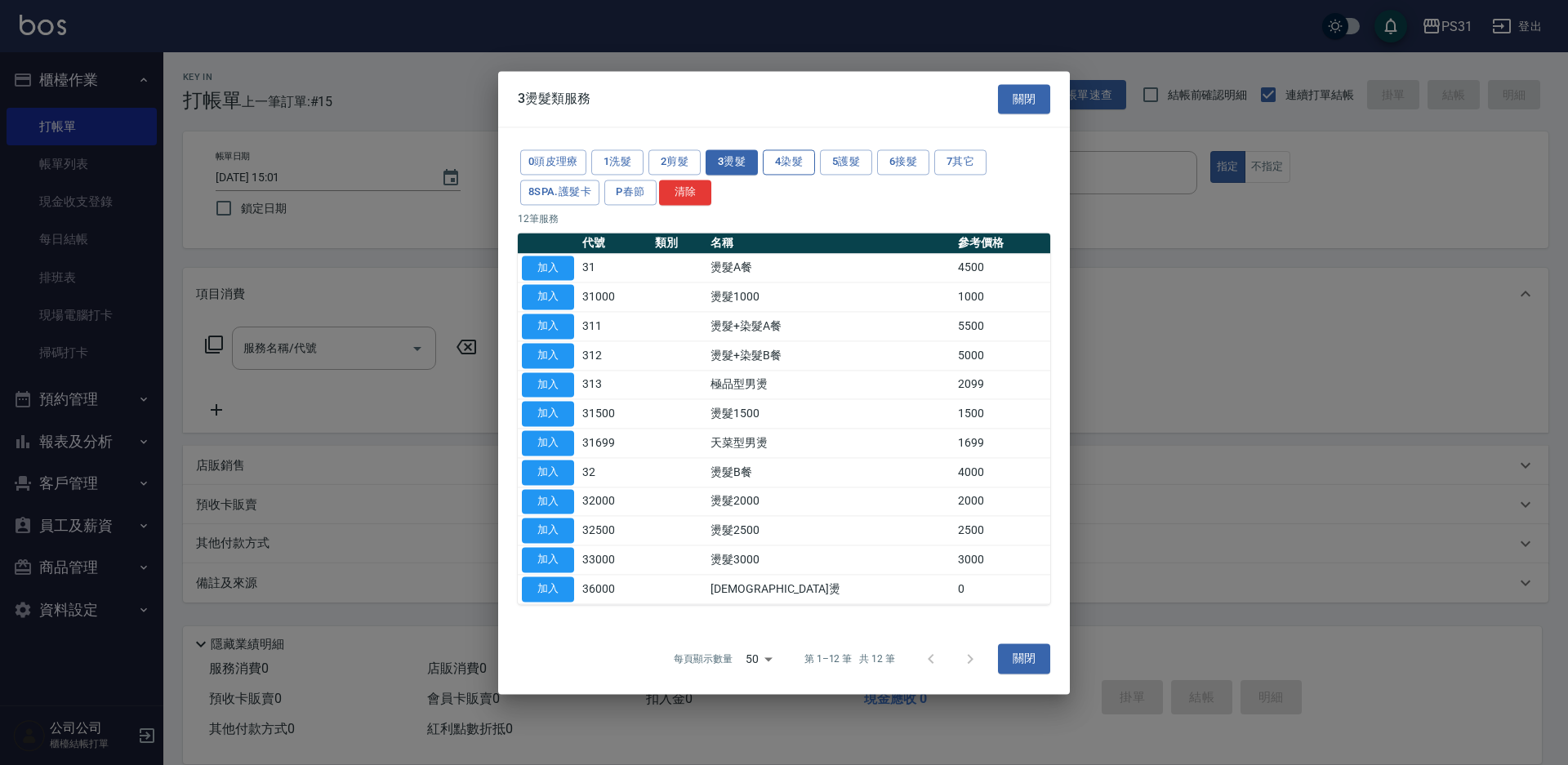
click at [795, 168] on button "4染髮" at bounding box center [788, 162] width 52 height 26
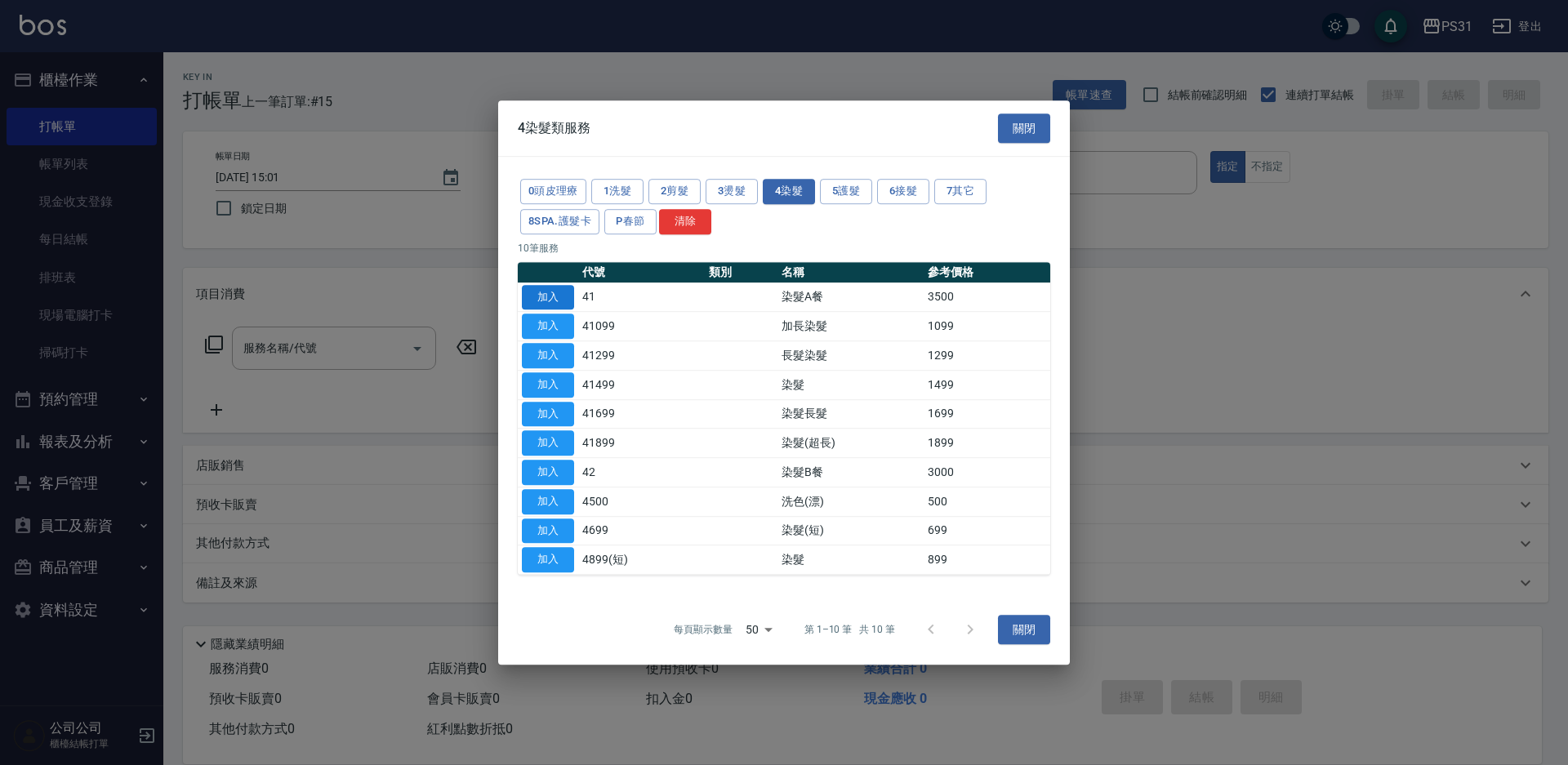
click at [544, 293] on button "加入" at bounding box center [547, 298] width 52 height 26
type input "染髮A餐(41)"
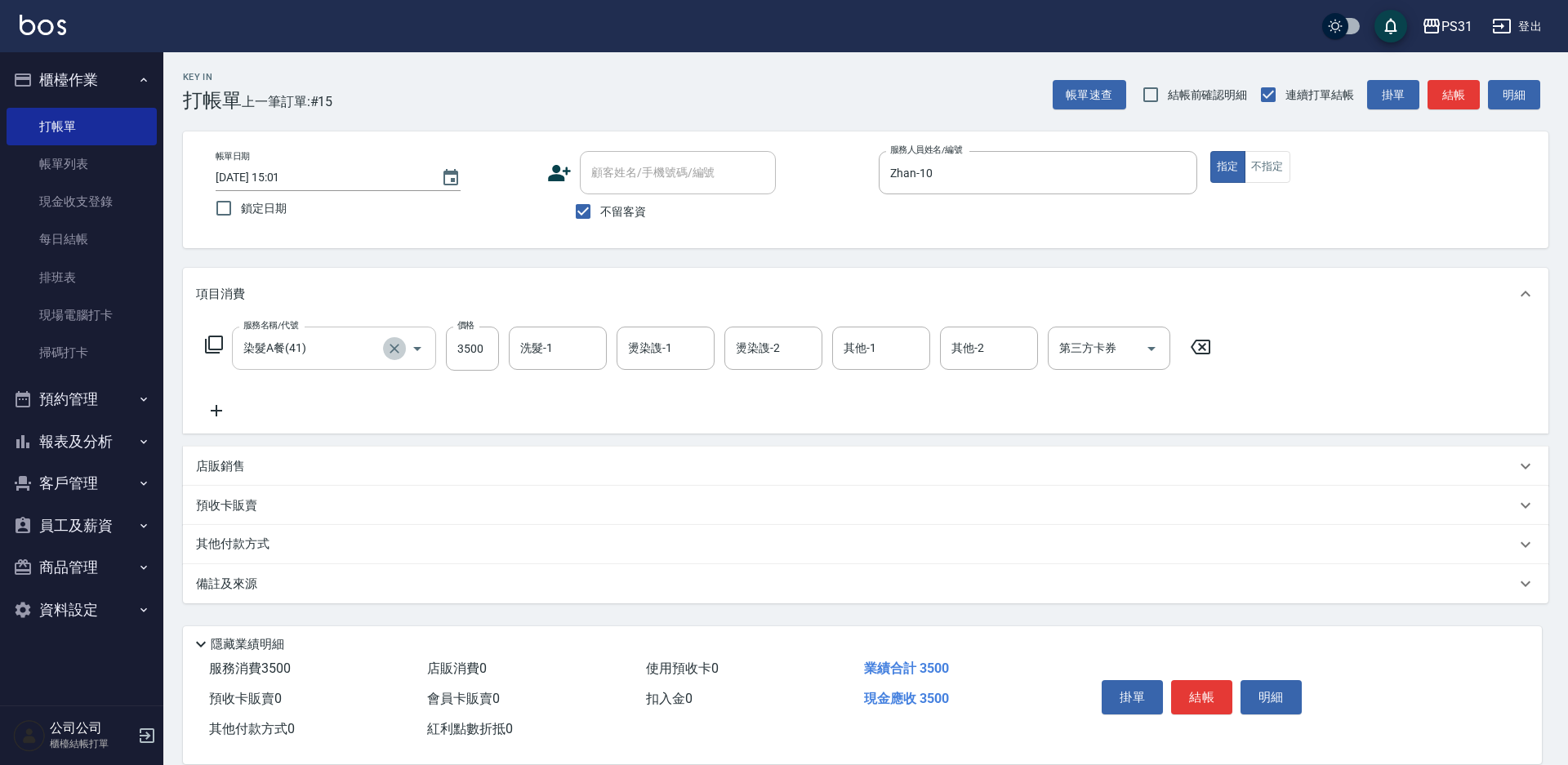
click at [401, 342] on icon "Clear" at bounding box center [394, 348] width 17 height 17
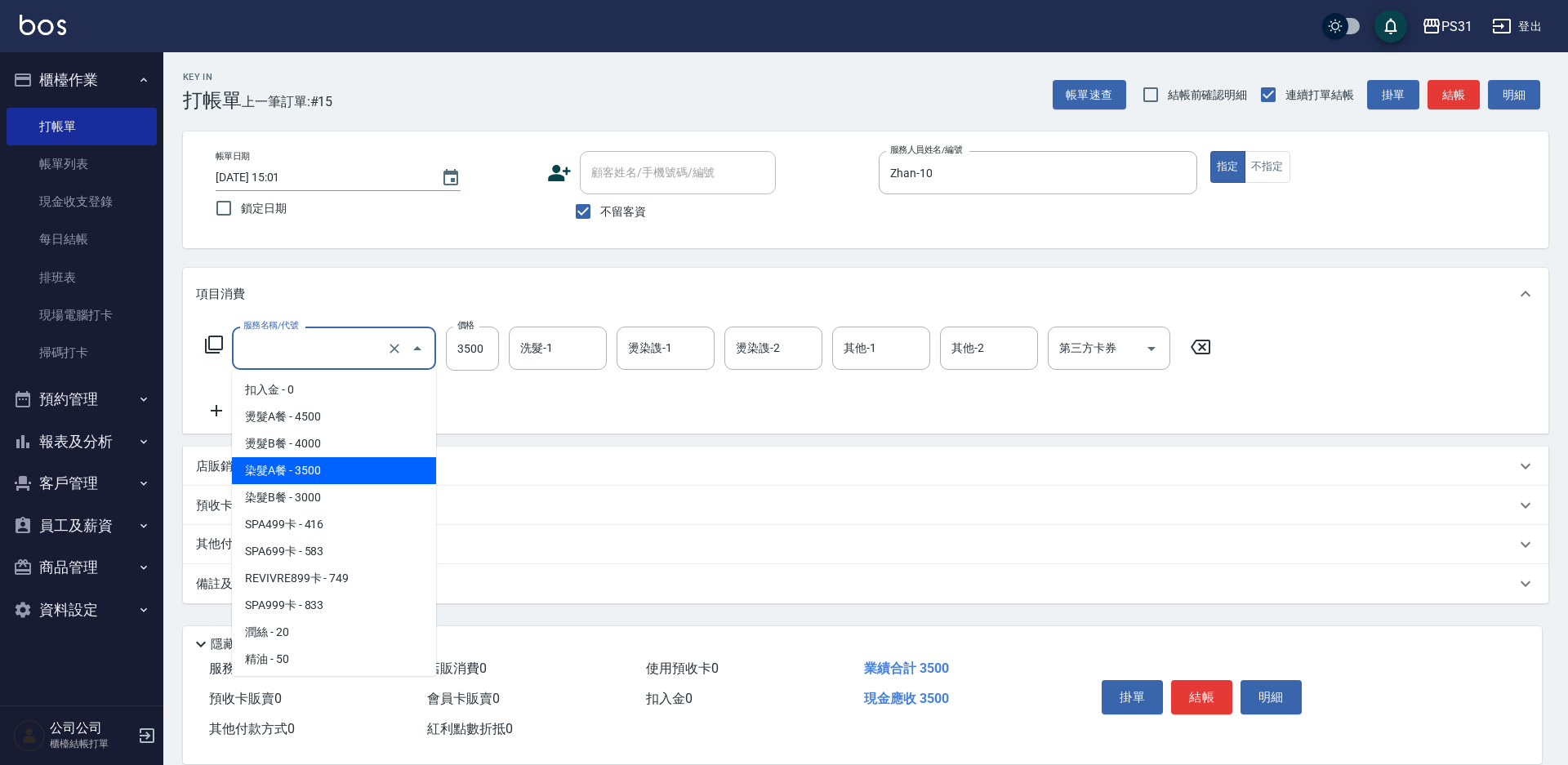
click at [369, 344] on input "服務名稱/代號" at bounding box center [311, 347] width 144 height 29
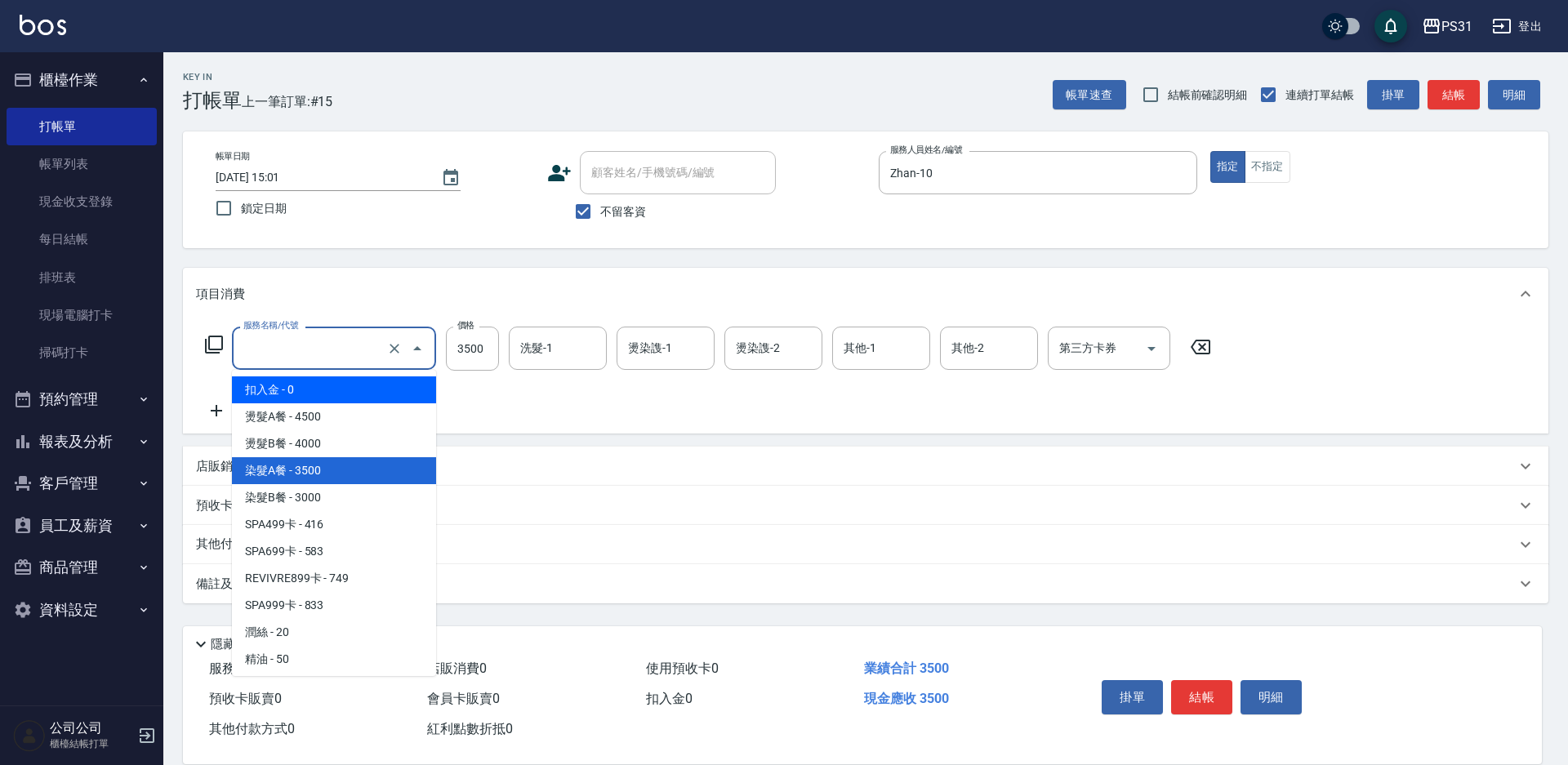
type input "染髮A餐(41)"
click at [217, 343] on icon at bounding box center [214, 344] width 20 height 20
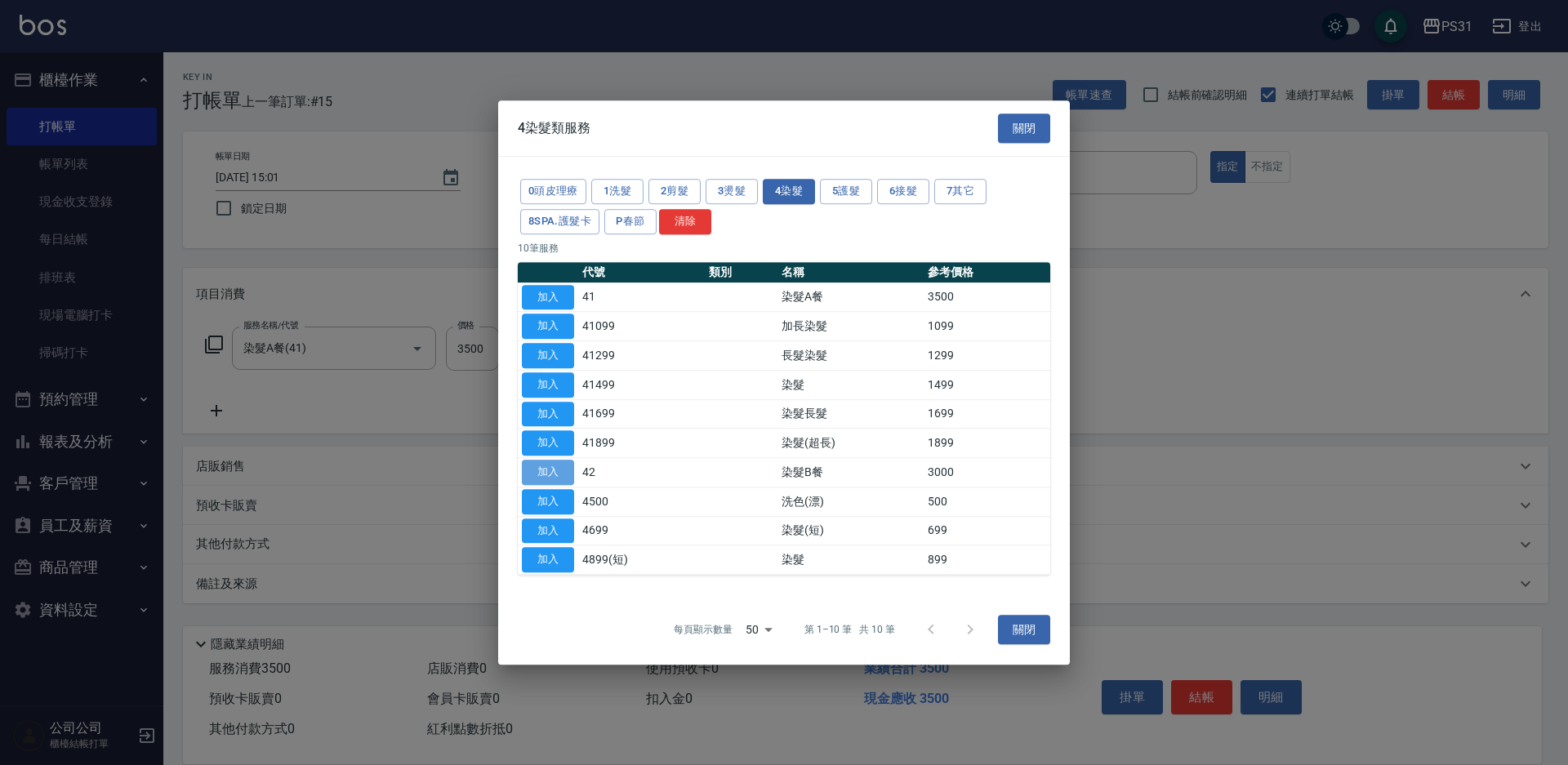
click at [548, 465] on button "加入" at bounding box center [547, 473] width 52 height 26
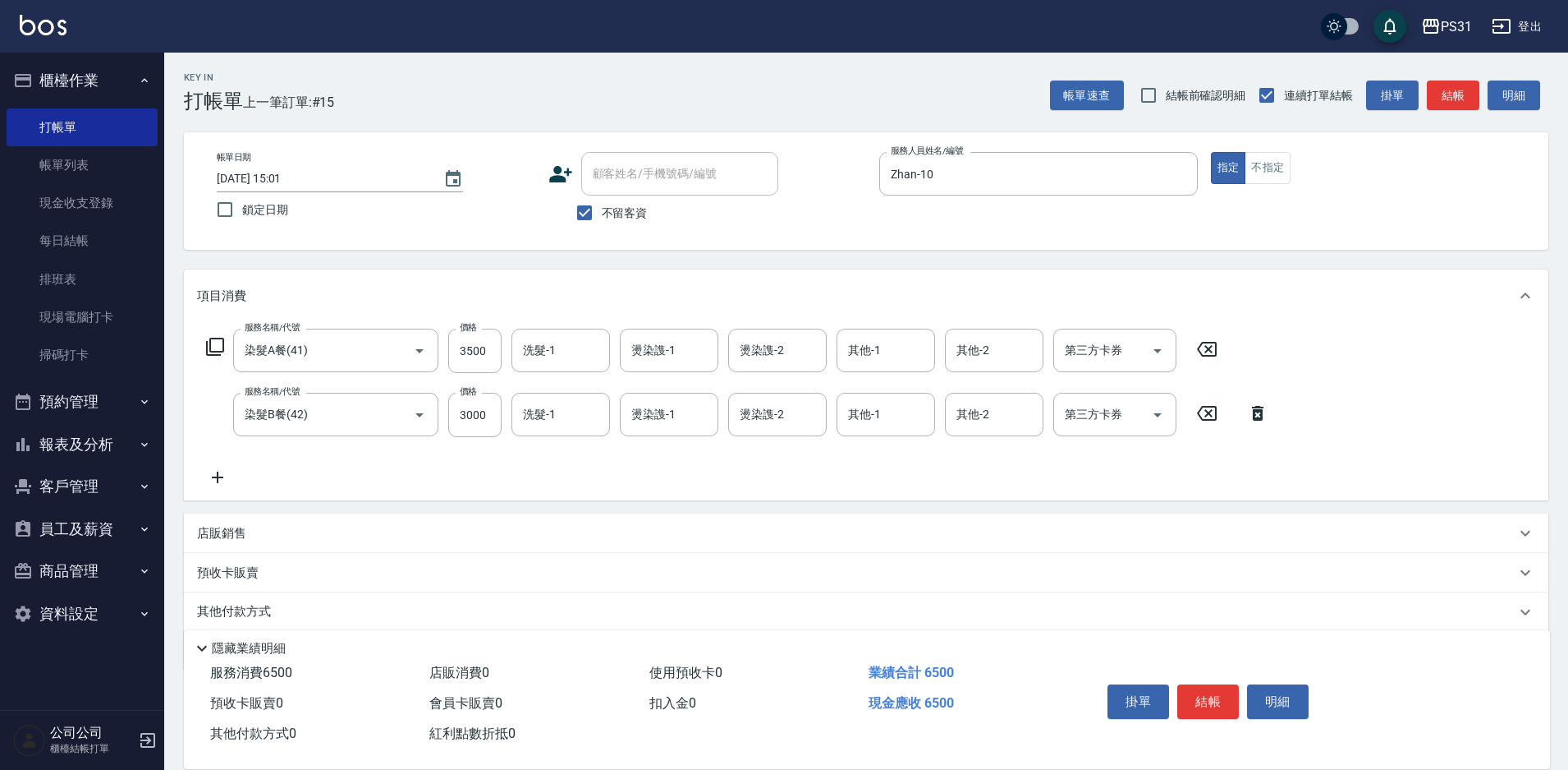
drag, startPoint x: 1203, startPoint y: 346, endPoint x: 852, endPoint y: 334, distance: 351.2
click at [1202, 346] on icon at bounding box center [1207, 349] width 41 height 20
click at [481, 408] on input "3000" at bounding box center [475, 413] width 54 height 45
type input "2499"
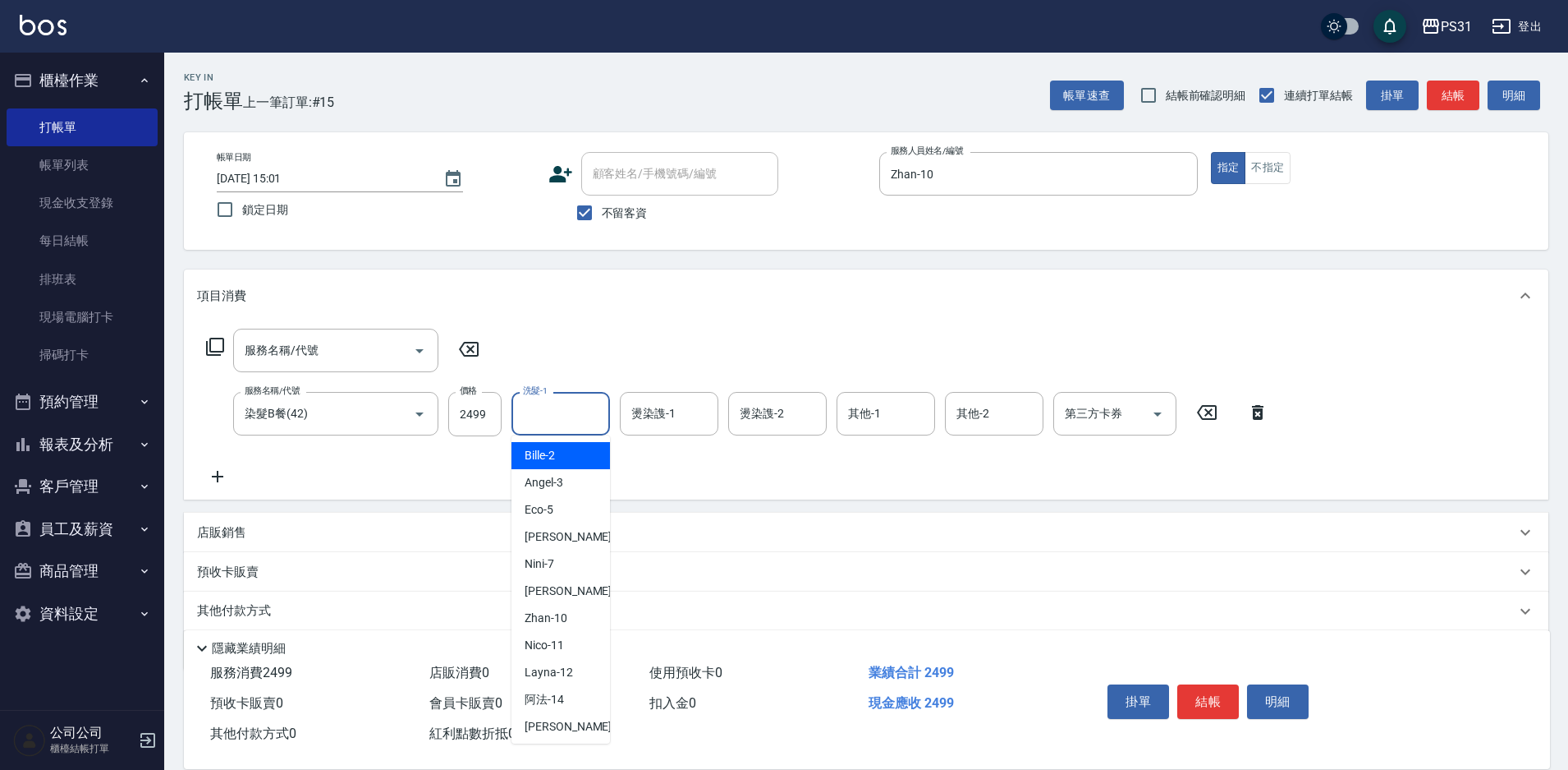
click at [557, 405] on input "洗髮-1" at bounding box center [561, 413] width 83 height 29
type input "楊諺志-35"
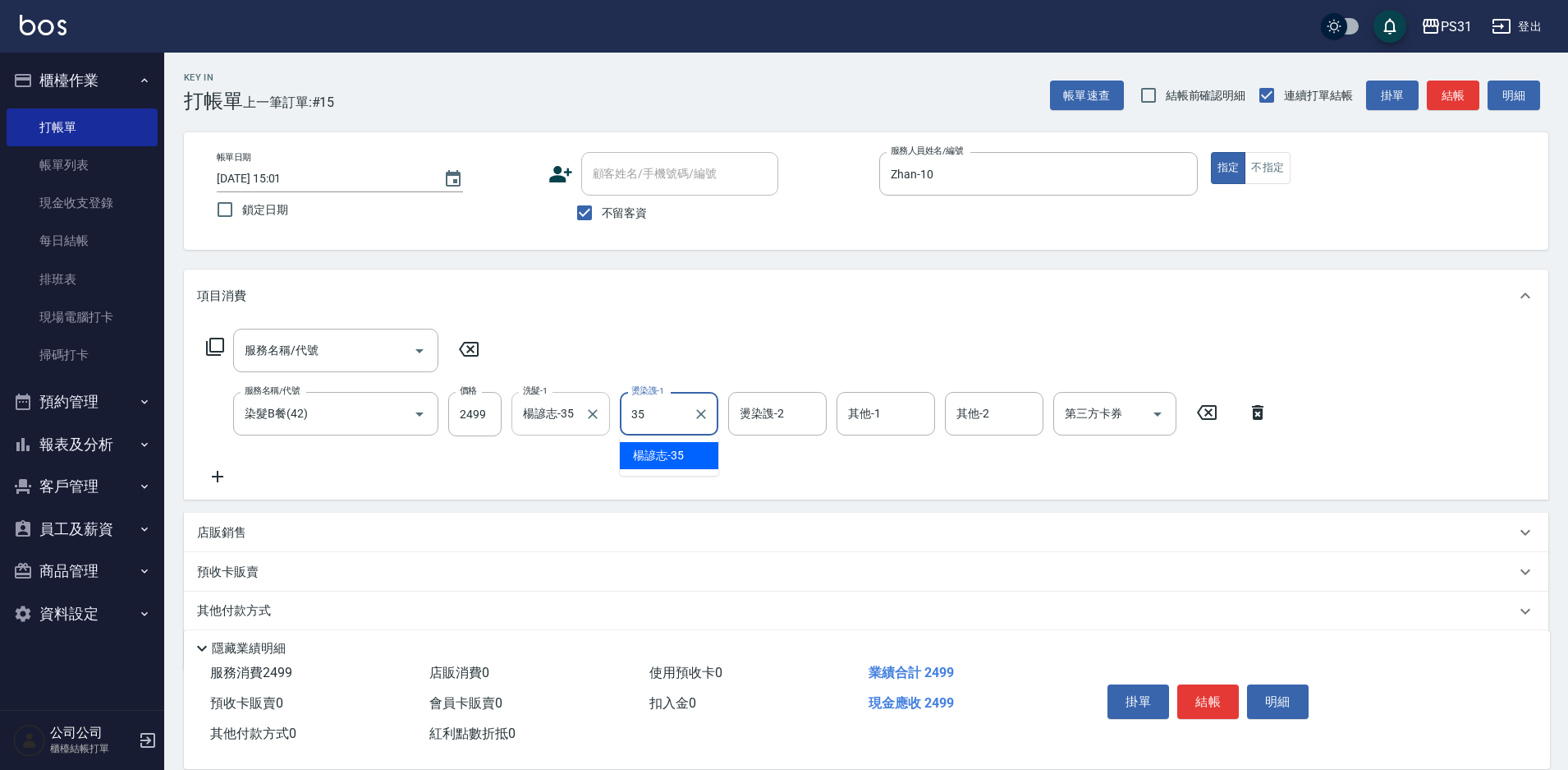
type input "楊諺志-35"
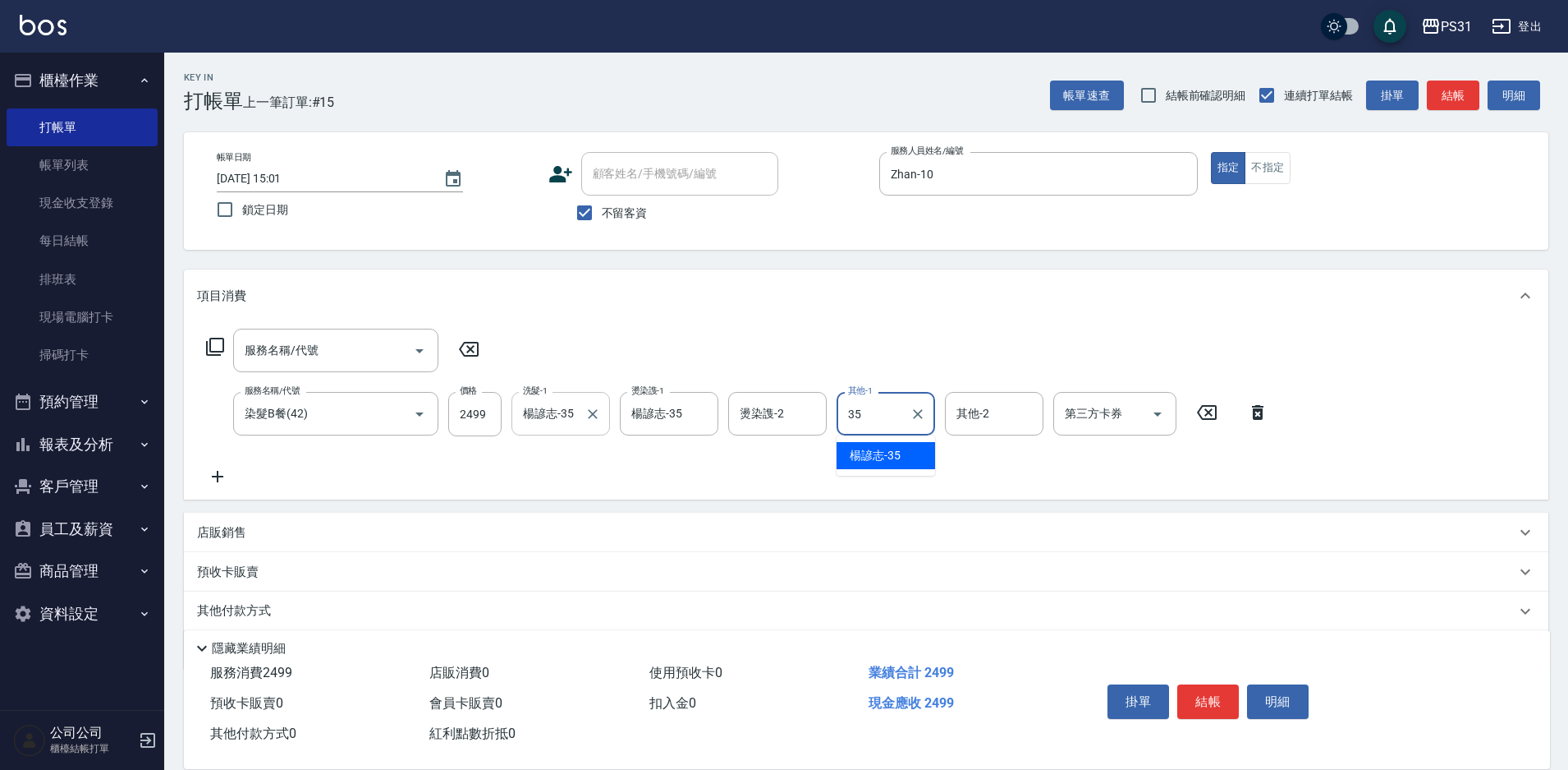
type input "楊諺志-35"
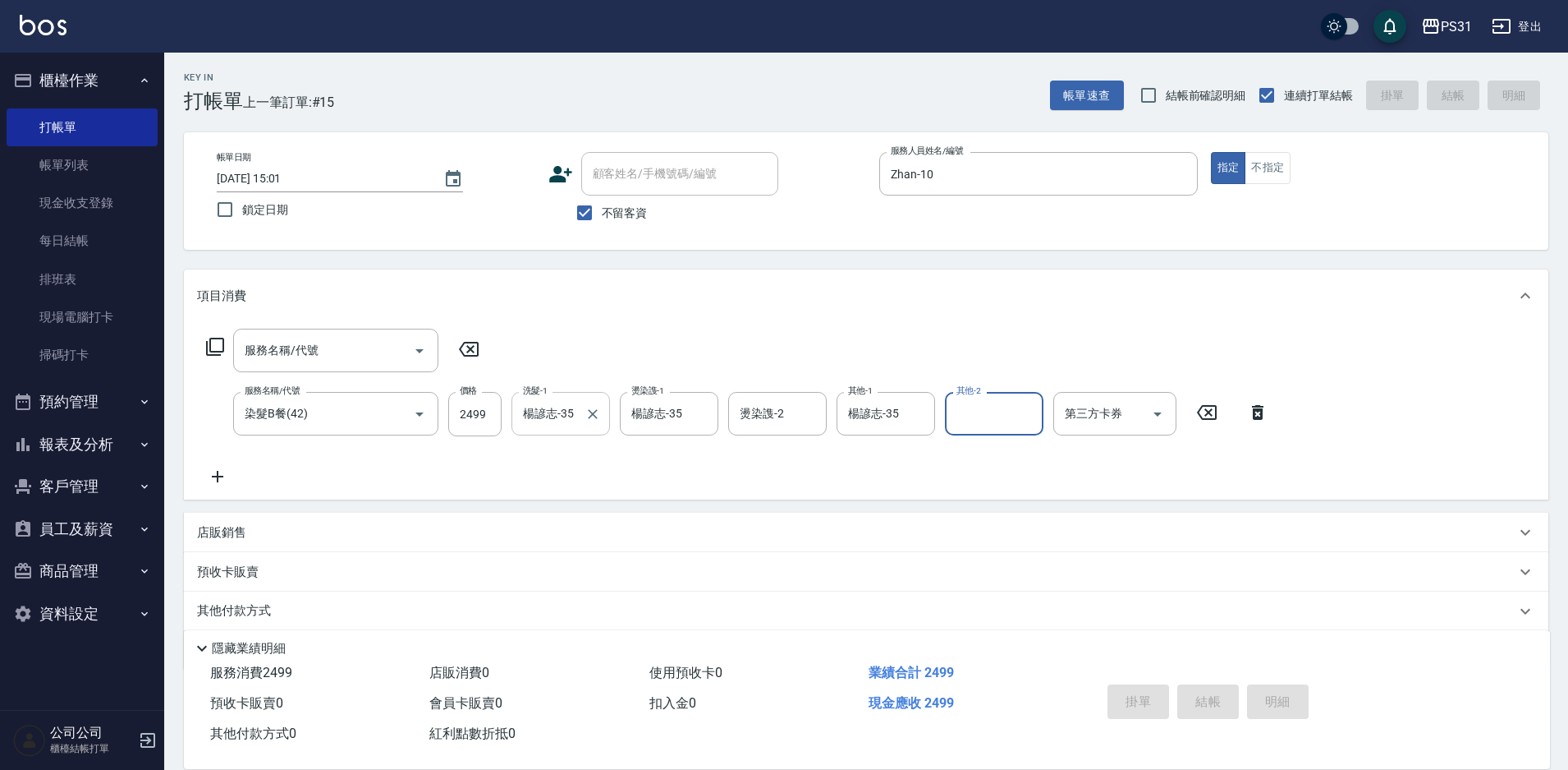
type input "2025/09/07 15:02"
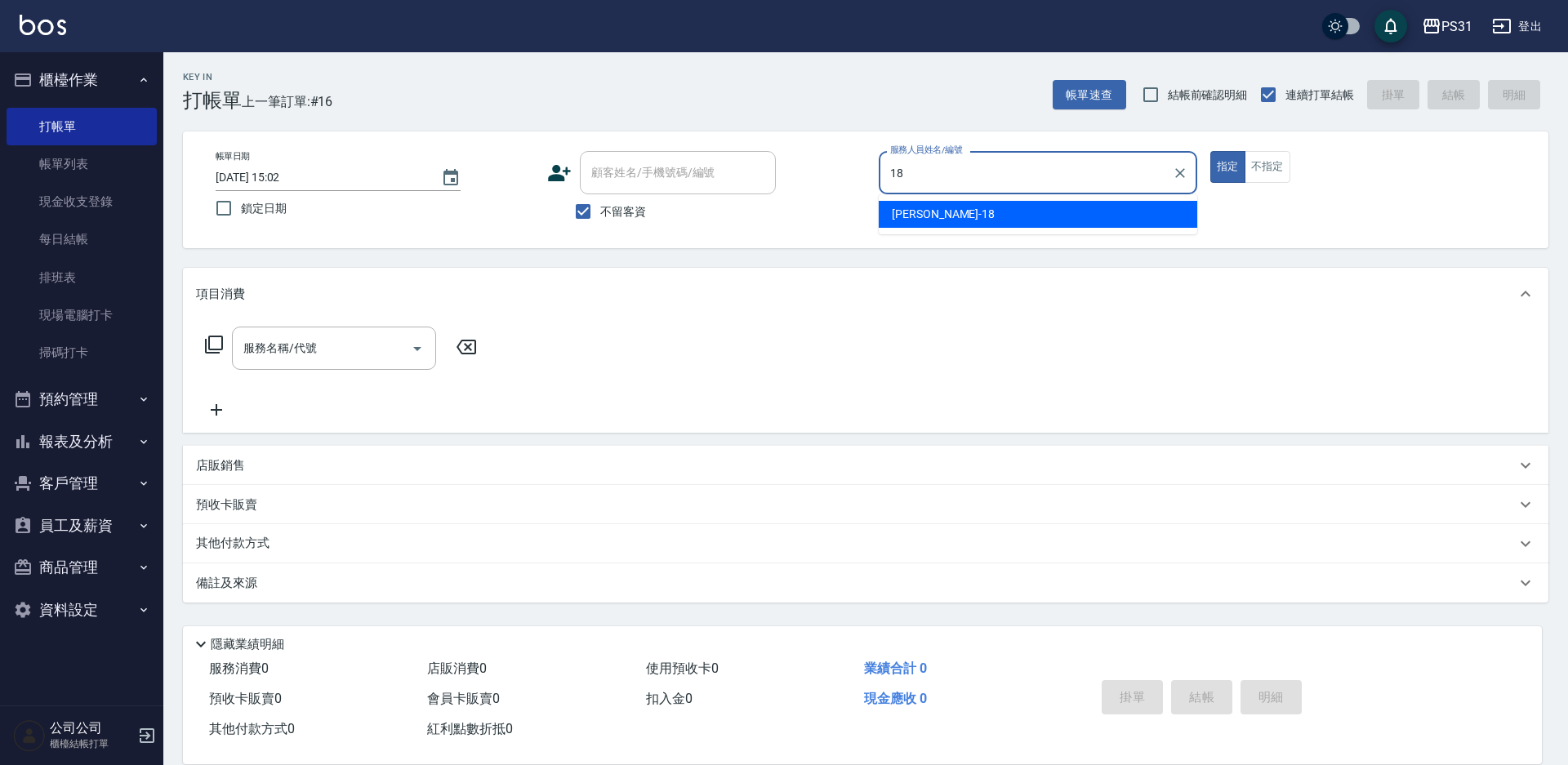
type input "Rita-18"
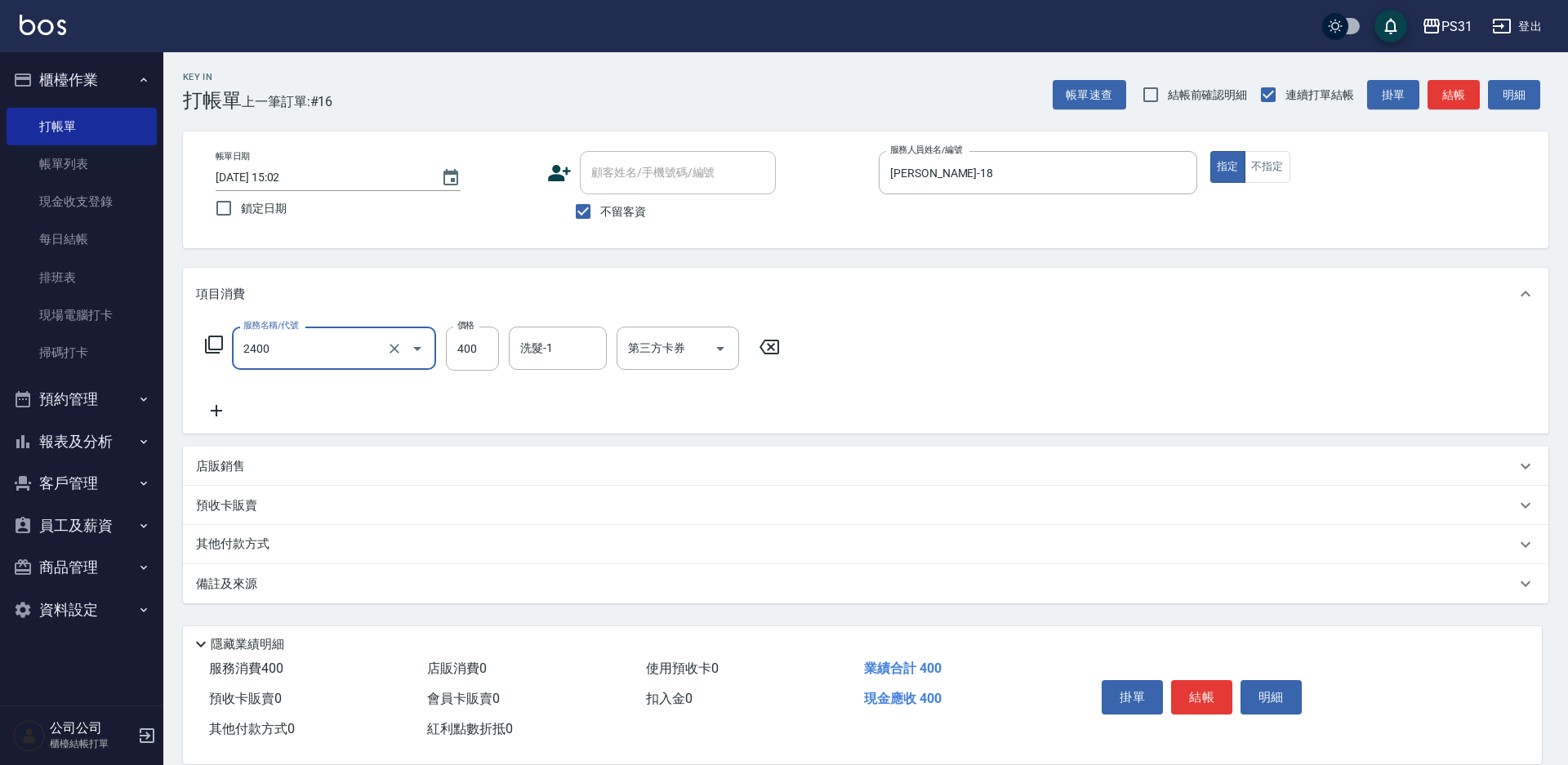
type input "洗剪400(2400)"
type input "450"
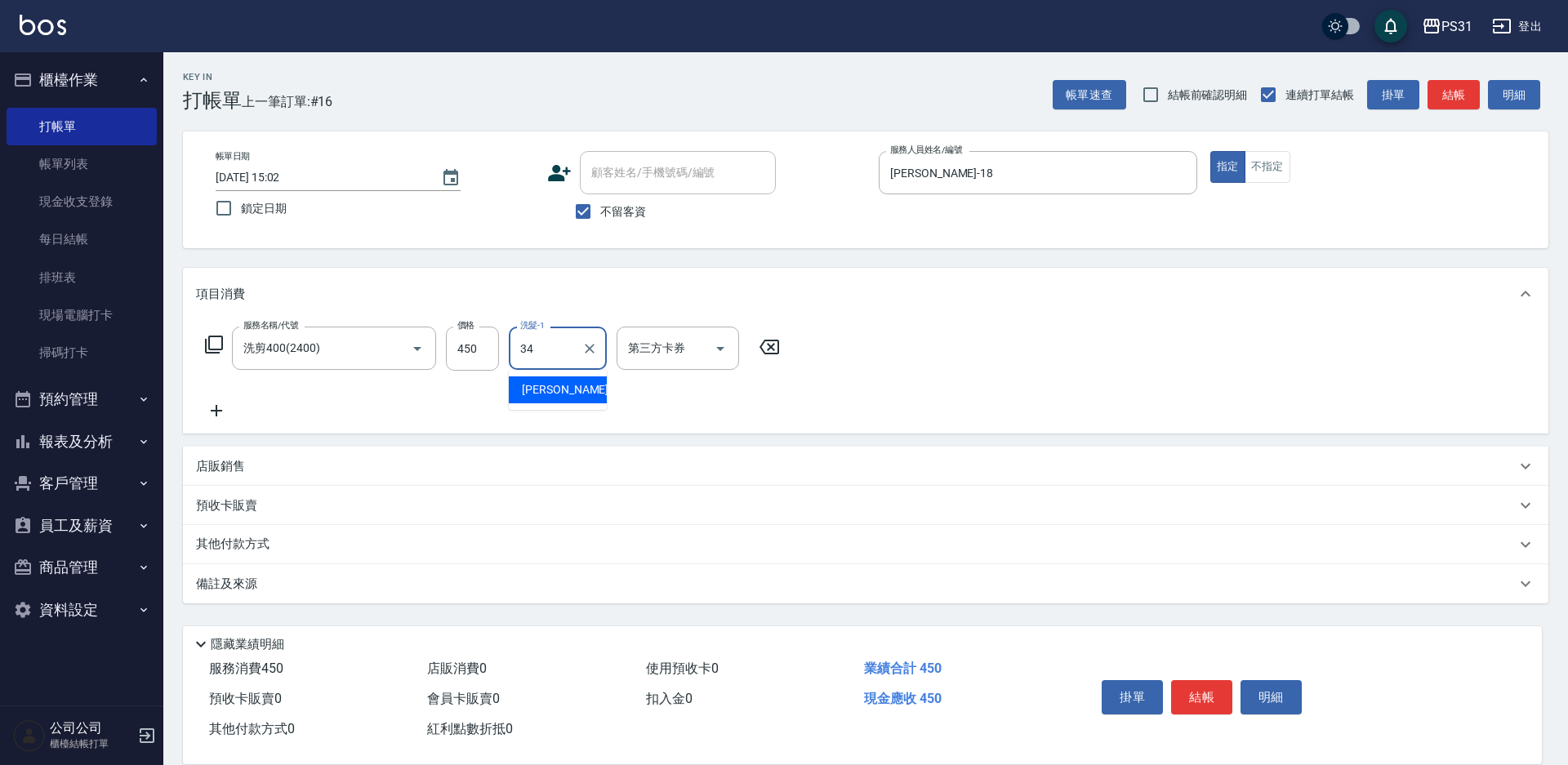
type input "鈺欣-34"
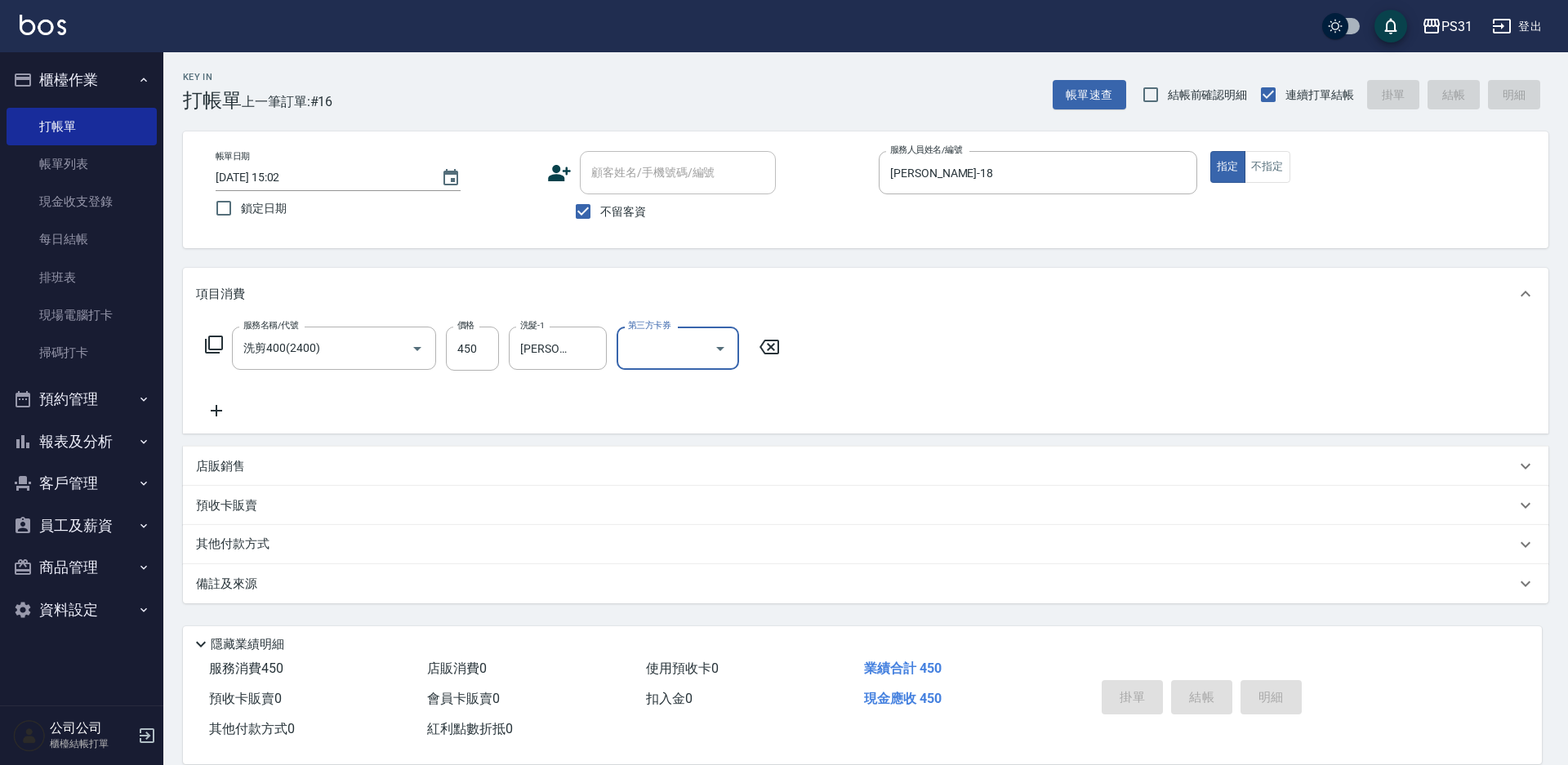
type input "2025/09/07 15:03"
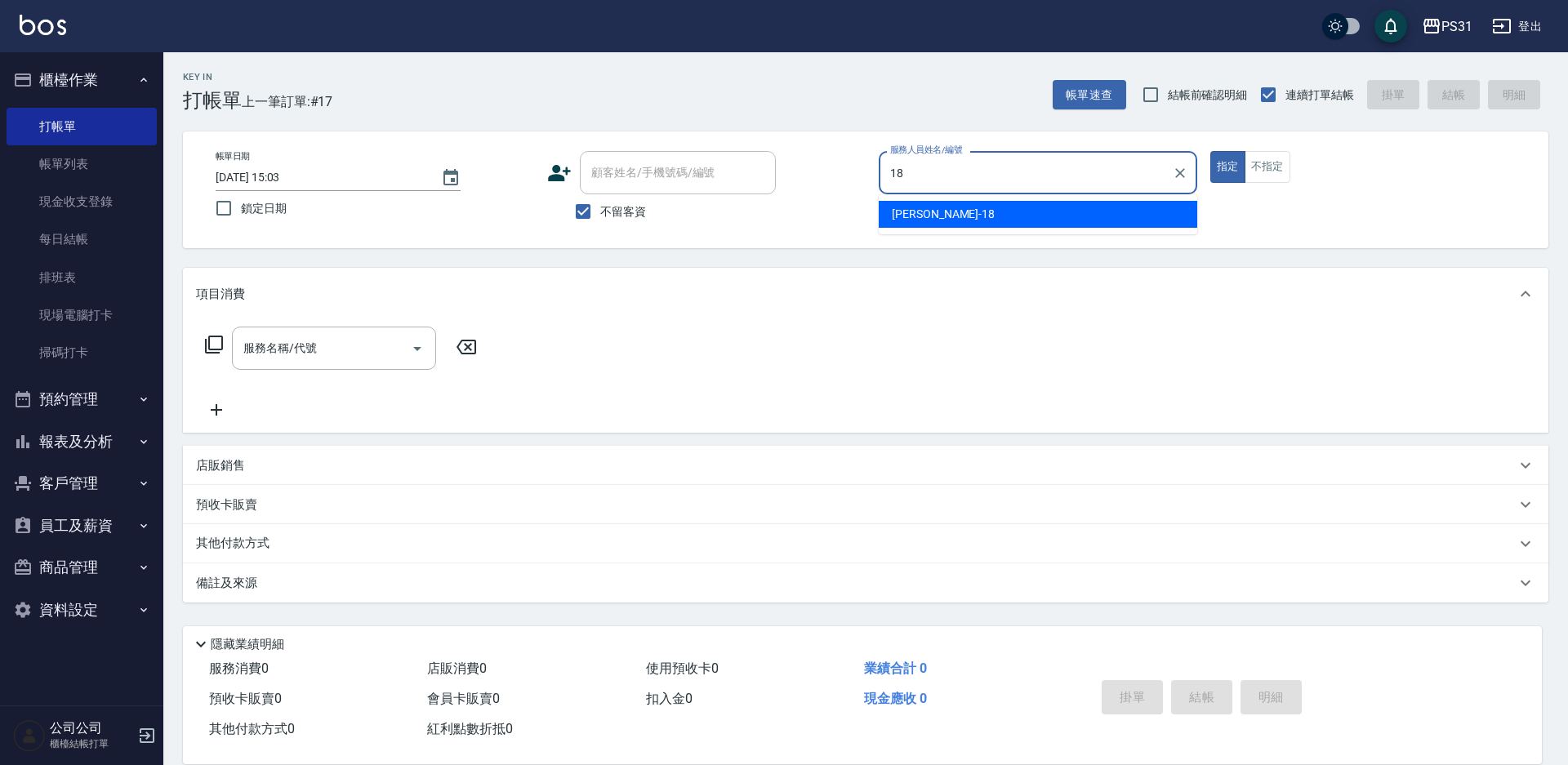
type input "Rita-18"
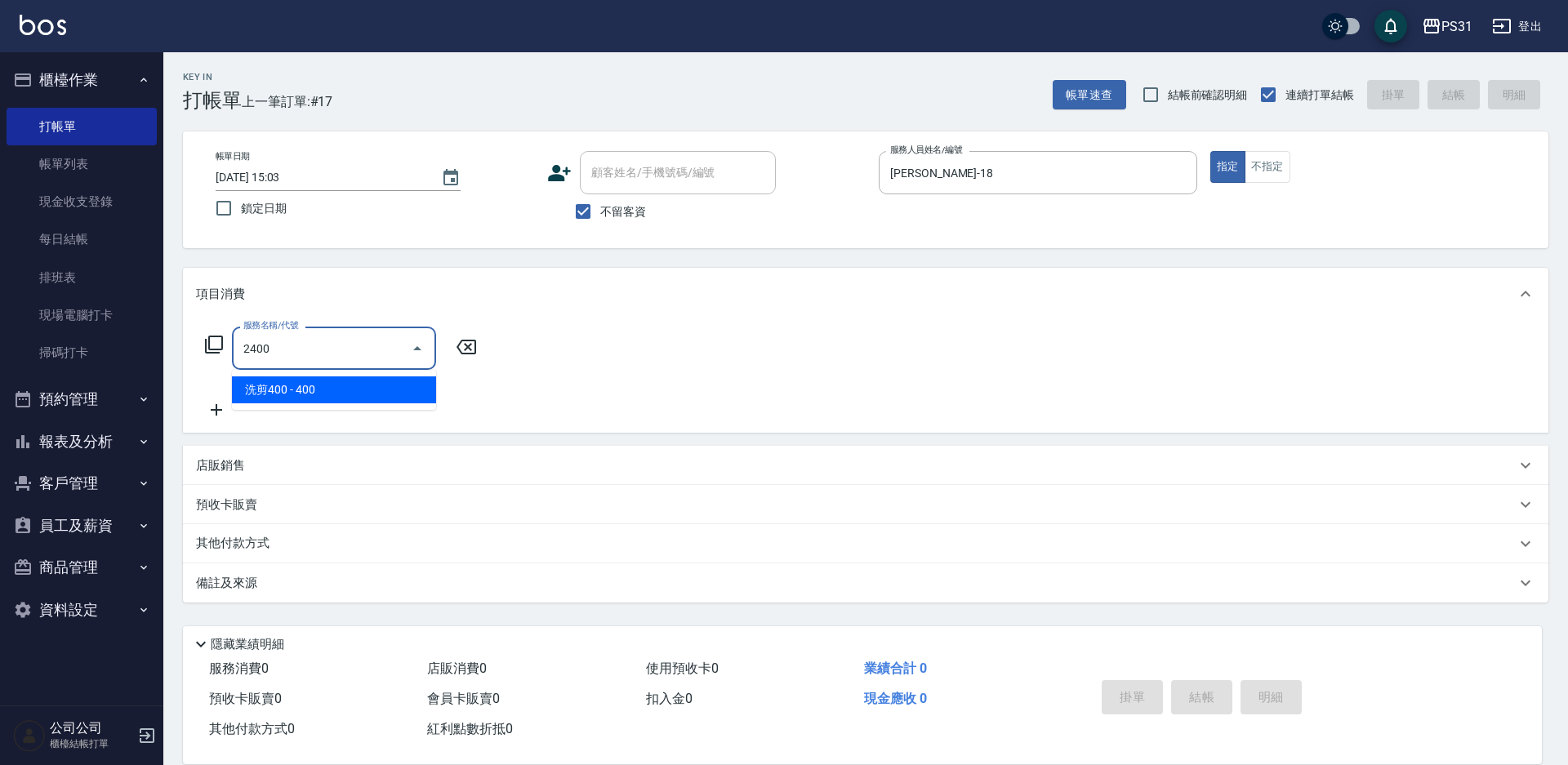
type input "洗剪400(2400)"
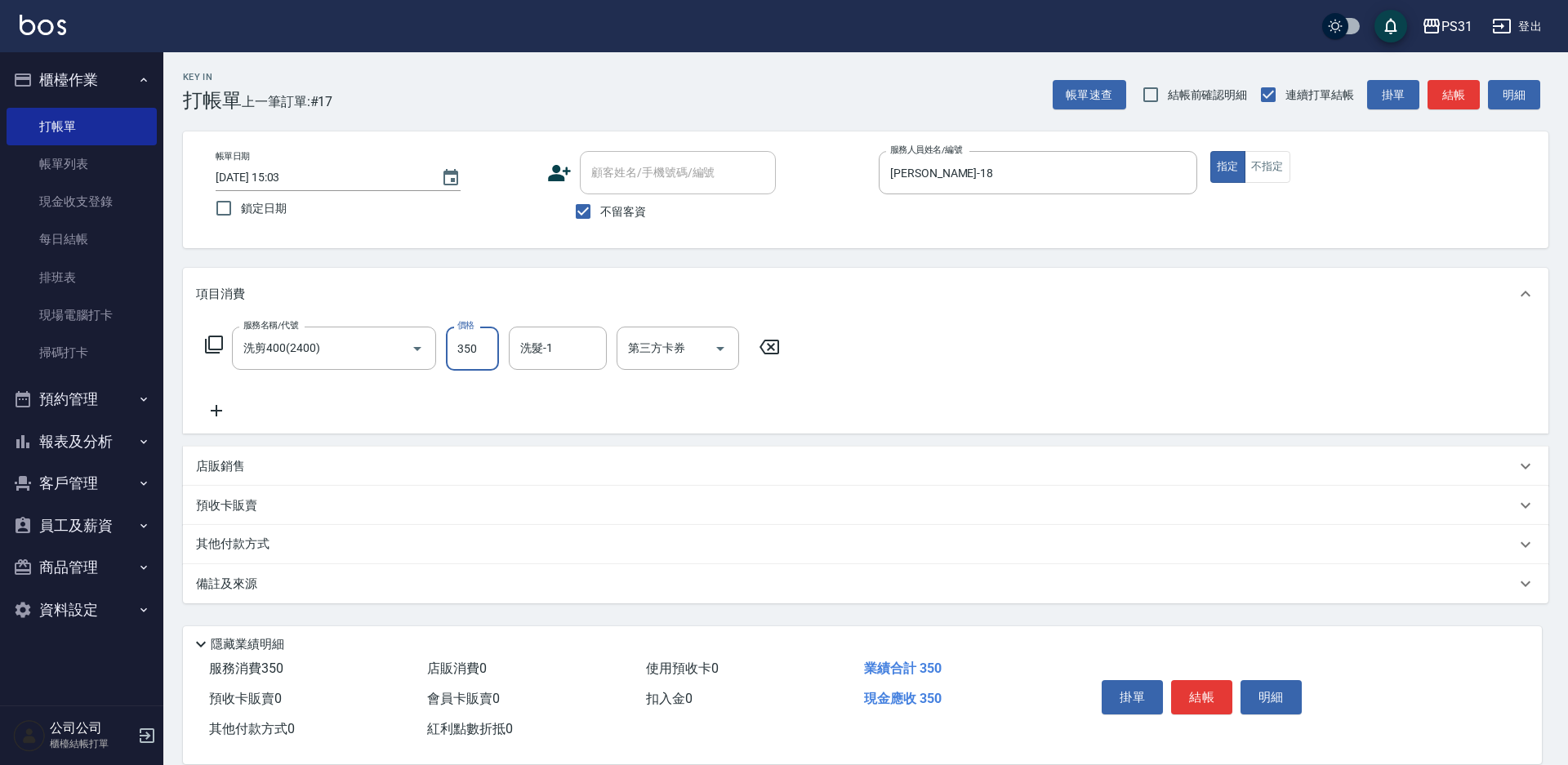
type input "350"
type input "陳泳龍-20"
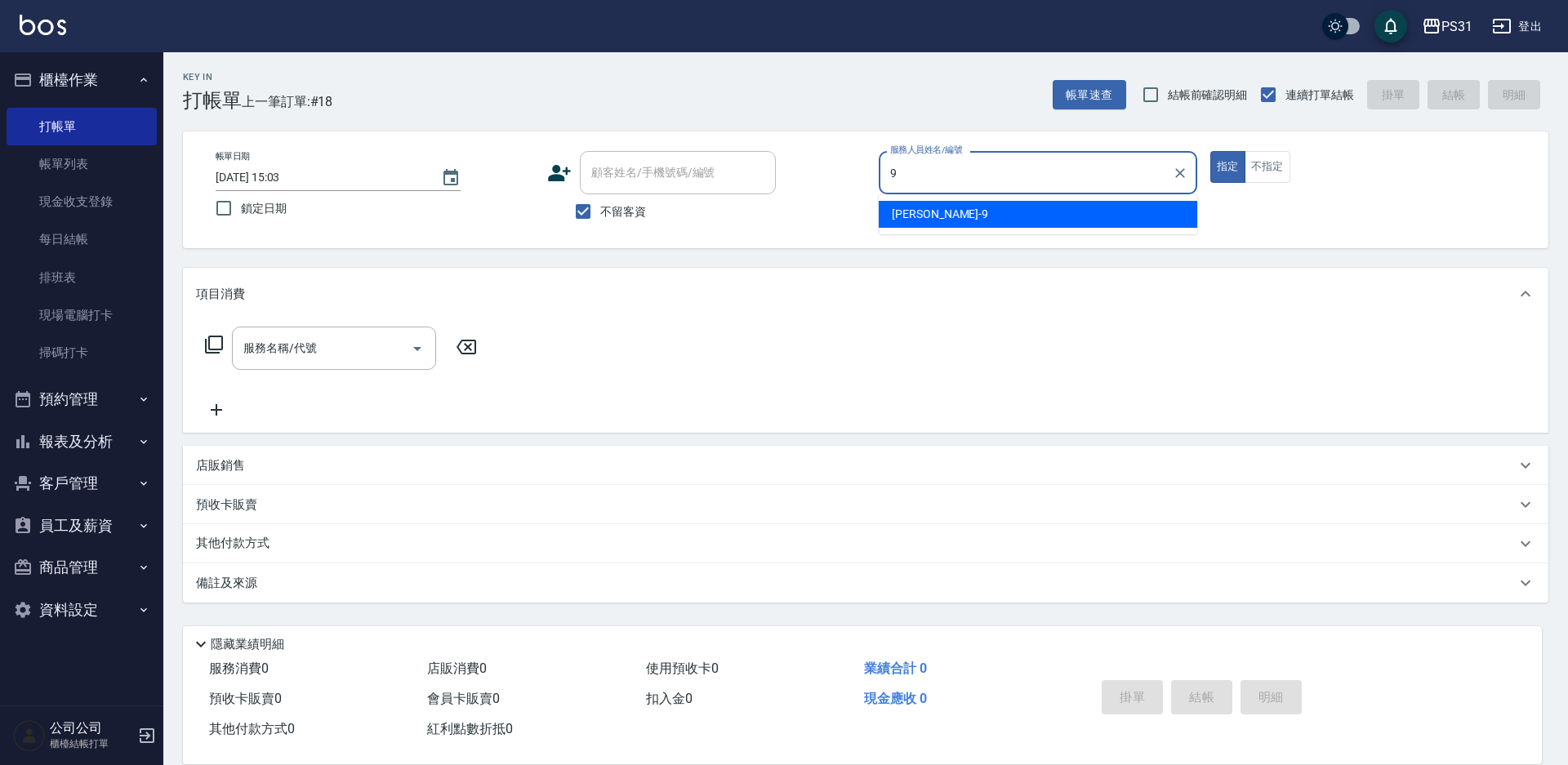
type input "JOJO-9"
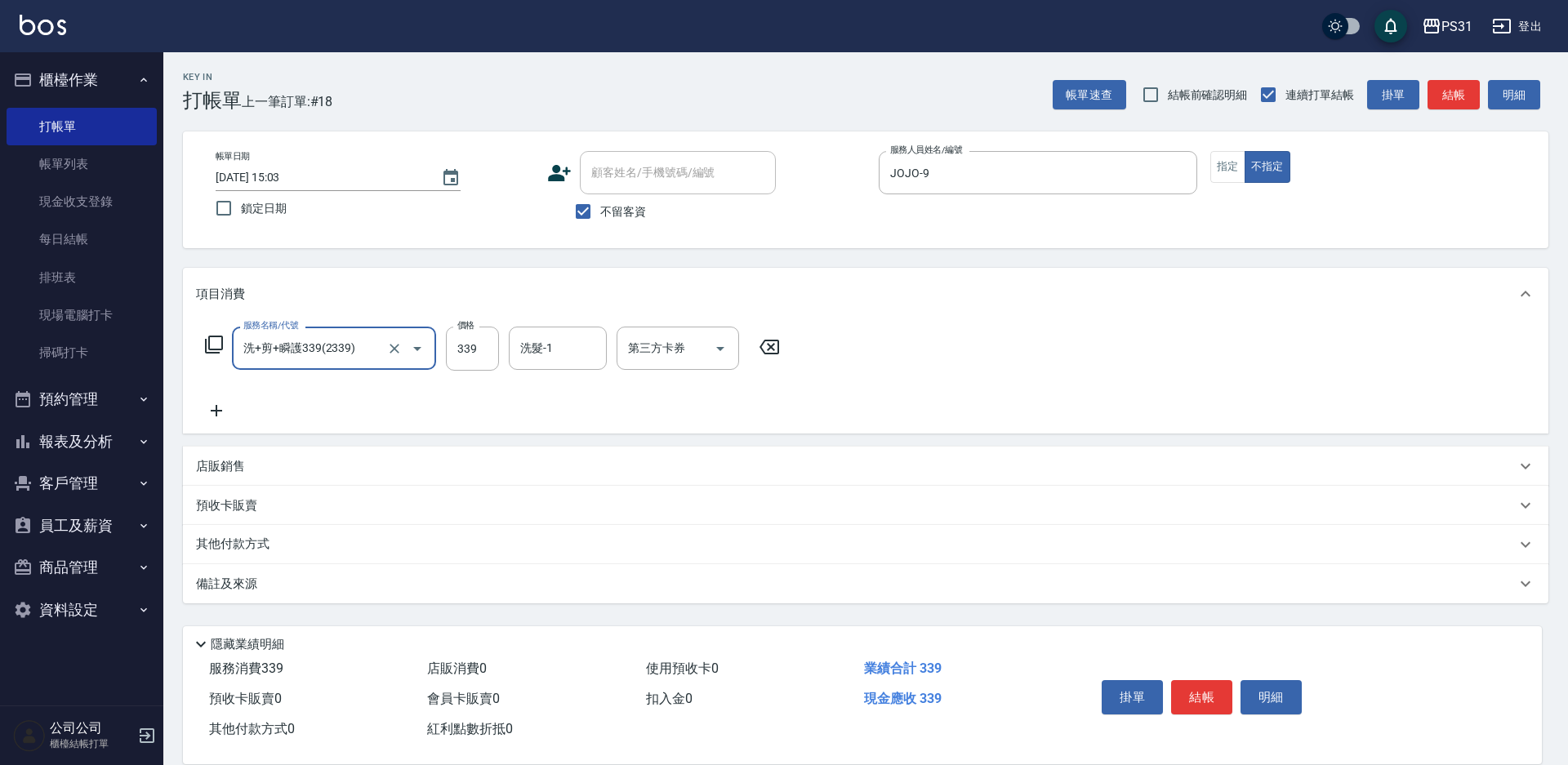
type input "洗+剪+瞬護339(2339)"
type input "陳聖軒-32"
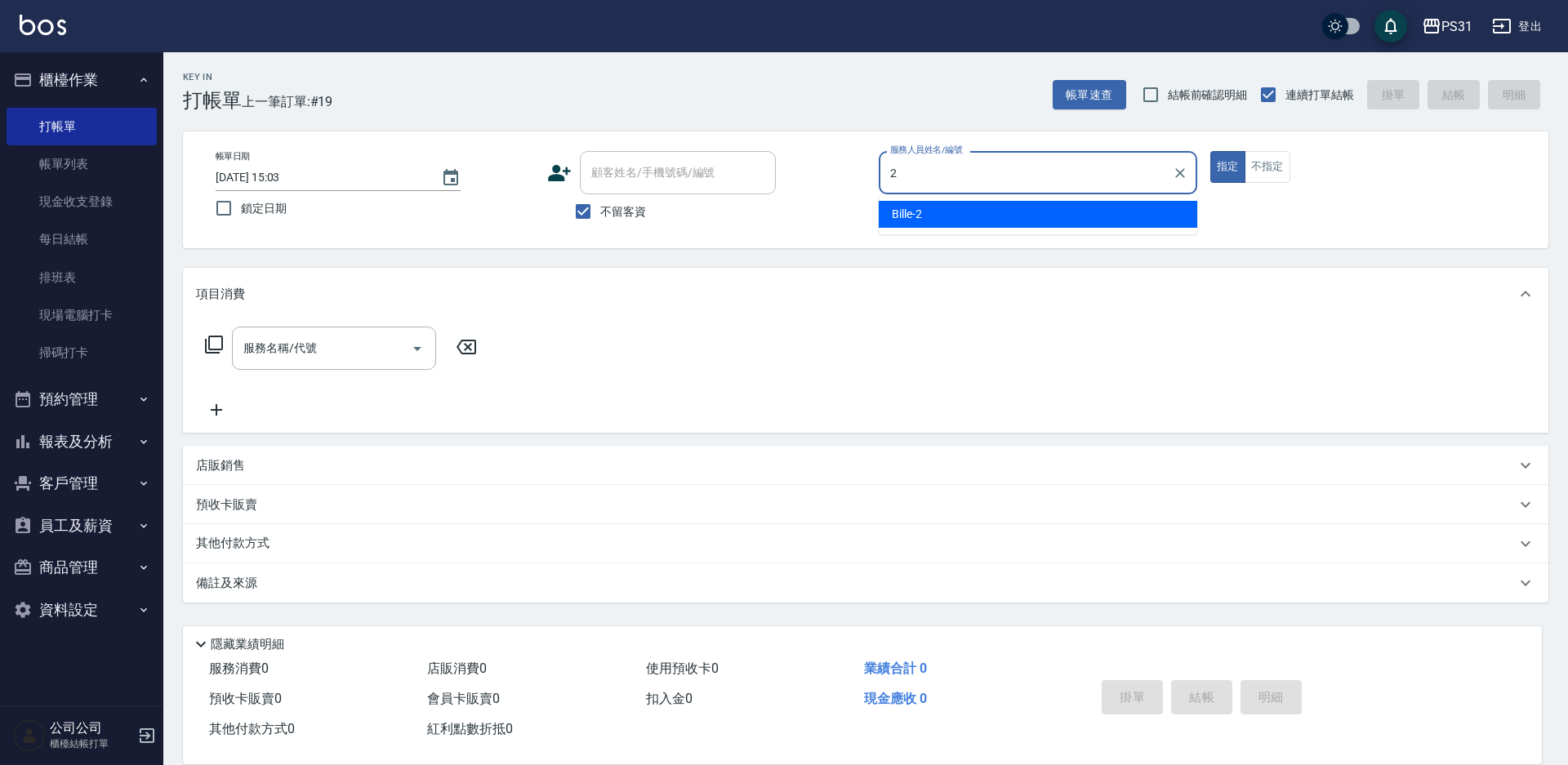
type input "Bille-2"
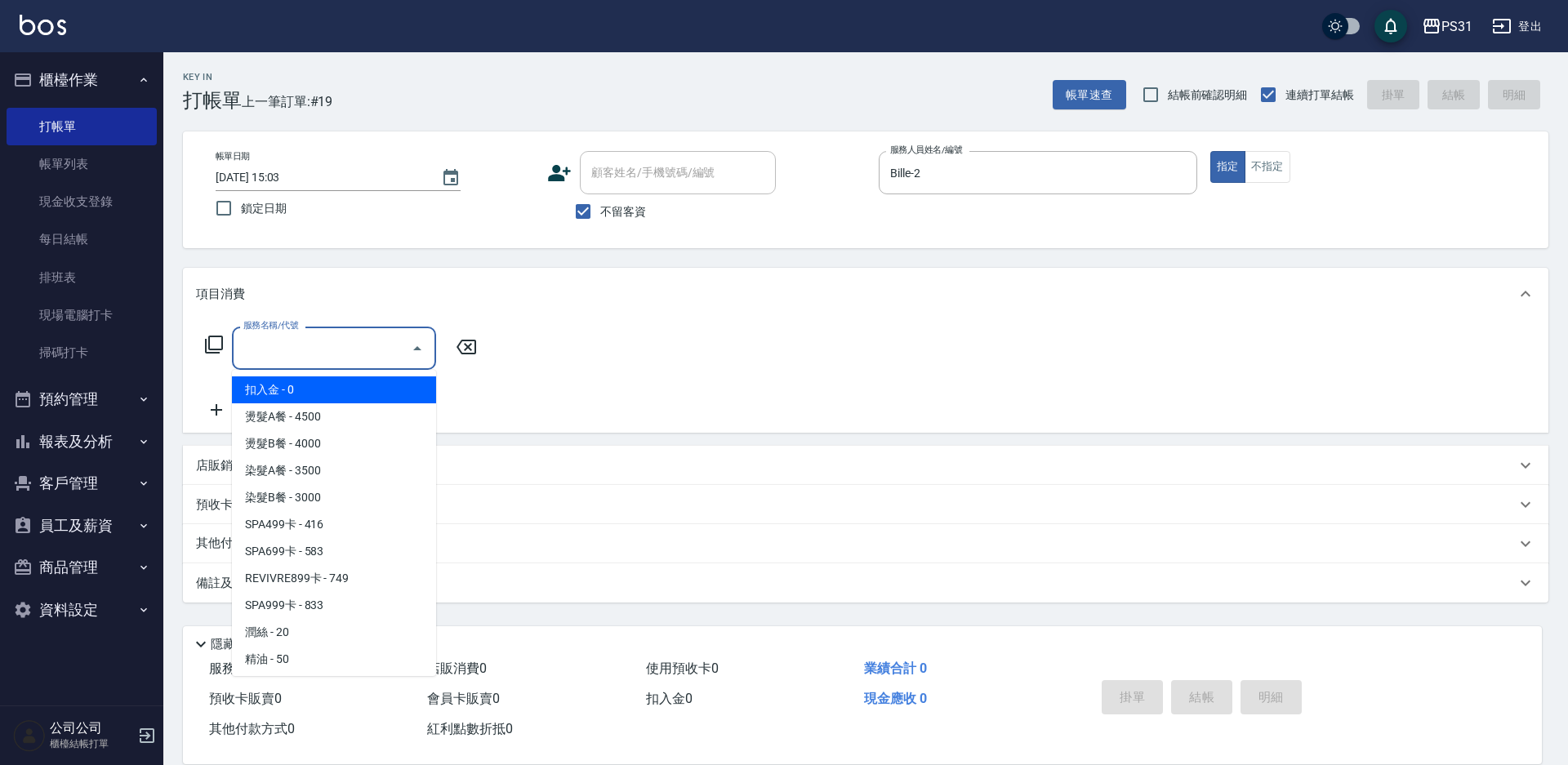
click at [366, 339] on input "服務名稱/代號" at bounding box center [321, 347] width 165 height 29
click at [205, 331] on div "服務名稱/代號 服務名稱/代號" at bounding box center [341, 348] width 290 height 43
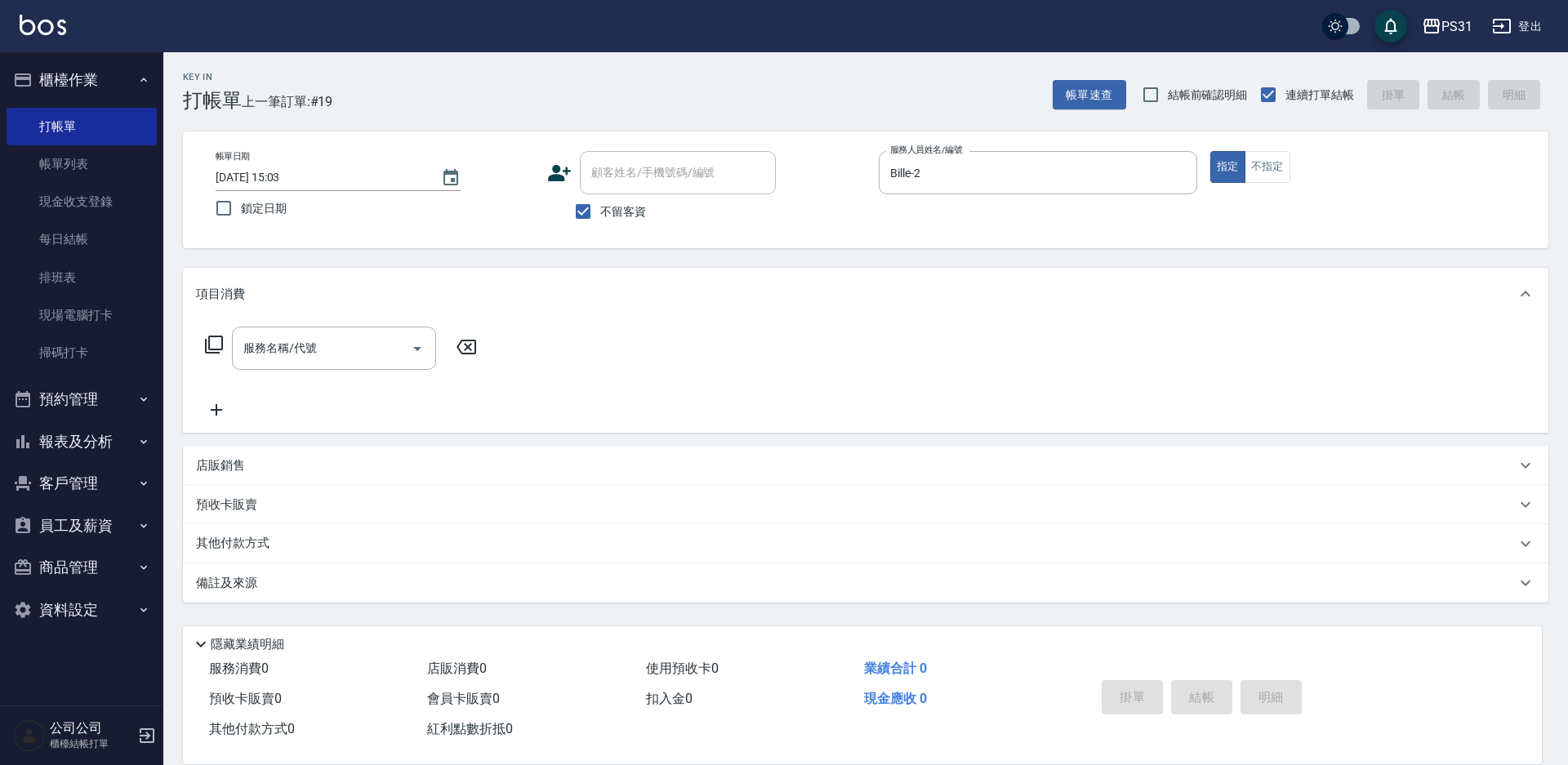
click at [207, 350] on icon at bounding box center [214, 344] width 20 height 20
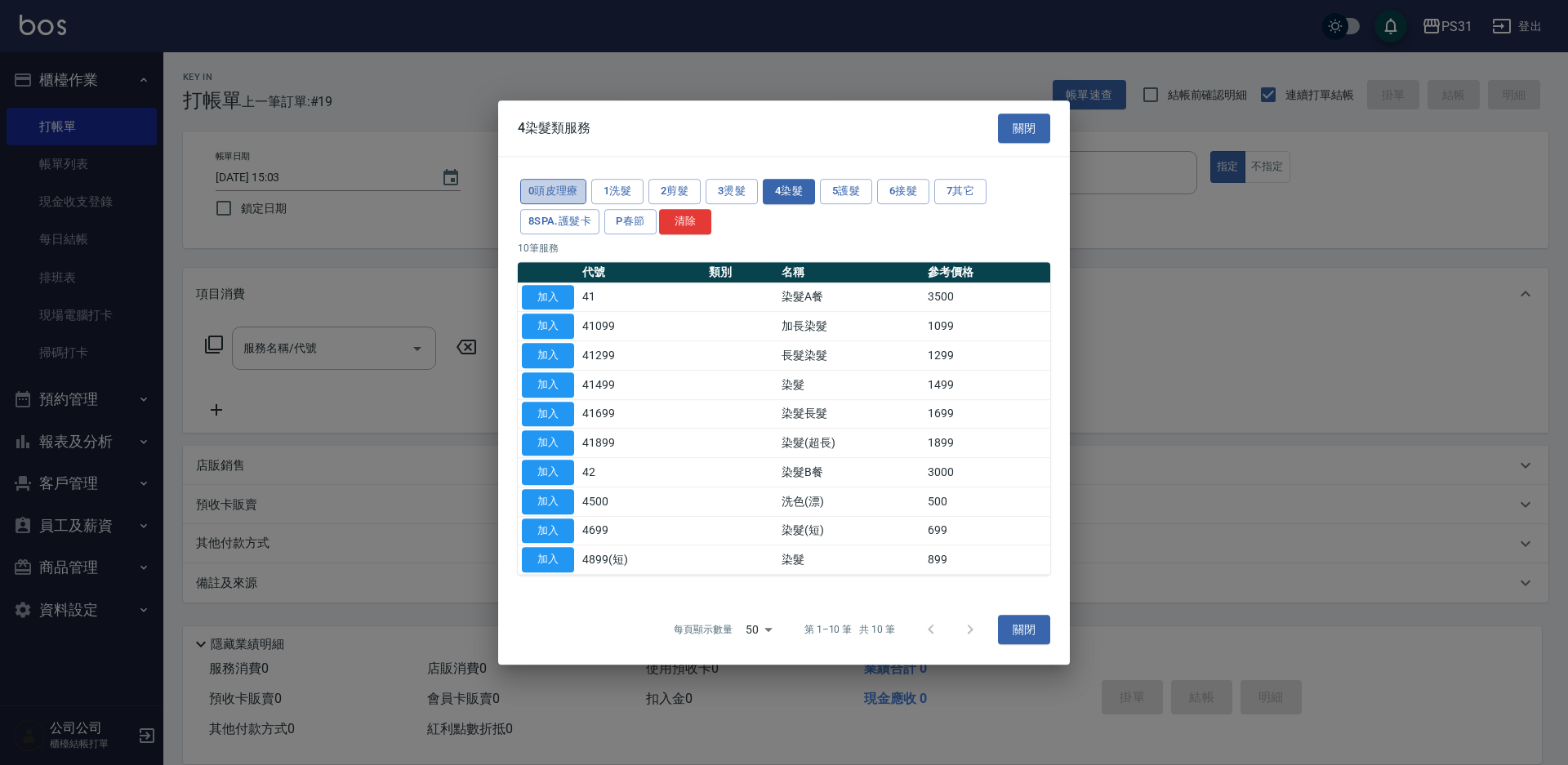
click at [544, 183] on button "0頭皮理療" at bounding box center [553, 191] width 66 height 26
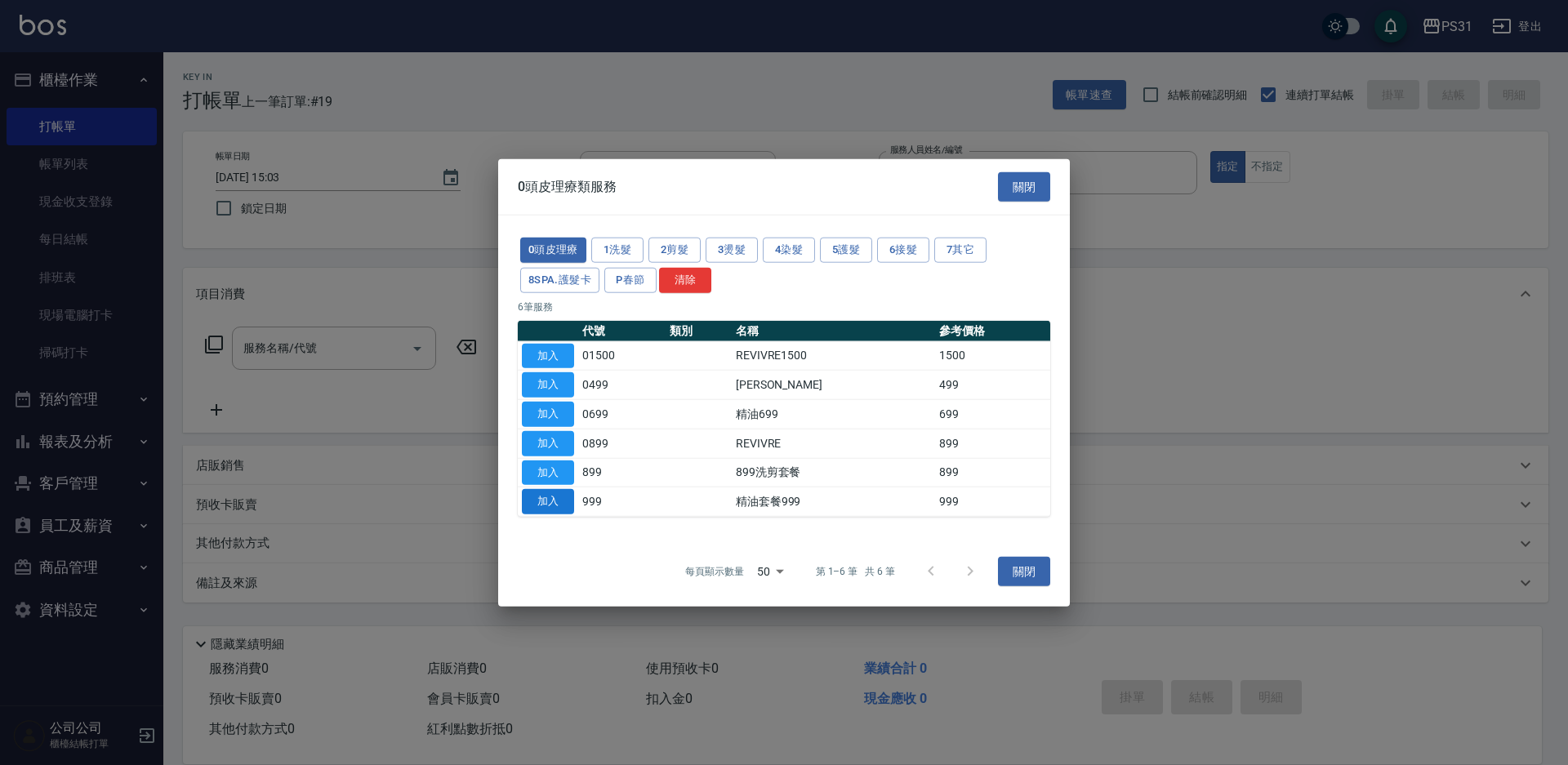
click at [540, 497] on button "加入" at bounding box center [547, 501] width 52 height 26
type input "精油套餐999(999)"
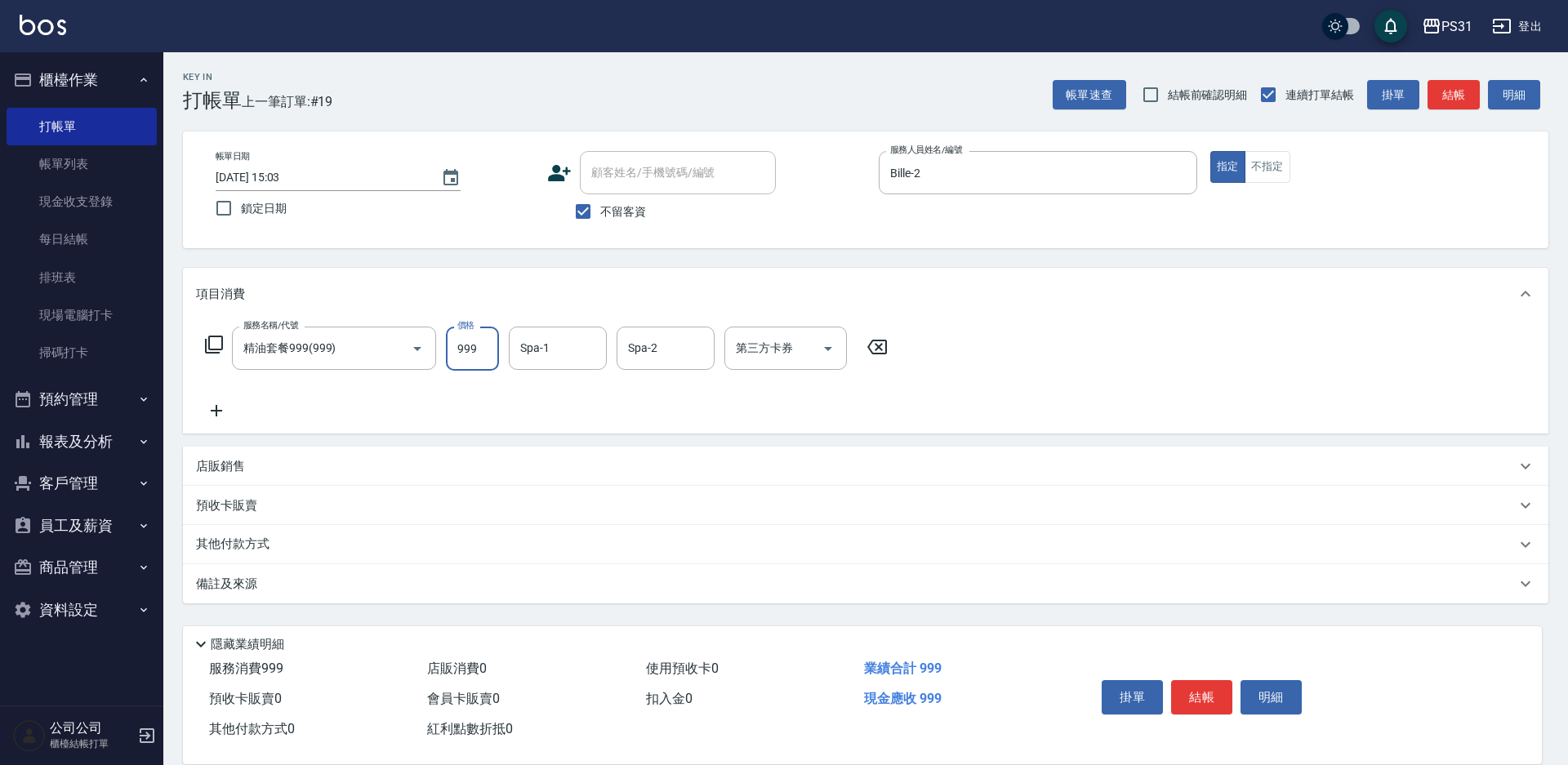
click at [471, 352] on input "999" at bounding box center [472, 348] width 53 height 44
type input "1200"
type input "陳泳龍-20"
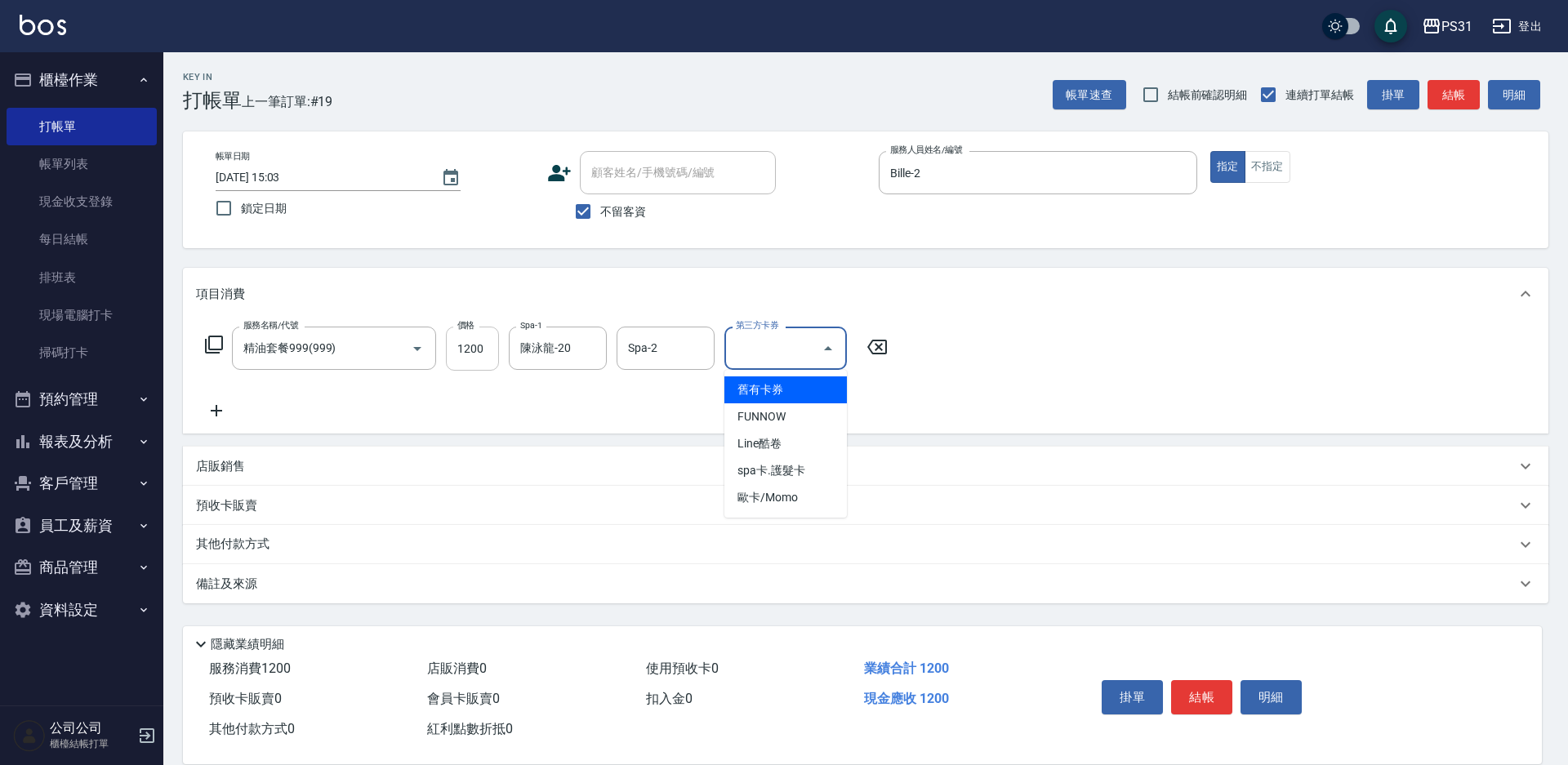
type input "舊有卡券"
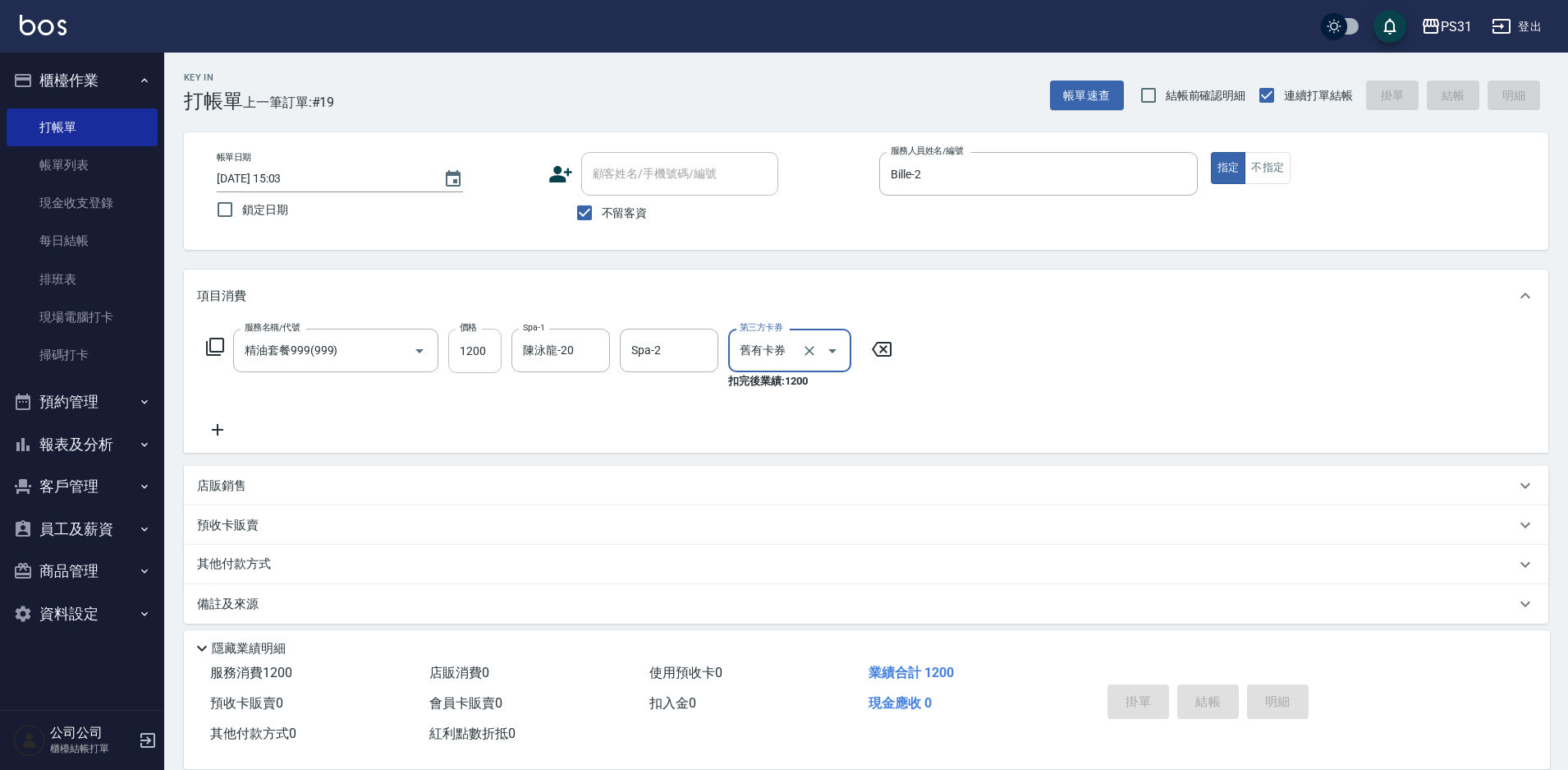
type input "2025/09/07 15:12"
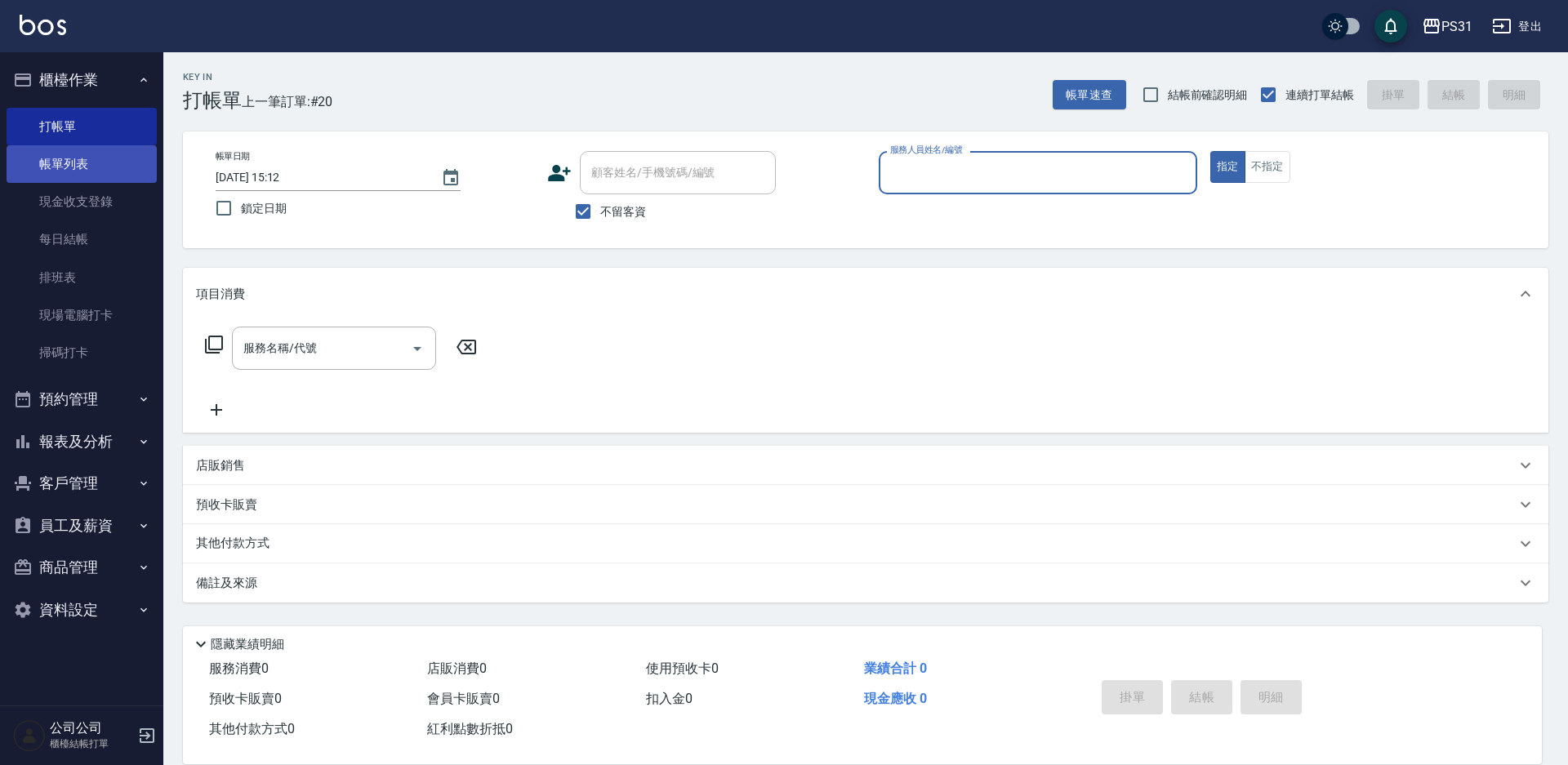
click at [71, 149] on link "帳單列表" at bounding box center [82, 164] width 150 height 38
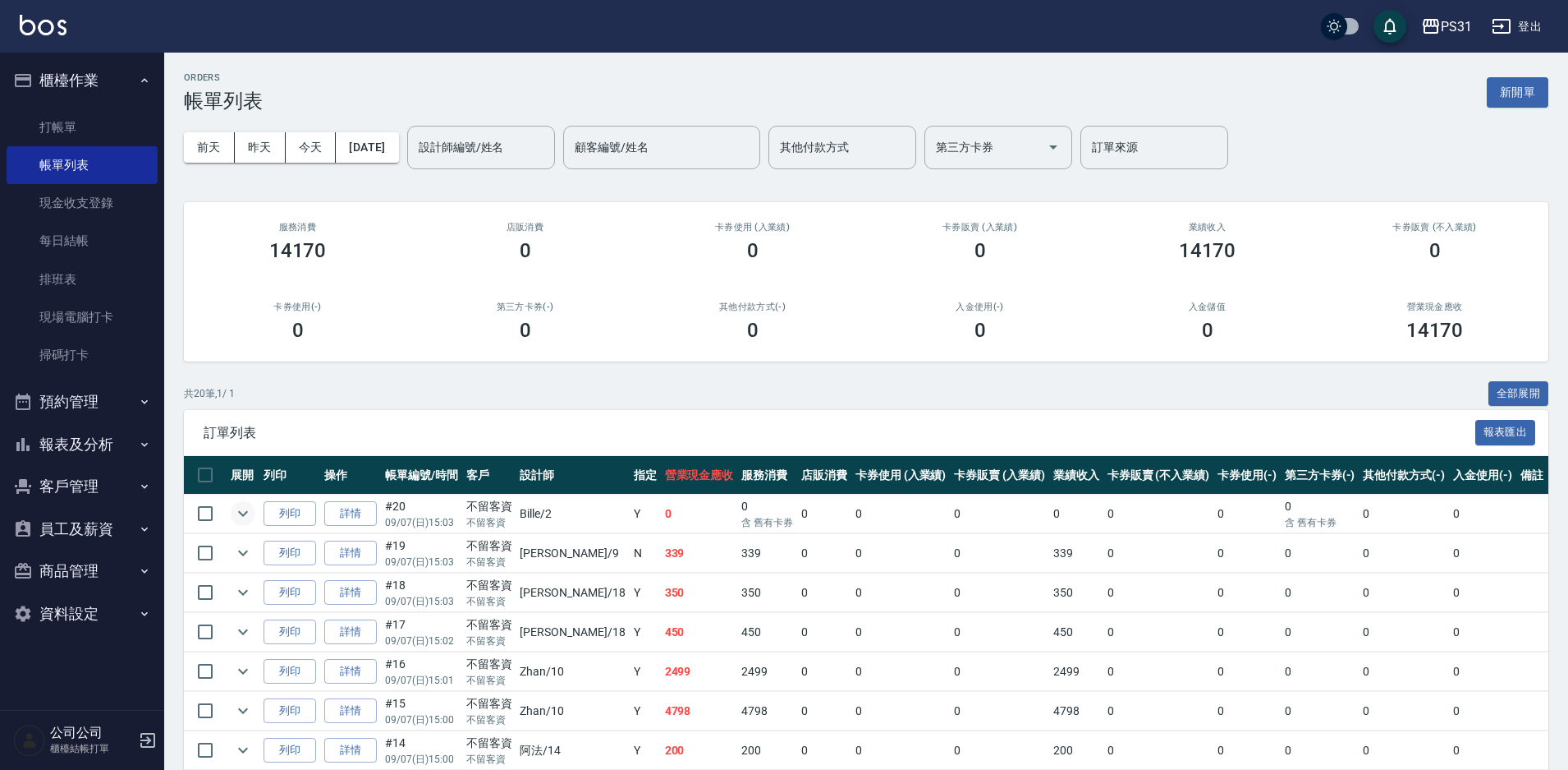
click at [249, 509] on icon "expand row" at bounding box center [243, 514] width 20 height 20
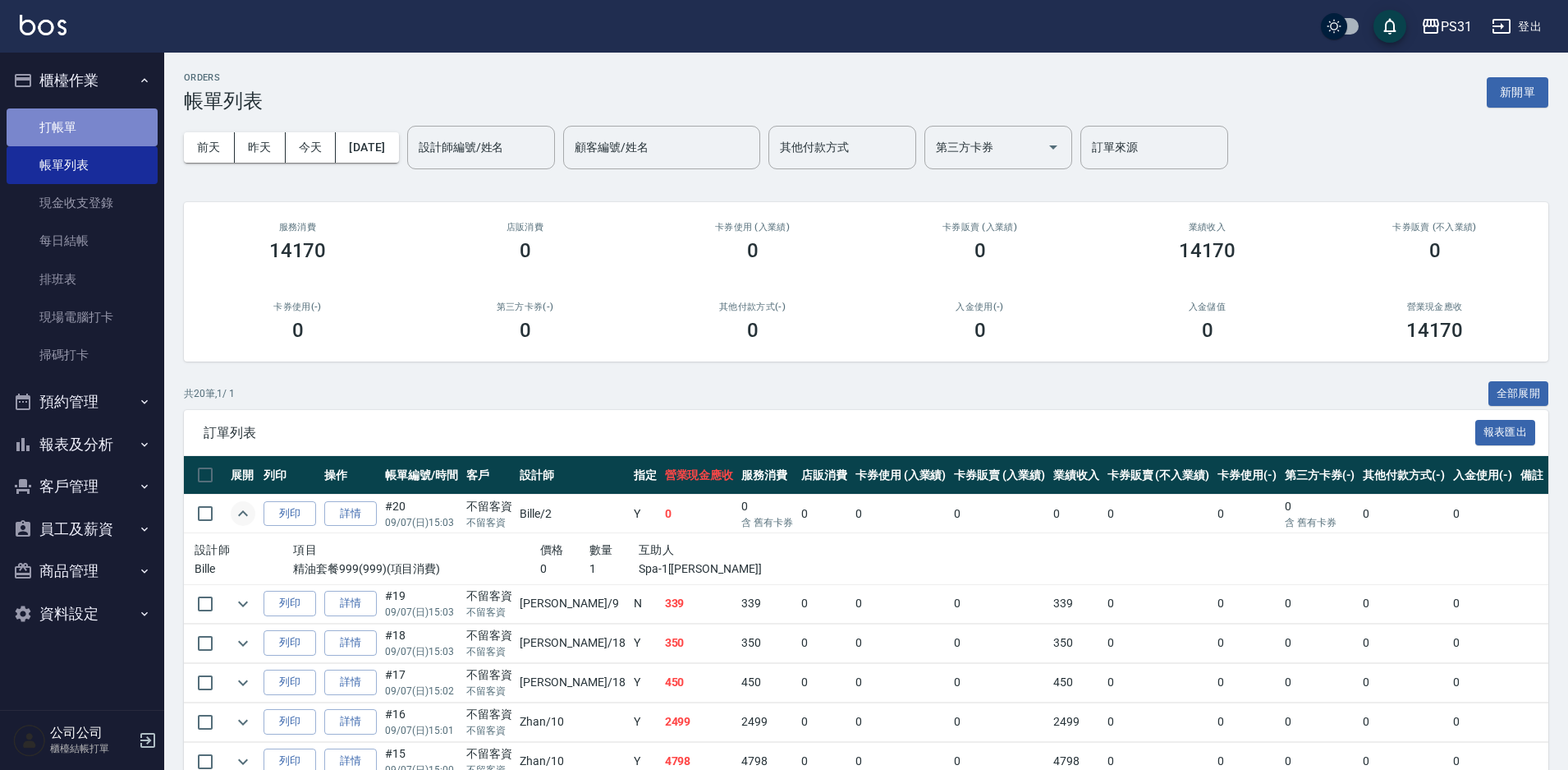
click at [92, 129] on link "打帳單" at bounding box center [82, 127] width 151 height 38
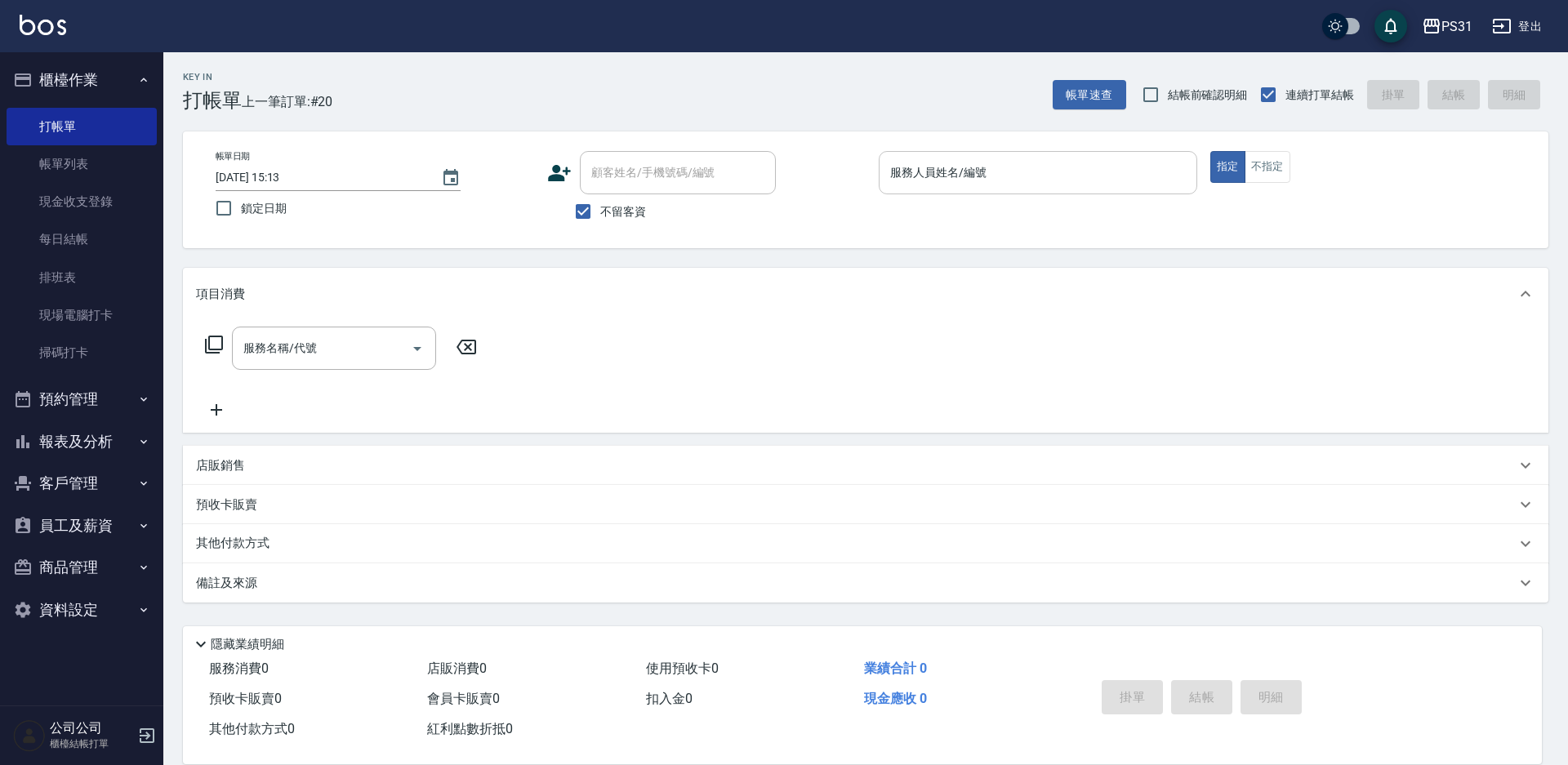
click at [1135, 190] on div "服務人員姓名/編號" at bounding box center [1038, 173] width 318 height 43
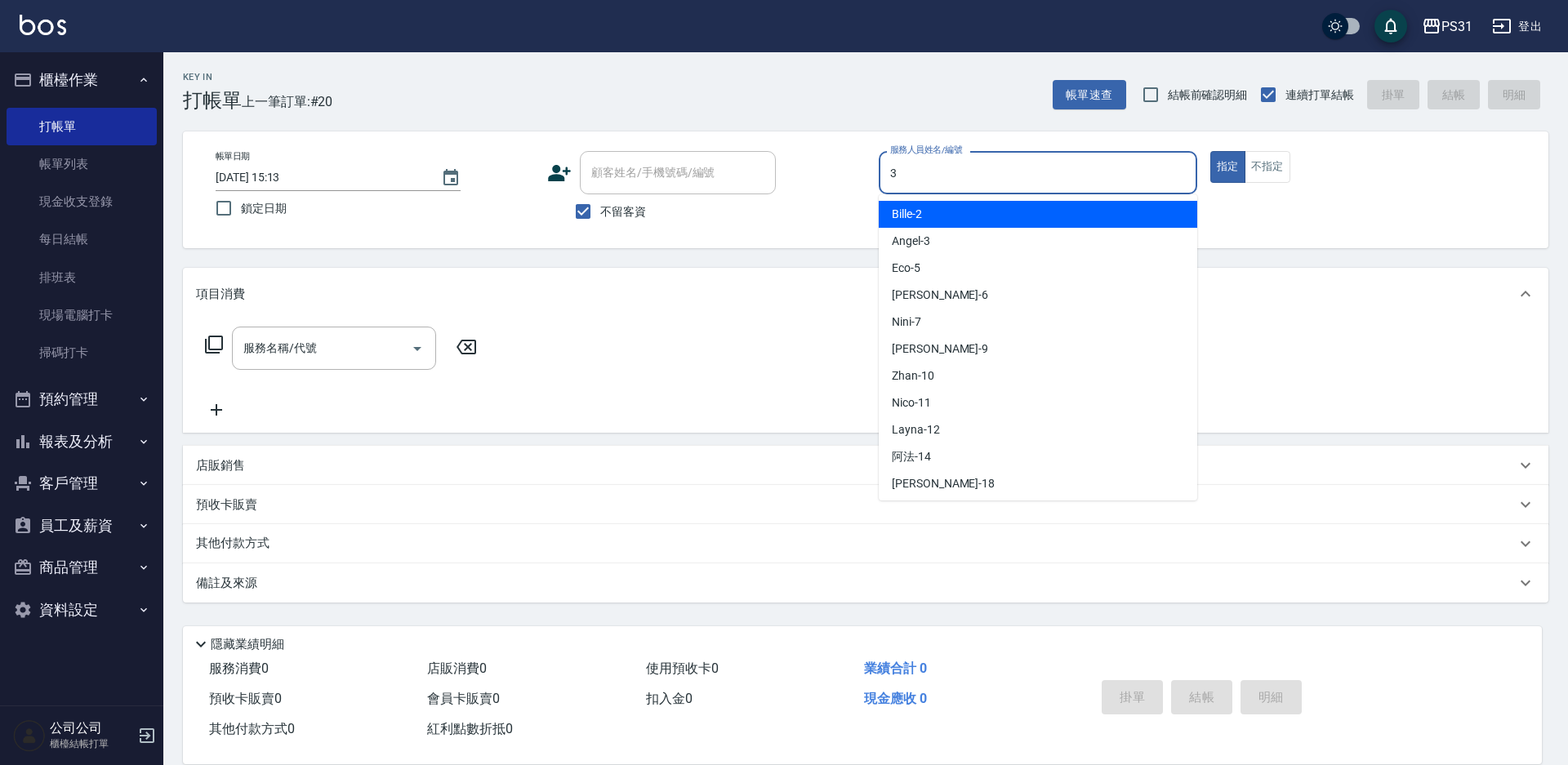
type input "Angel-3"
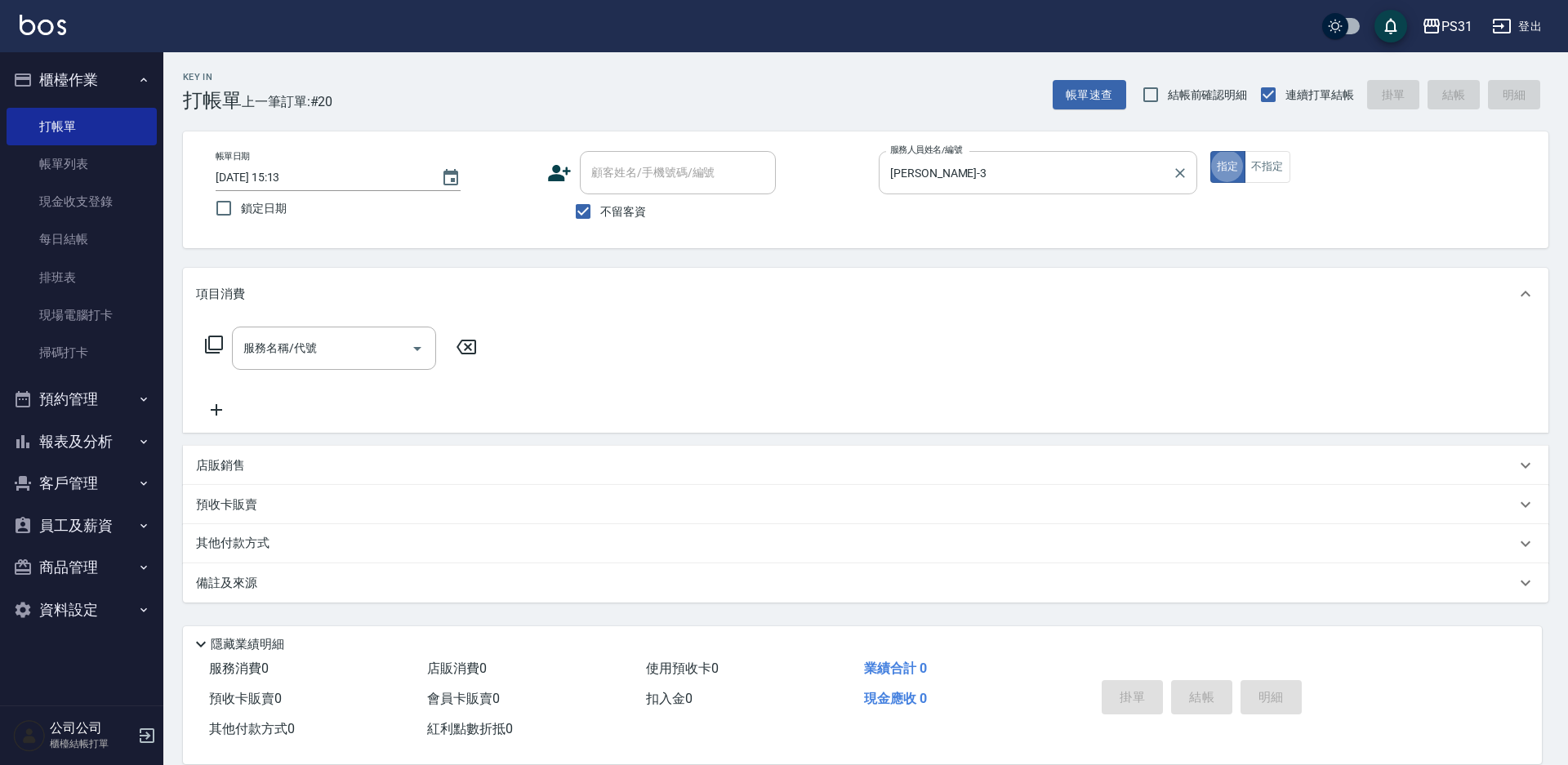
type button "true"
click at [326, 348] on input "服務名稱/代號" at bounding box center [321, 347] width 165 height 29
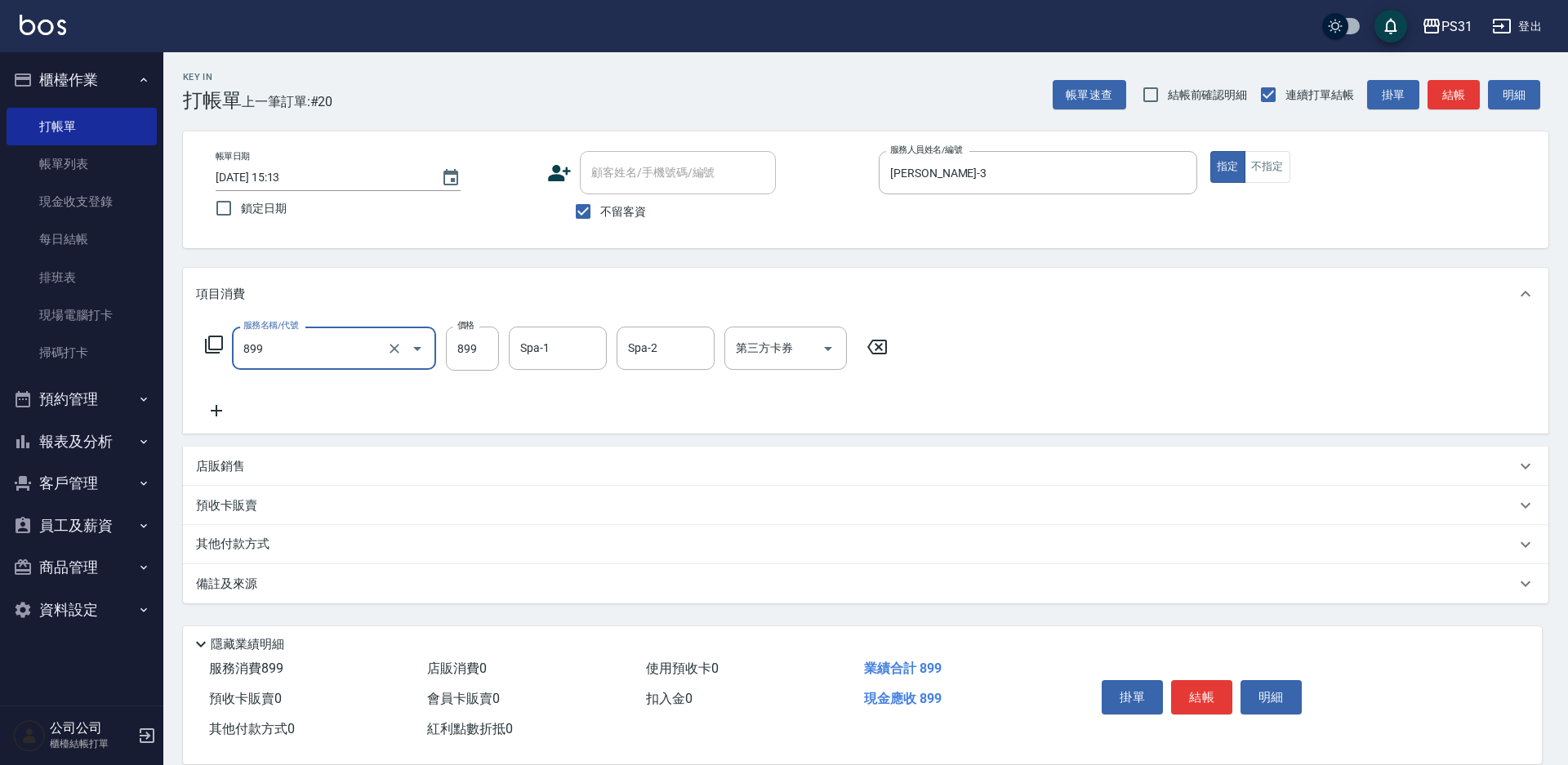
type input "899洗剪套餐(899)"
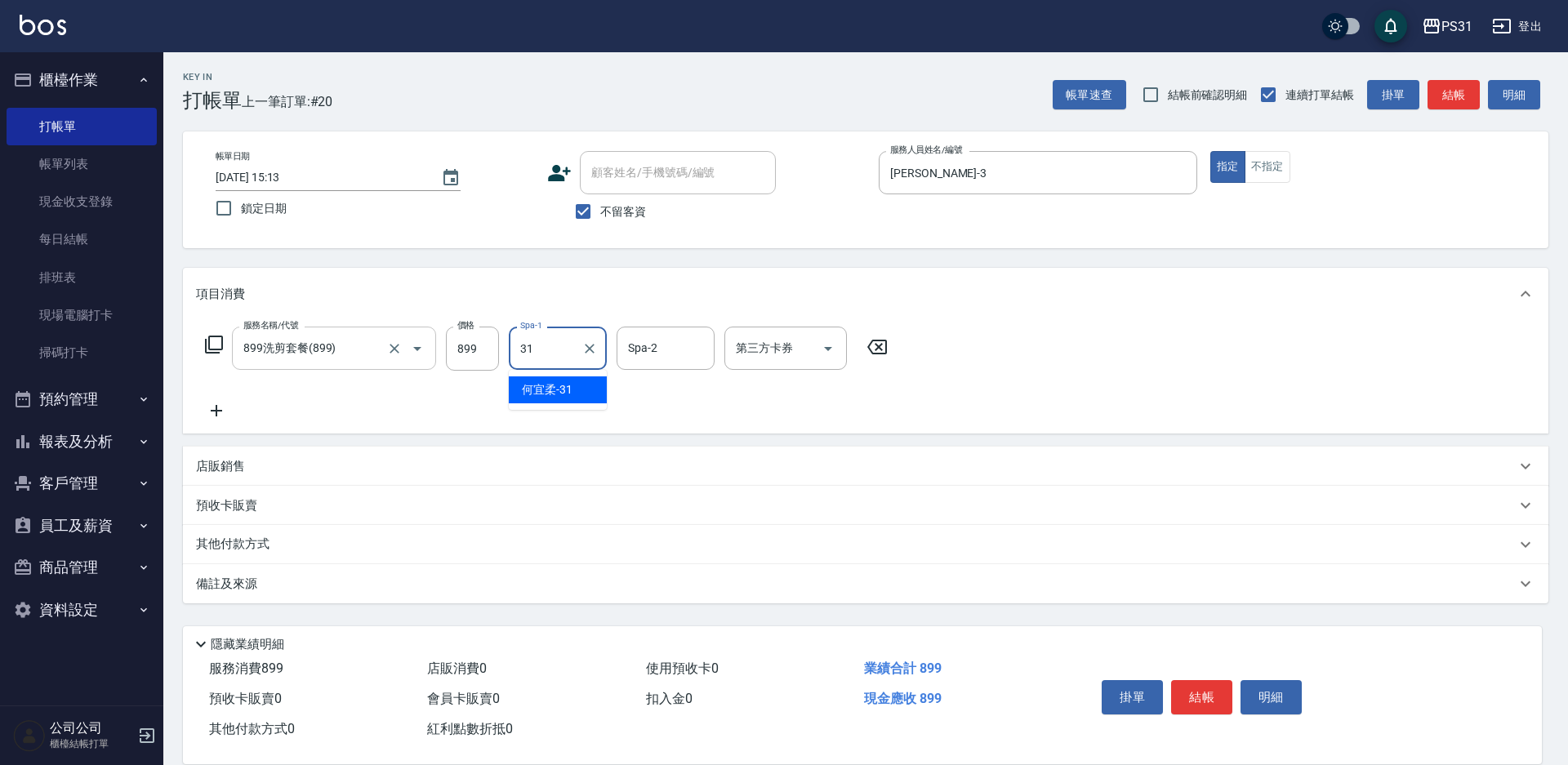
type input "何宜柔-31"
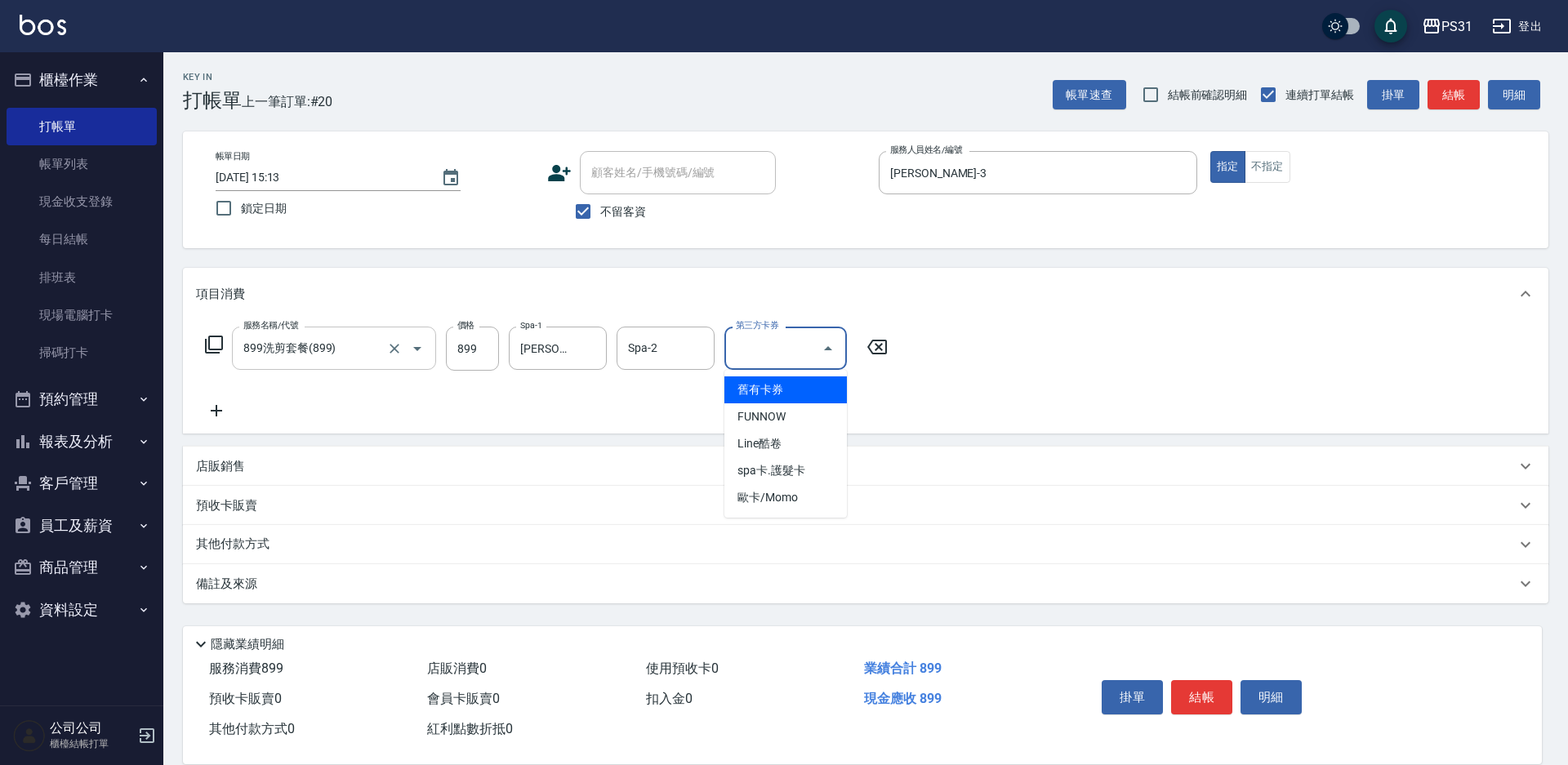
type input "舊有卡券"
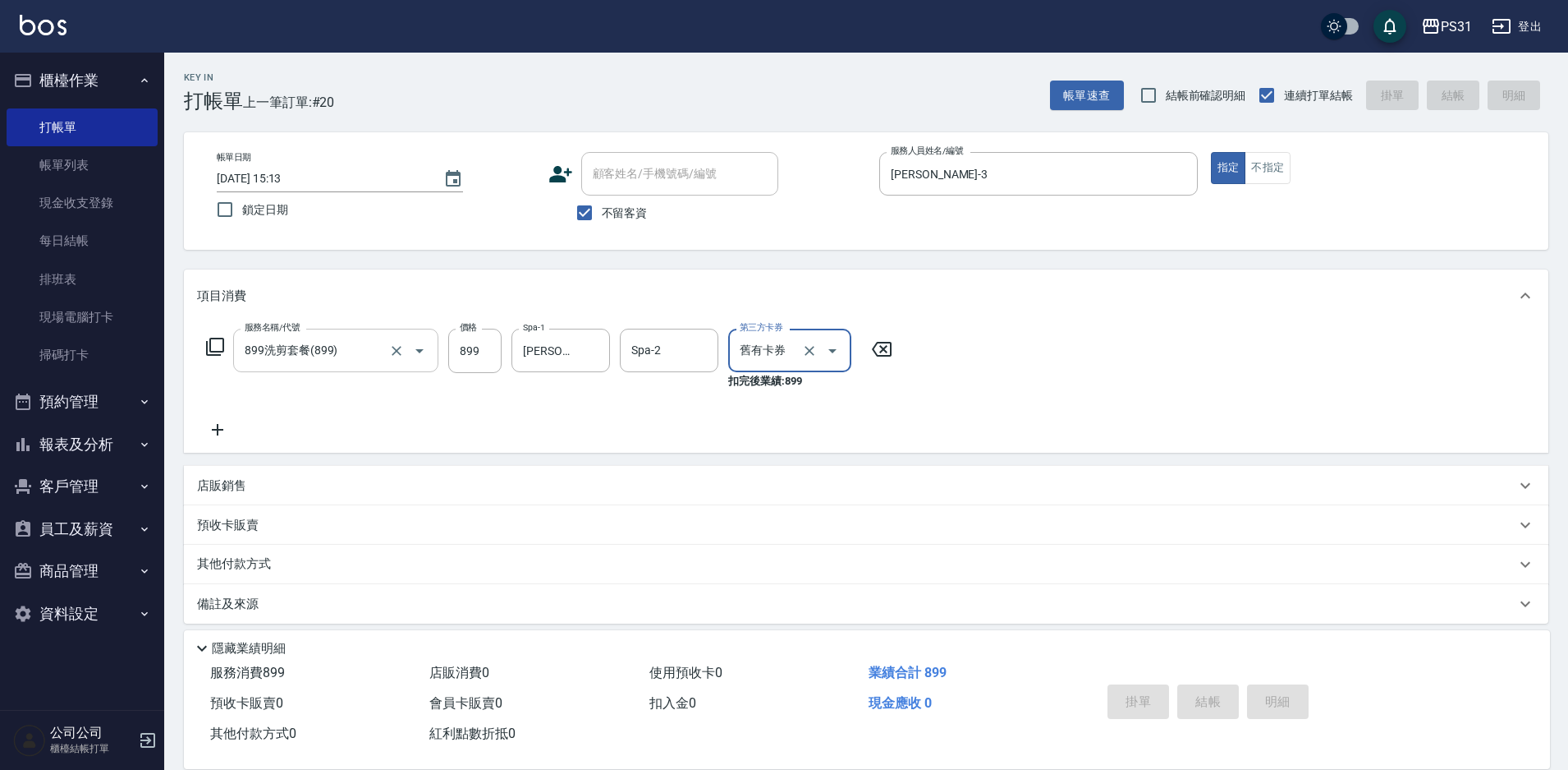
type input "2025/09/07 15:16"
